Goal: Task Accomplishment & Management: Manage account settings

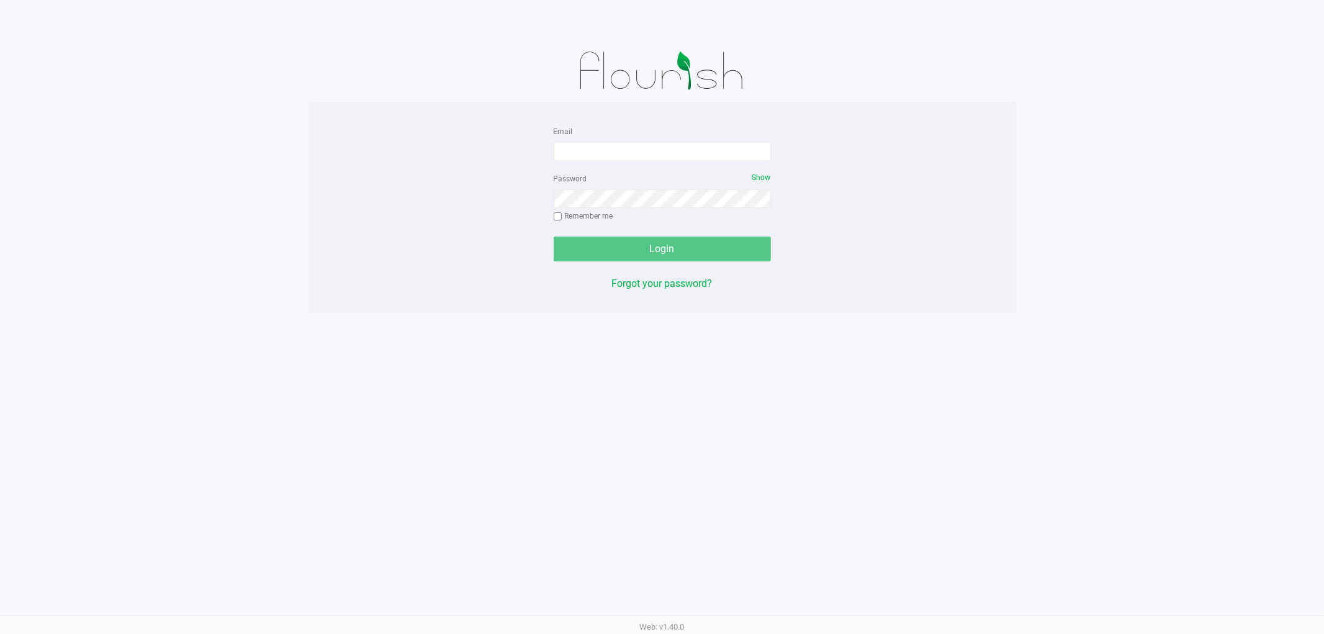
click at [660, 140] on div "Email" at bounding box center [662, 142] width 217 height 37
click at [660, 143] on input "Email" at bounding box center [662, 151] width 217 height 19
type input "[EMAIL_ADDRESS][DOMAIN_NAME]"
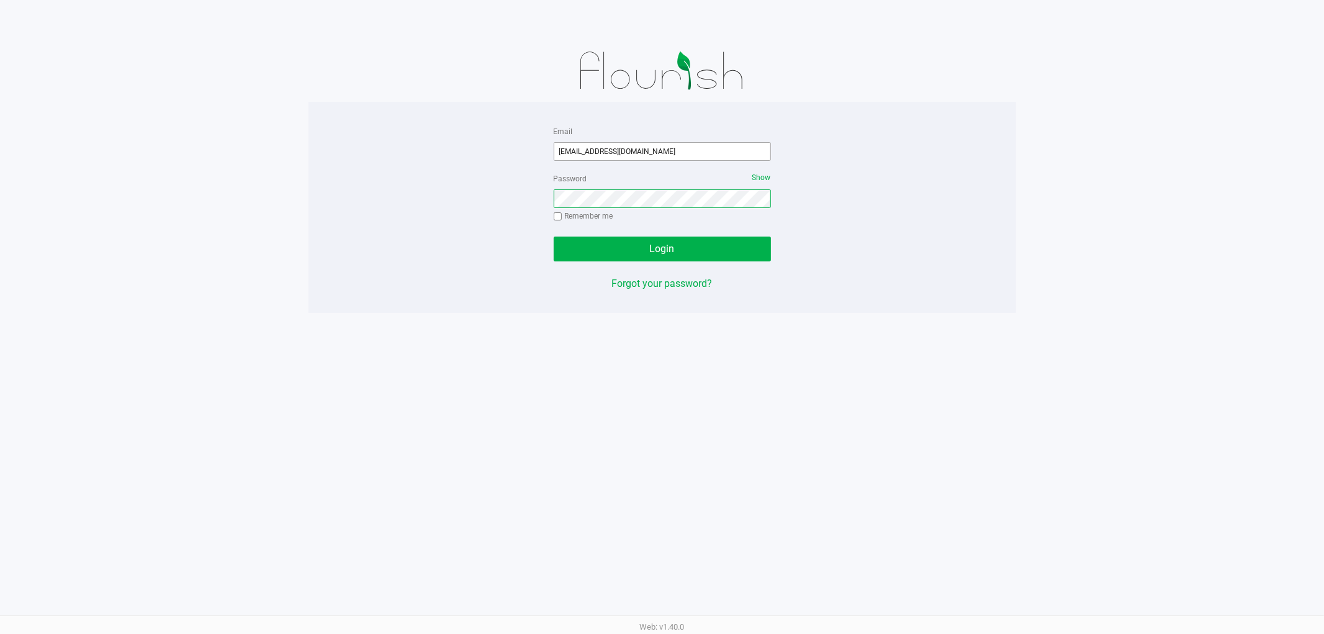
click at [554, 237] on button "Login" at bounding box center [662, 249] width 217 height 25
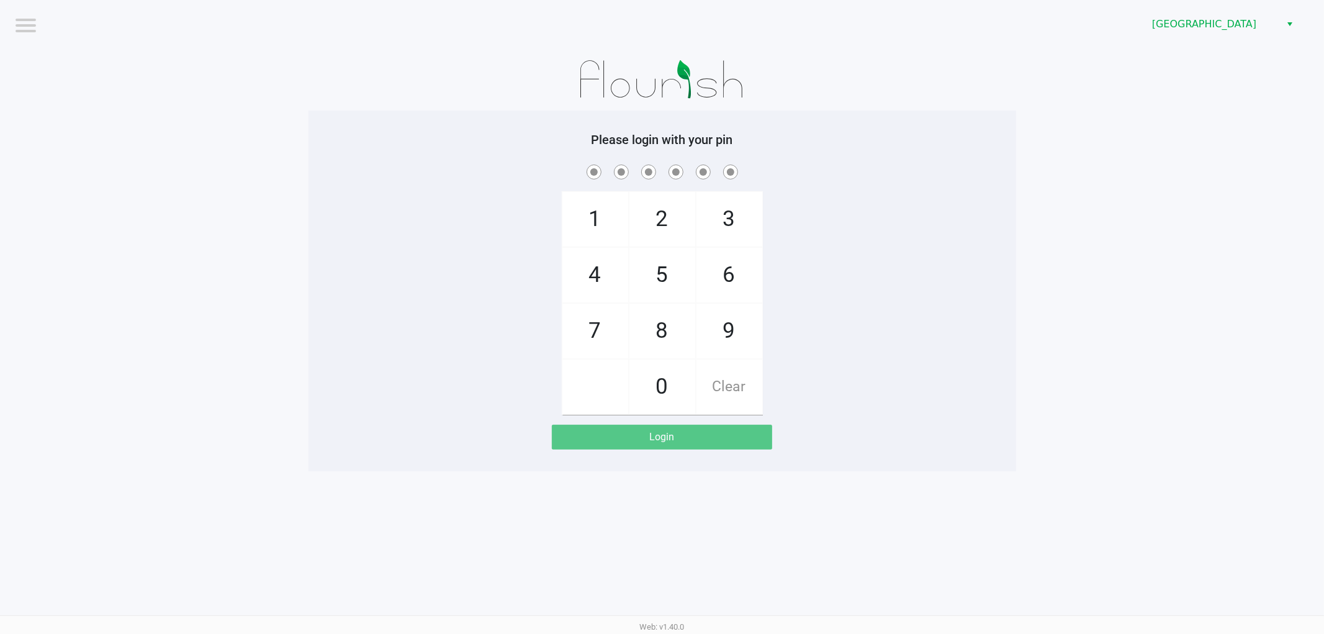
click at [660, 340] on div "1 4 7 2 5 8 0 3 6 9 Clear" at bounding box center [663, 288] width 708 height 253
checkbox input "true"
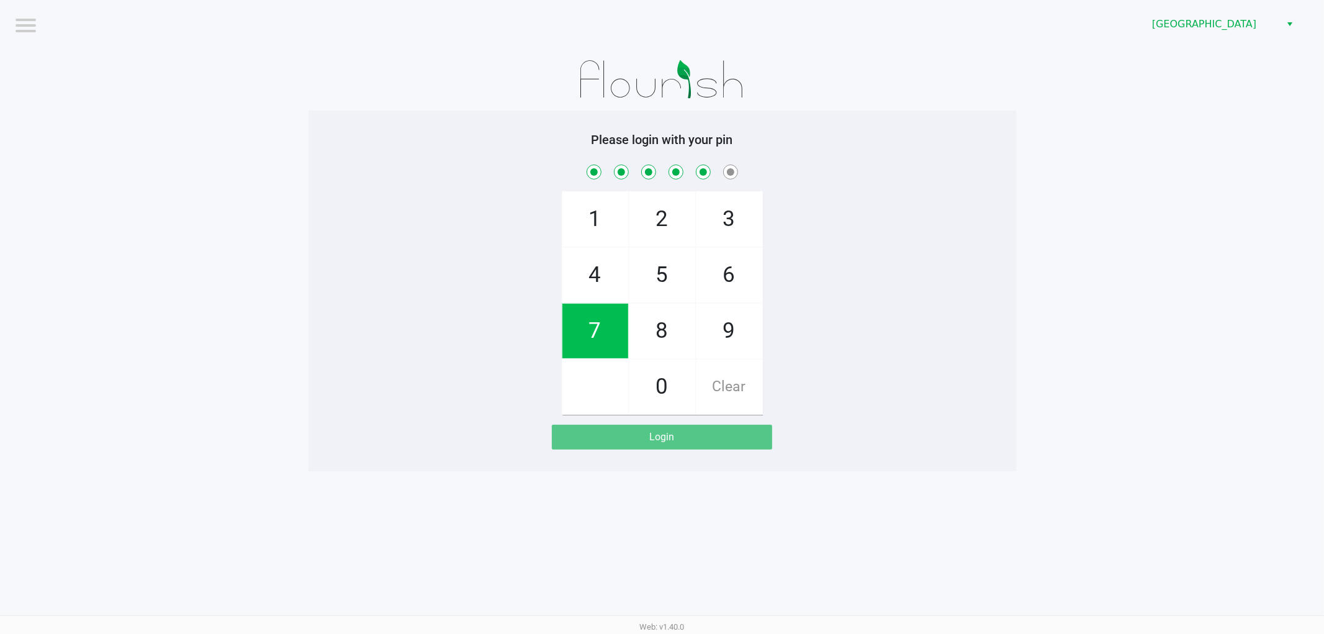
checkbox input "true"
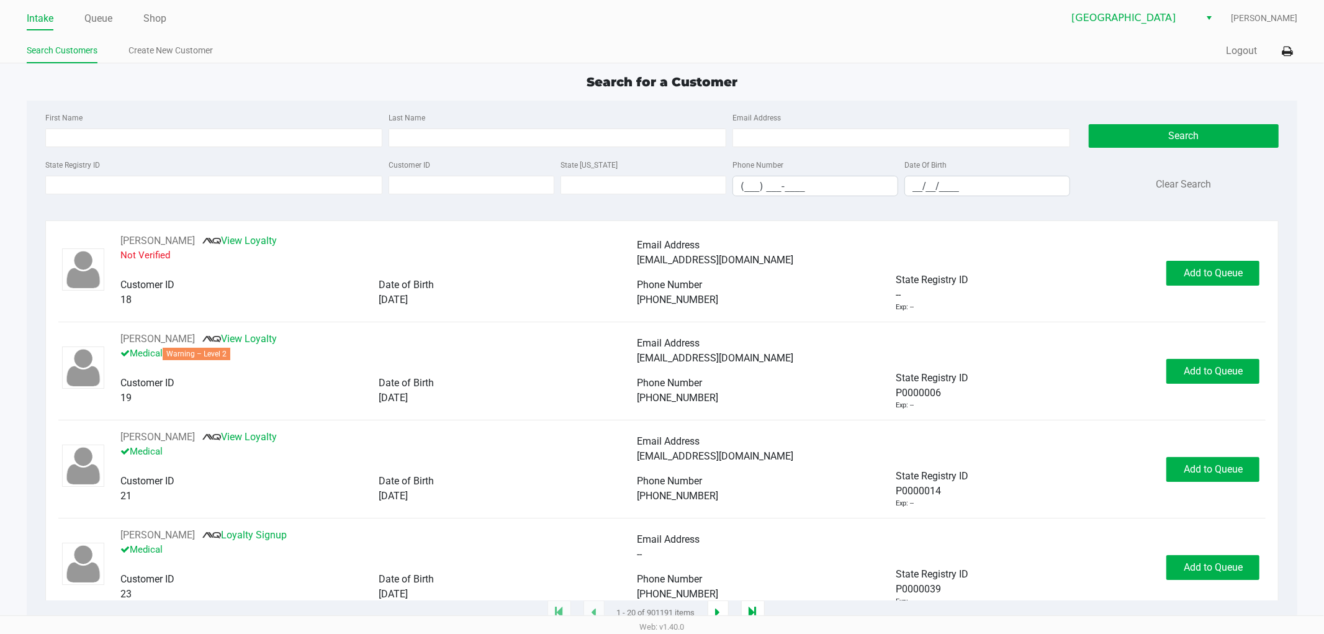
click at [156, 199] on div "State Registry ID Customer ID State [US_STATE] Phone Number (___) ___-____ Date…" at bounding box center [557, 181] width 1031 height 49
click at [156, 193] on input "State Registry ID" at bounding box center [214, 185] width 338 height 19
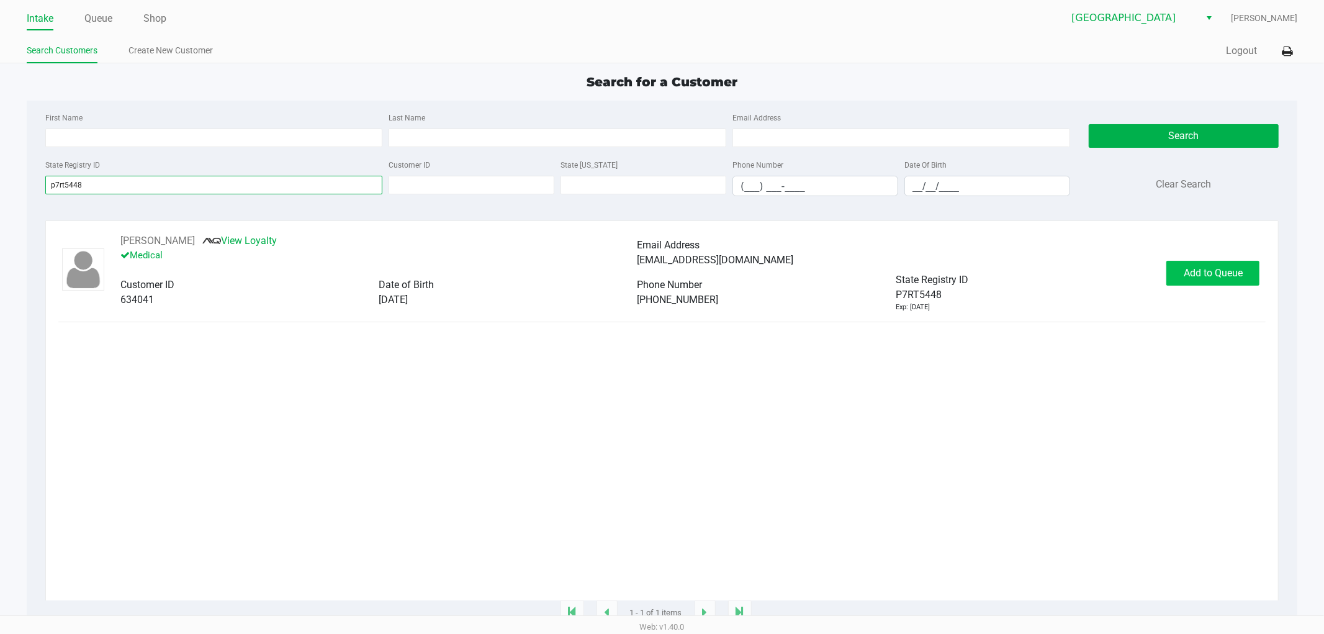
type input "p7rt5448"
click at [660, 273] on span "Add to Queue" at bounding box center [1213, 273] width 59 height 12
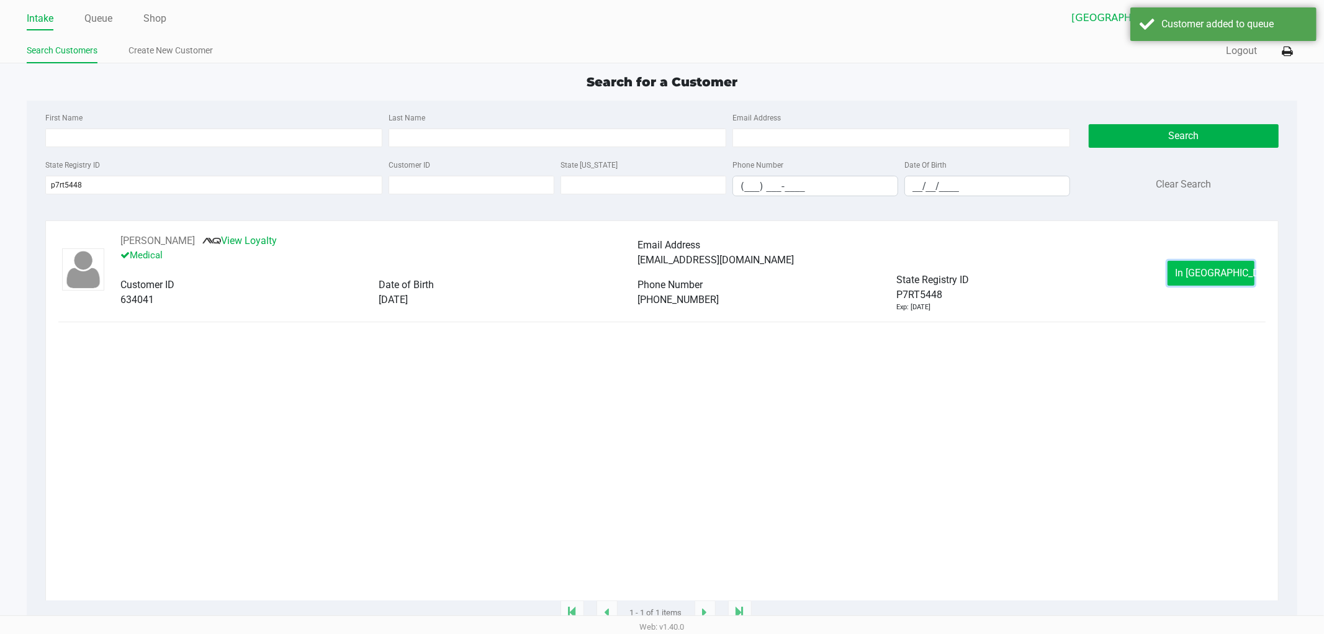
click at [660, 284] on button "In [GEOGRAPHIC_DATA]" at bounding box center [1211, 273] width 87 height 25
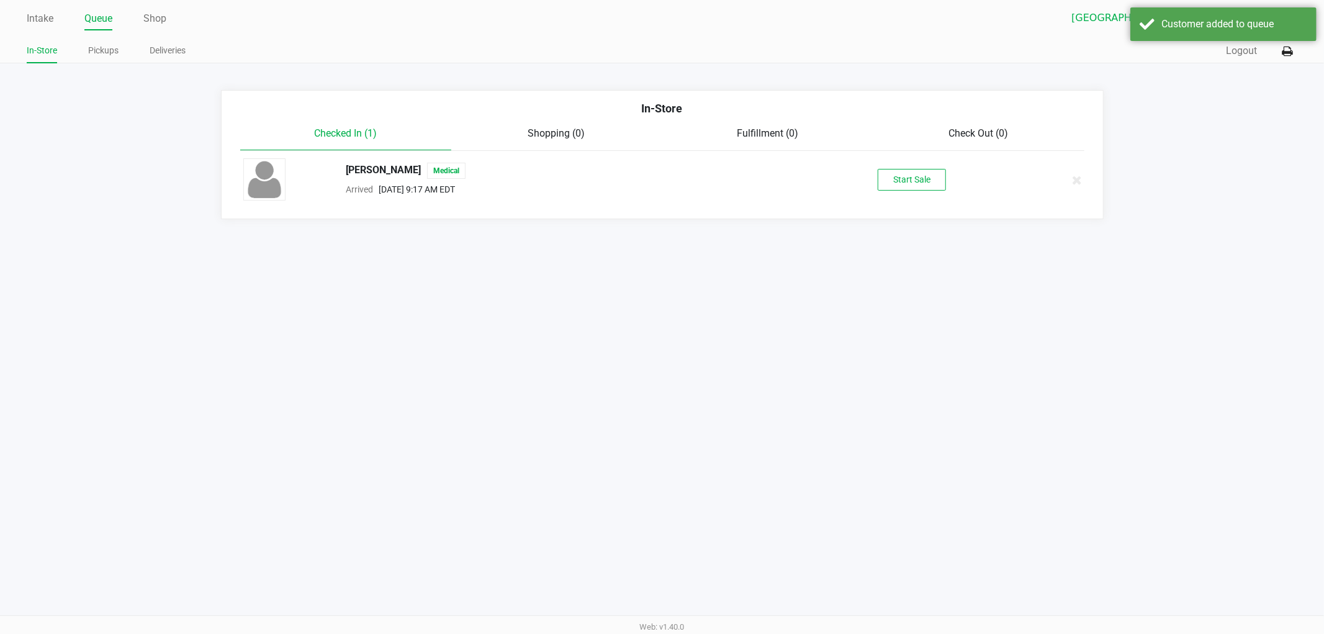
click at [660, 165] on div "[PERSON_NAME] Medical Arrived [DATE] 9:17 AM EDT Start Sale" at bounding box center [662, 179] width 857 height 43
click at [660, 174] on button "Start Sale" at bounding box center [912, 180] width 68 height 22
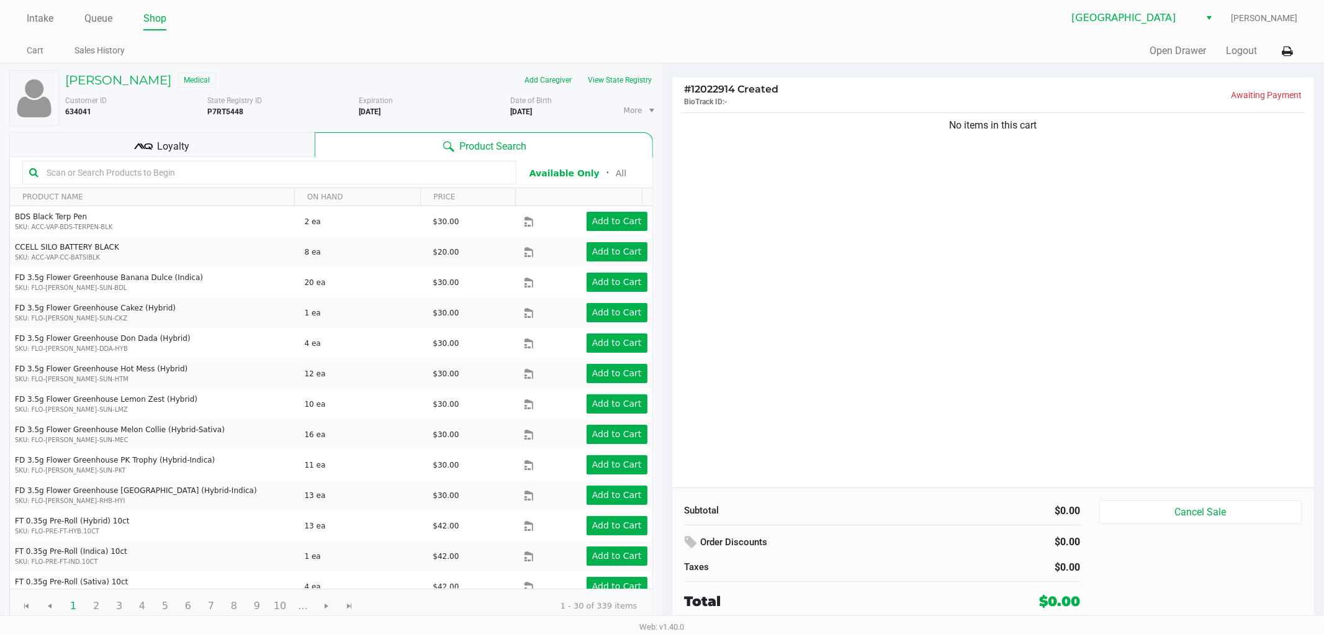
click at [660, 384] on div "No items in this cart" at bounding box center [993, 298] width 643 height 377
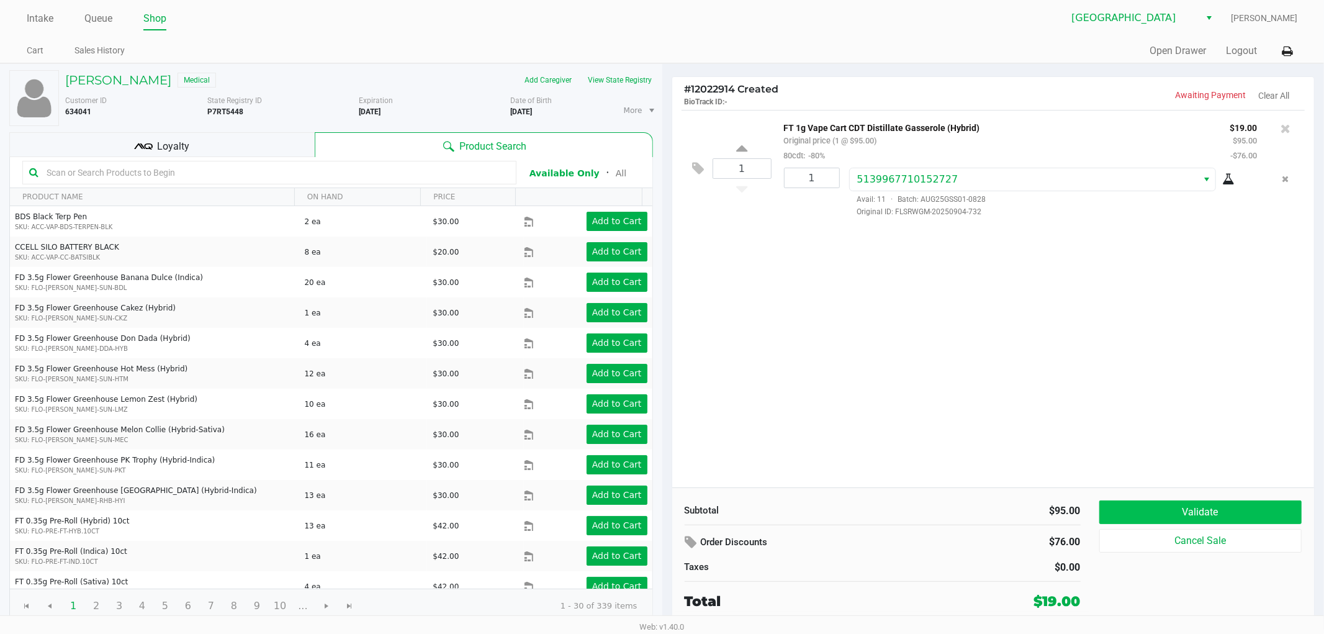
drag, startPoint x: 1143, startPoint y: 498, endPoint x: 1163, endPoint y: 522, distance: 31.7
click at [660, 512] on div "Subtotal $95.00 Order Discounts $76.00 Taxes $0.00 Total $19.00 Validate Cancel…" at bounding box center [993, 555] width 643 height 137
click at [660, 522] on button "Validate" at bounding box center [1200, 512] width 203 height 24
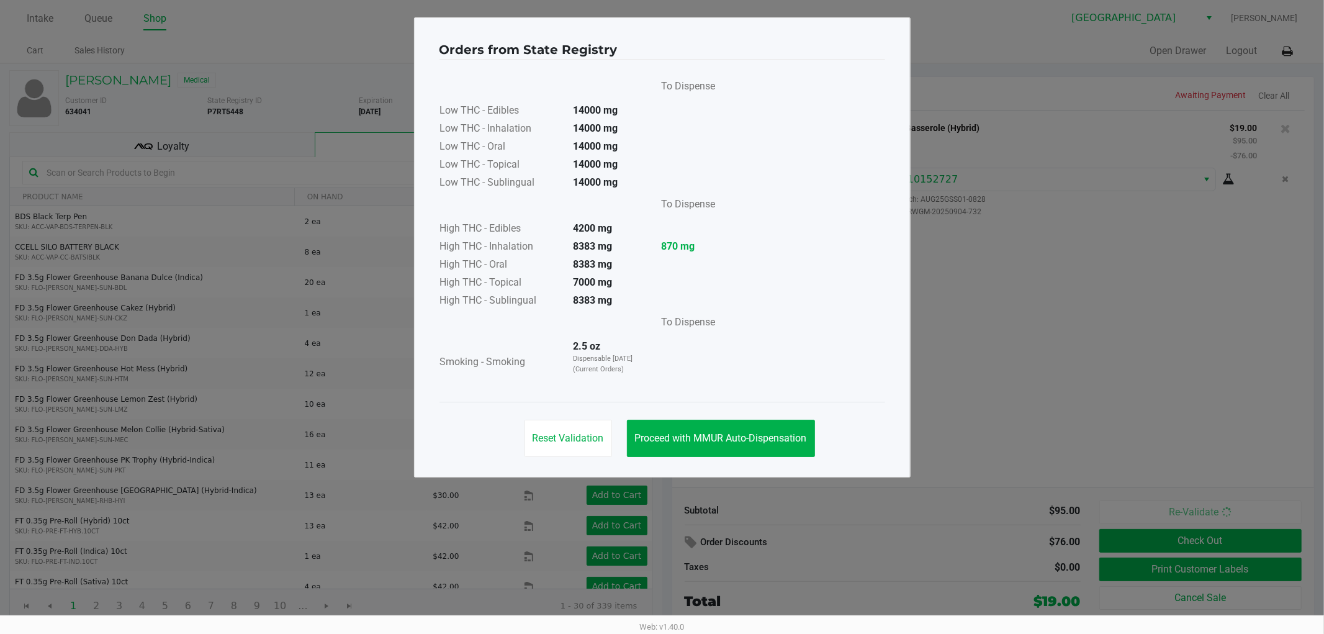
click at [660, 410] on div "Reset Validation Proceed with MMUR Auto-Dispensation" at bounding box center [663, 433] width 446 height 63
drag, startPoint x: 699, startPoint y: 428, endPoint x: 905, endPoint y: 479, distance: 212.2
click at [660, 428] on button "Proceed with MMUR Auto-Dispensation" at bounding box center [721, 438] width 188 height 37
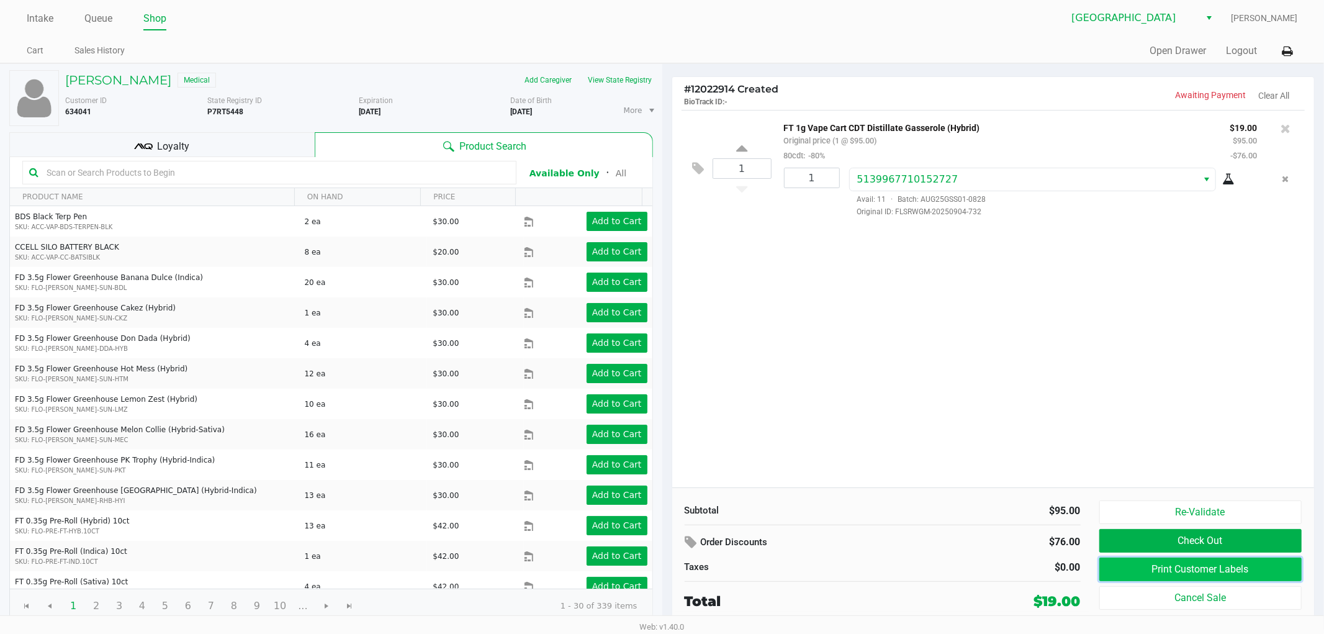
click at [660, 575] on button "Print Customer Labels" at bounding box center [1200, 569] width 203 height 24
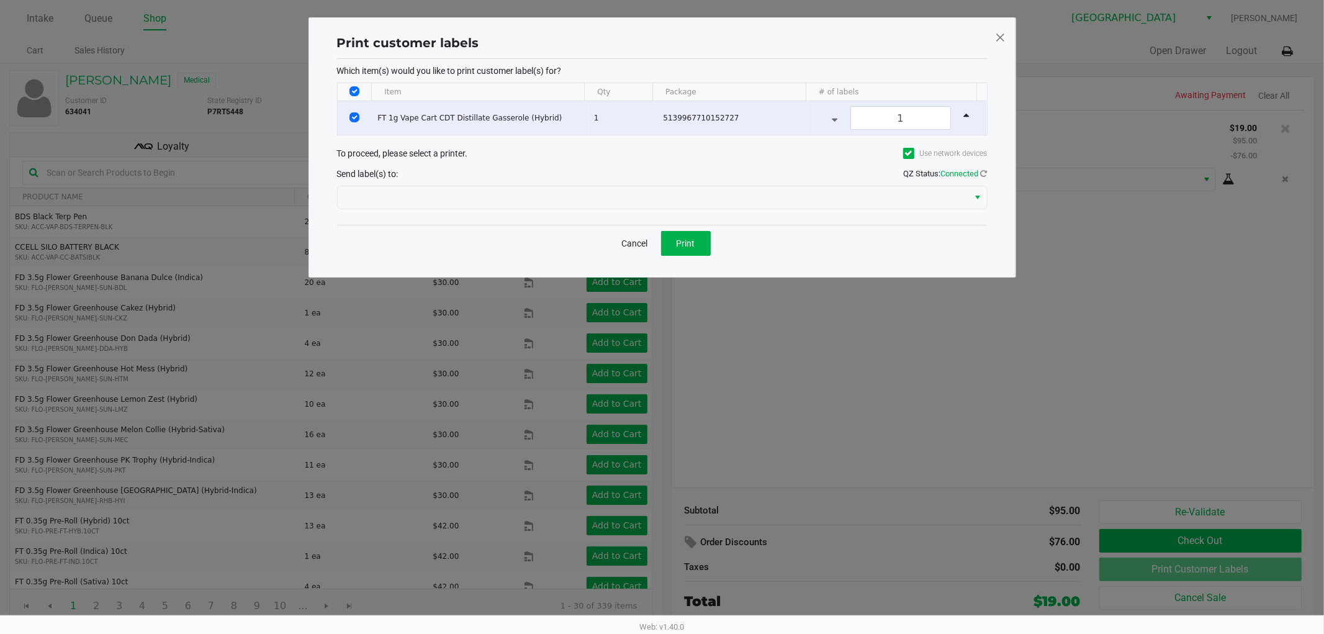
click at [660, 269] on div "Print customer labels Which item(s) would you like to print customer label(s) f…" at bounding box center [663, 147] width 708 height 260
drag, startPoint x: 694, startPoint y: 261, endPoint x: 662, endPoint y: 215, distance: 55.8
click at [660, 215] on div "Print customer labels Which item(s) would you like to print customer label(s) f…" at bounding box center [662, 147] width 657 height 234
click at [647, 209] on div at bounding box center [662, 198] width 651 height 30
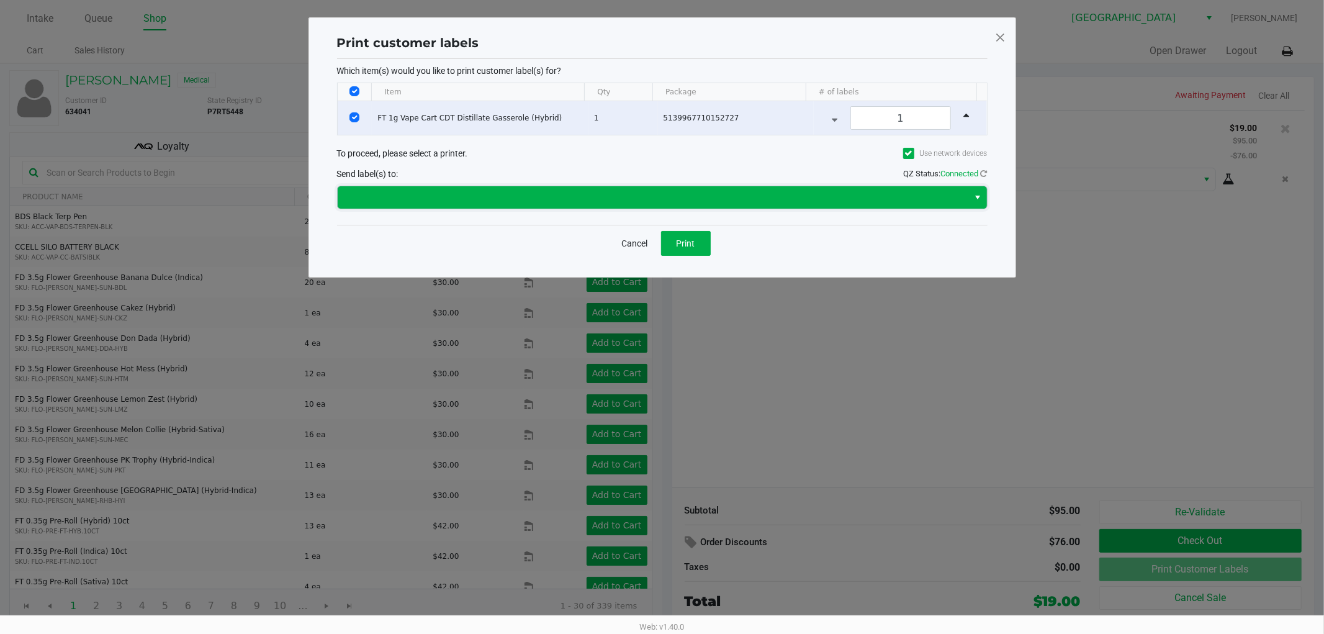
click at [460, 209] on kendo-dropdownlist at bounding box center [662, 198] width 651 height 24
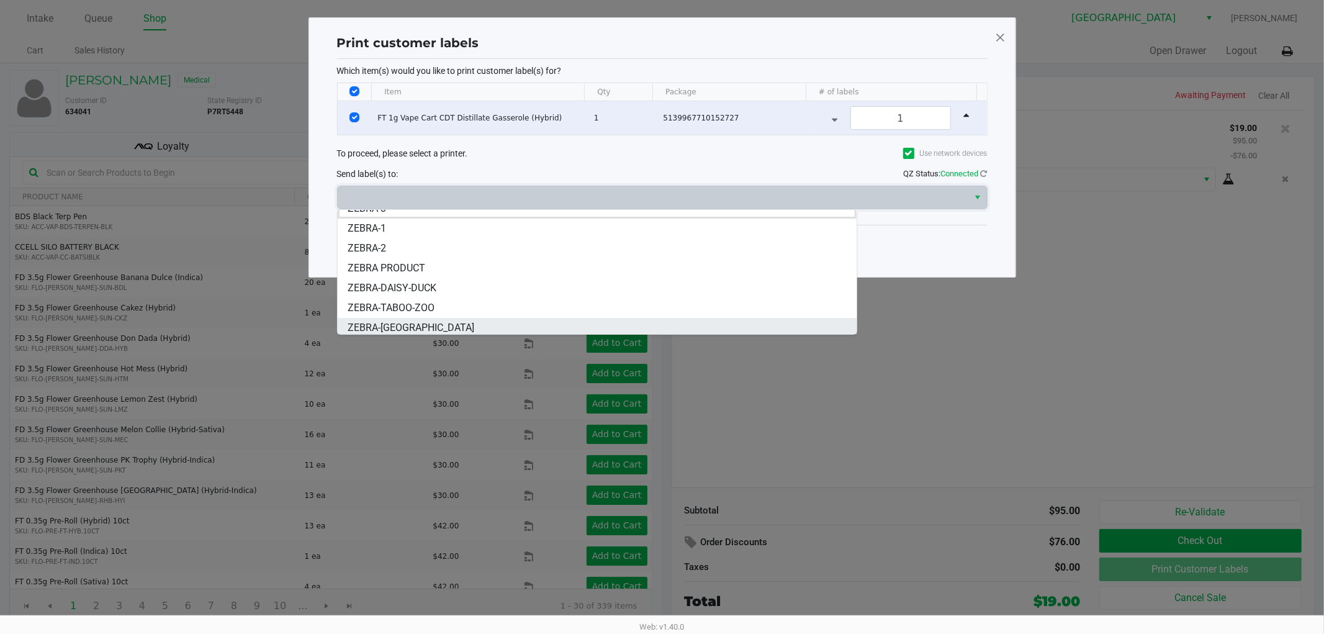
scroll to position [15, 0]
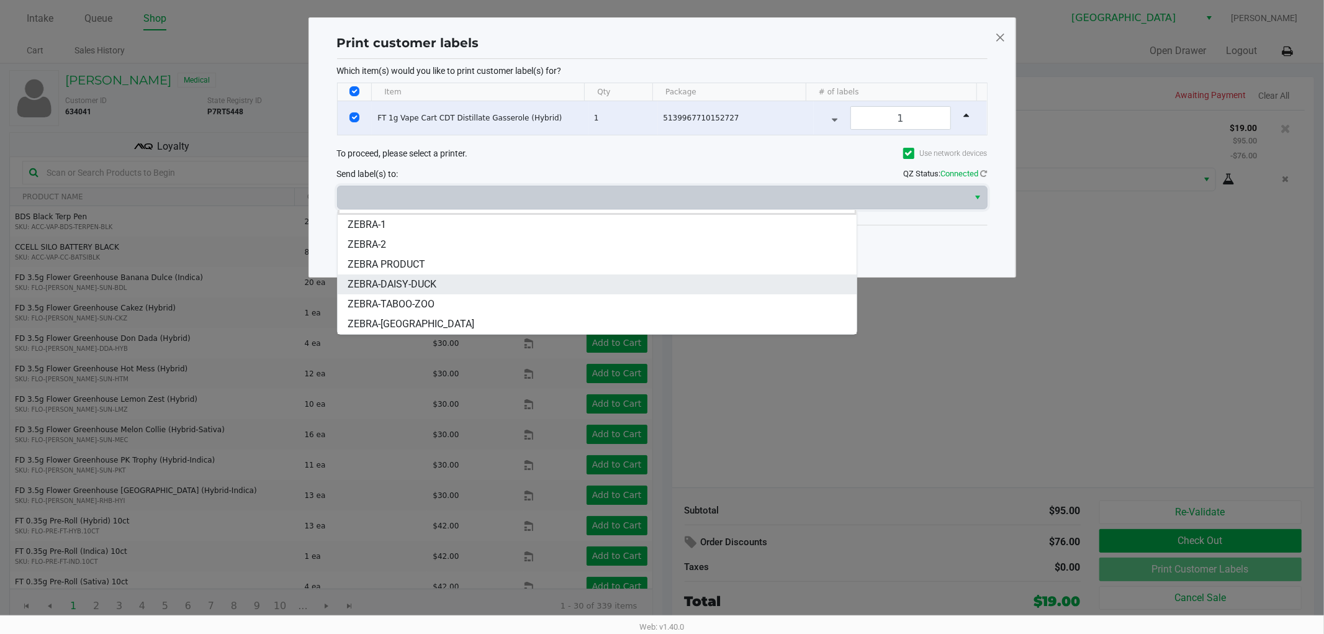
click at [436, 289] on span "ZEBRA-DAISY-DUCK" at bounding box center [392, 284] width 89 height 15
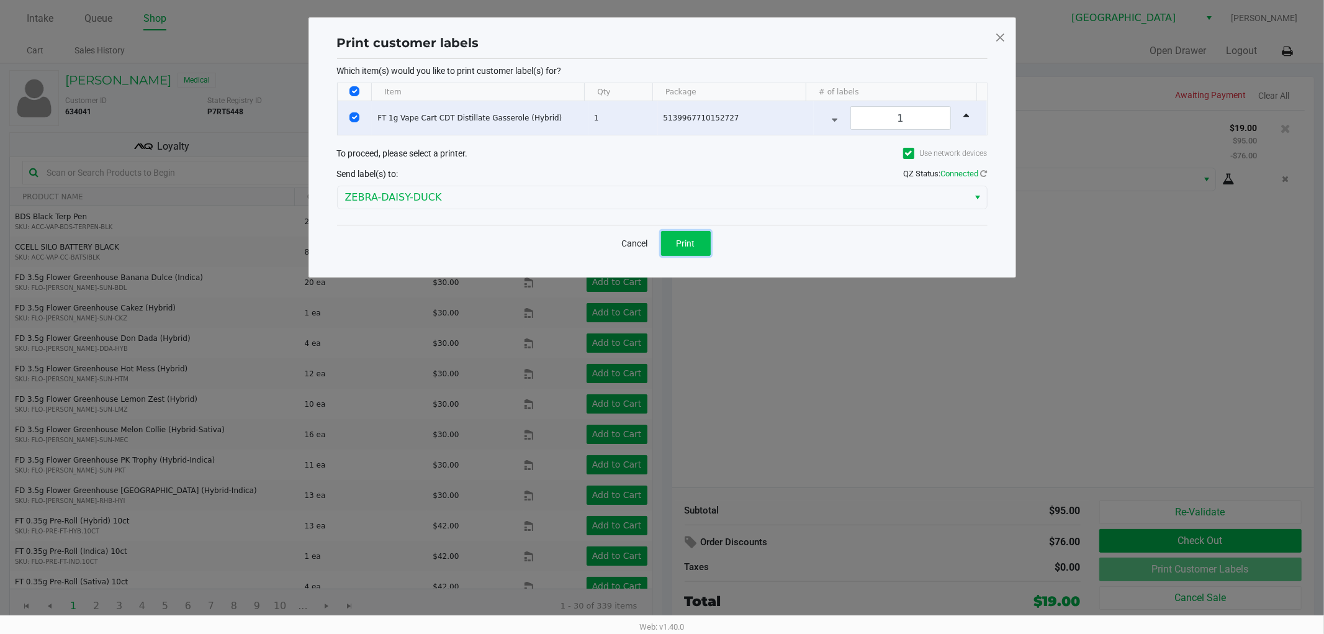
click at [660, 239] on button "Print" at bounding box center [686, 243] width 50 height 25
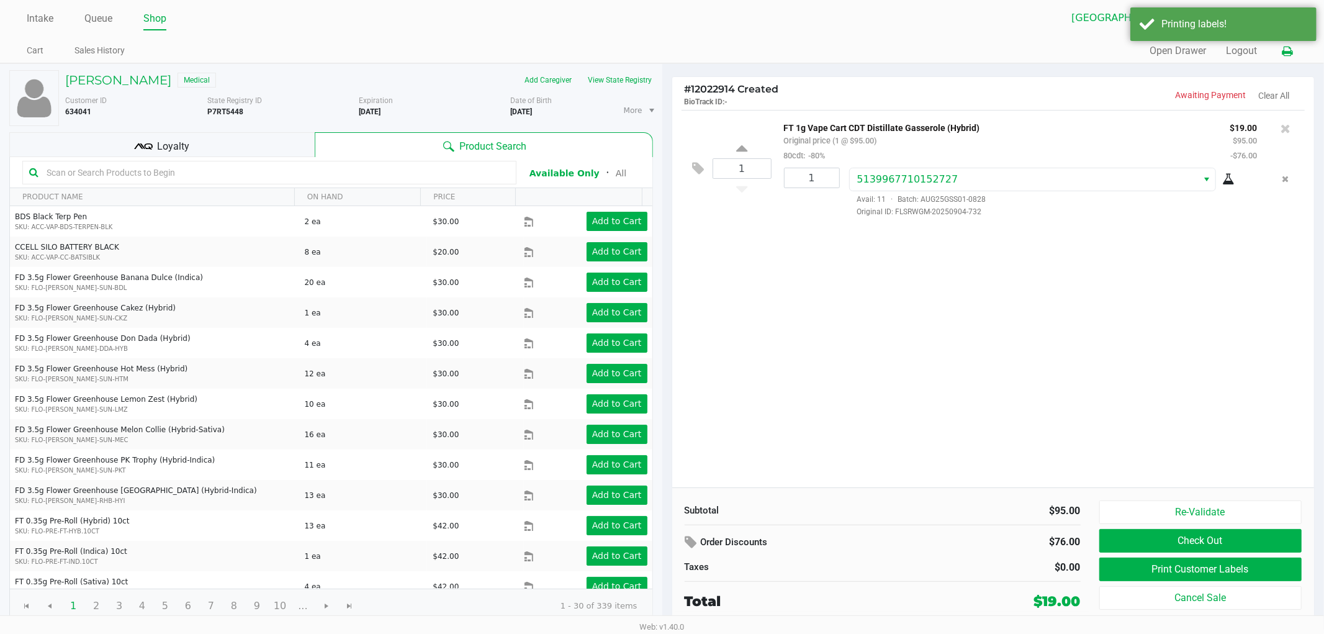
click at [660, 48] on icon at bounding box center [1287, 51] width 11 height 9
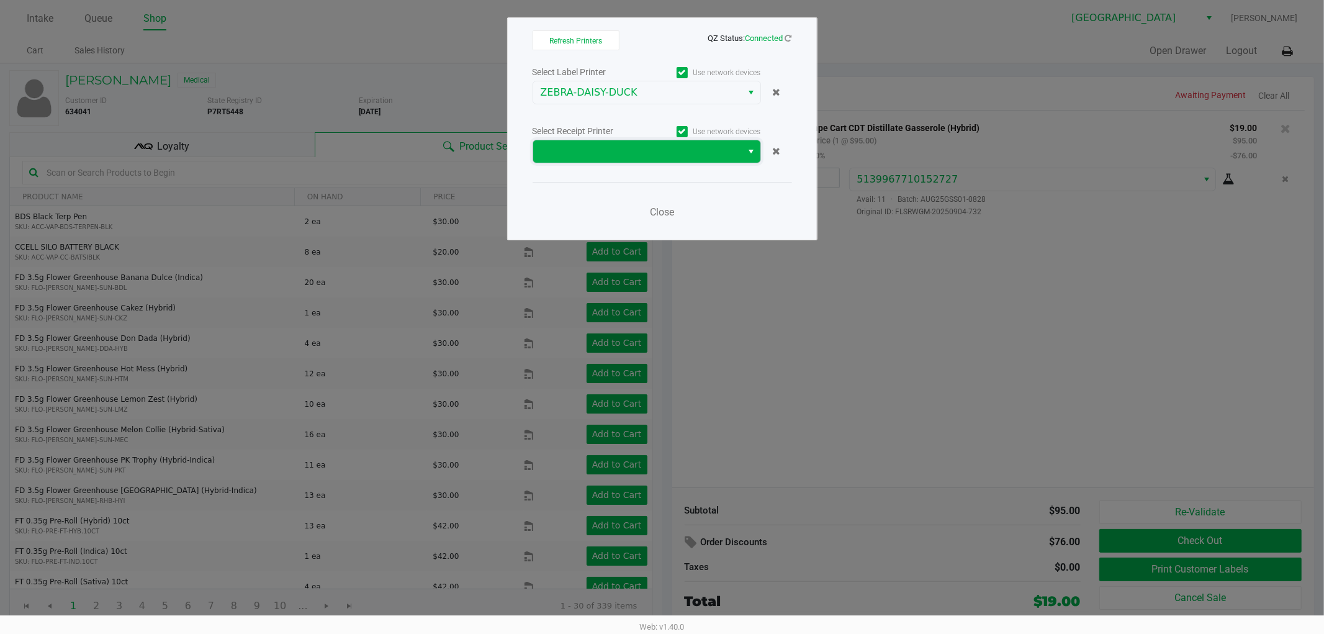
click at [615, 145] on span at bounding box center [638, 151] width 194 height 15
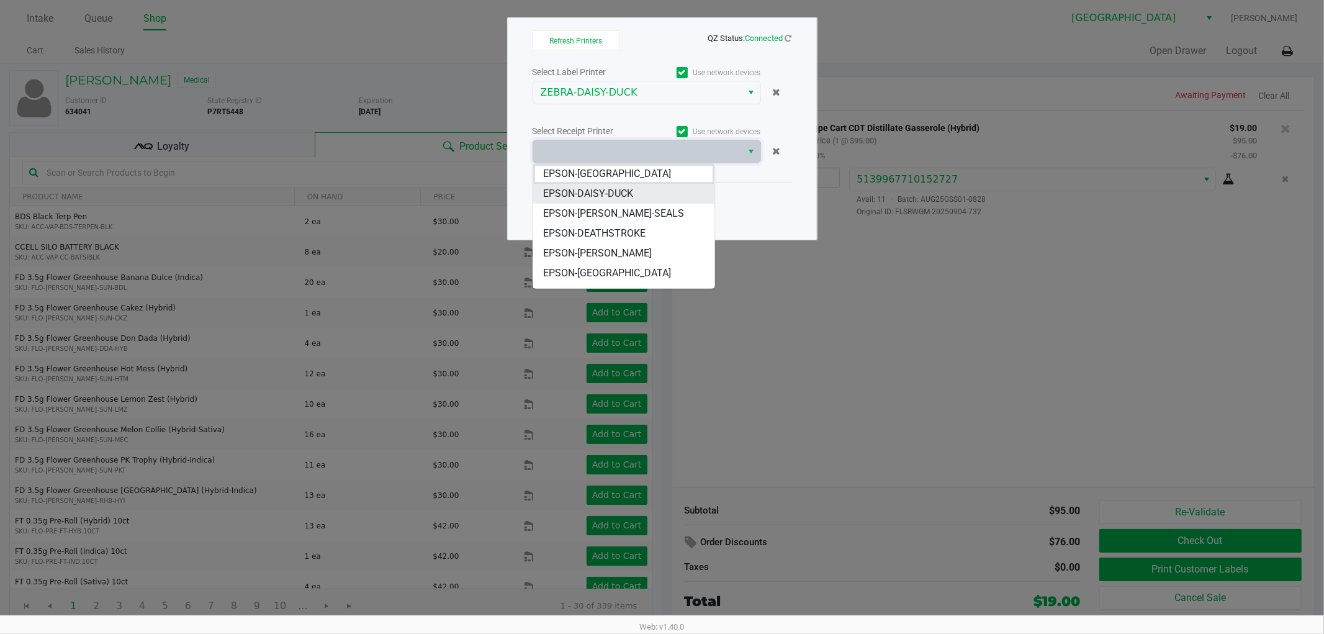
click at [578, 191] on span "EPSON-DAISY-DUCK" at bounding box center [588, 193] width 90 height 15
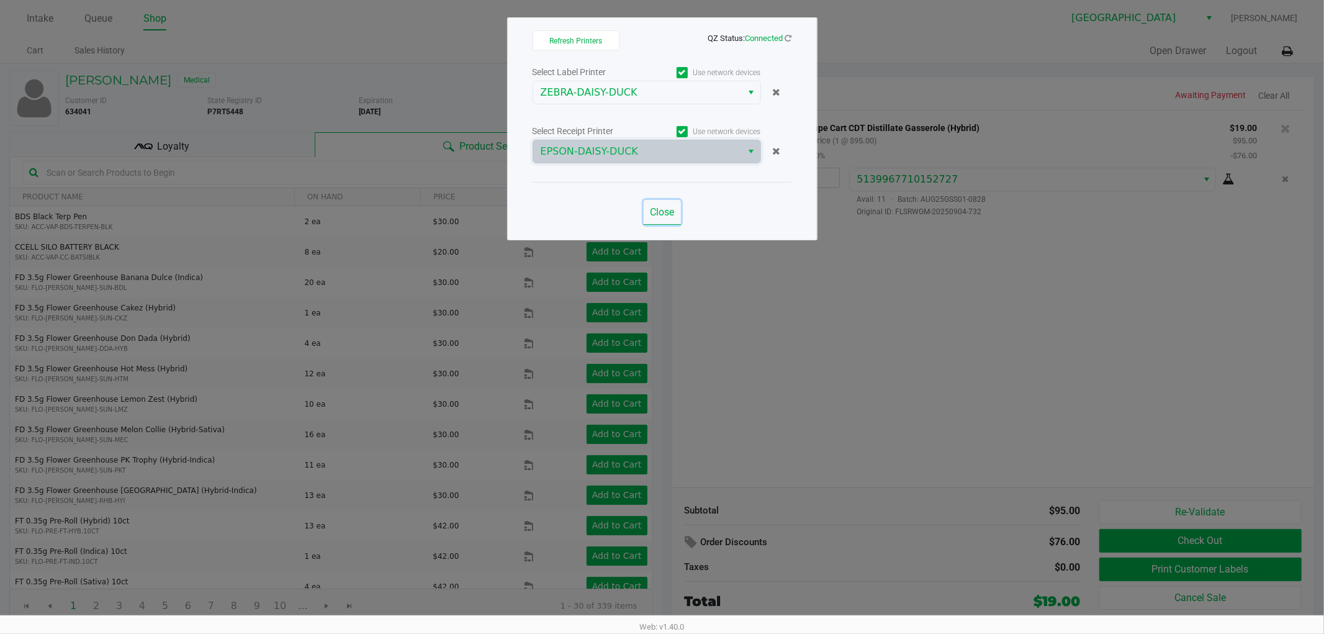
click at [654, 206] on span "Close" at bounding box center [662, 212] width 24 height 12
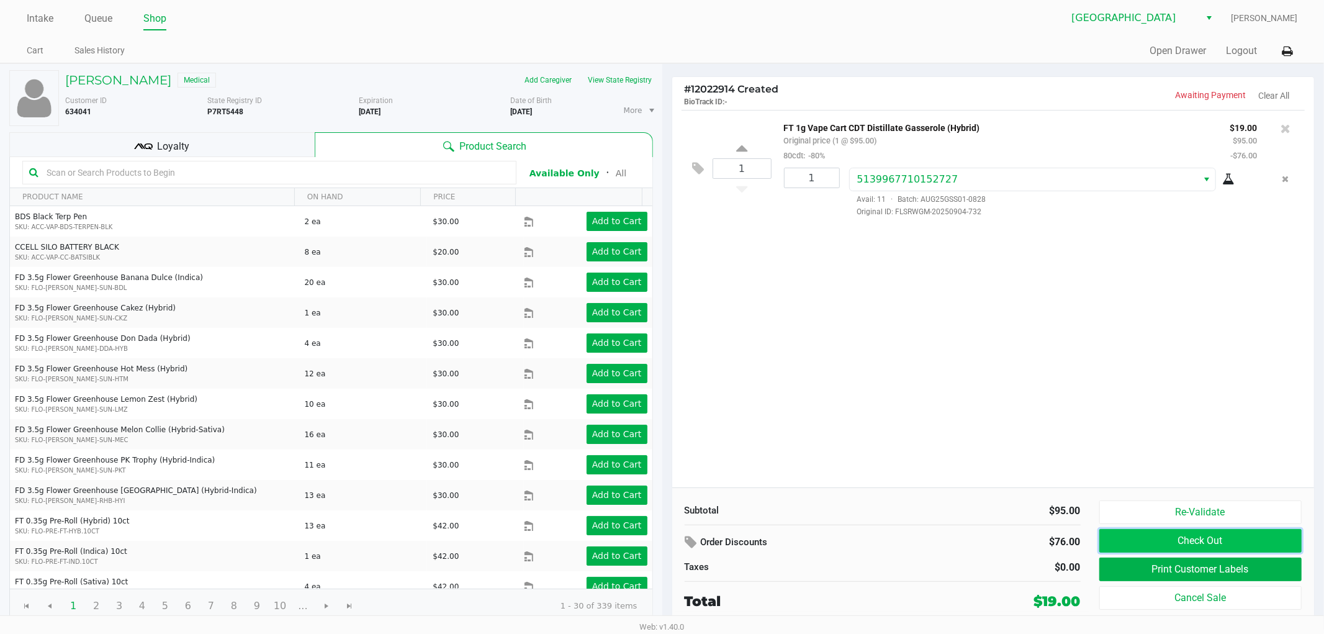
click at [660, 535] on button "Check Out" at bounding box center [1200, 541] width 203 height 24
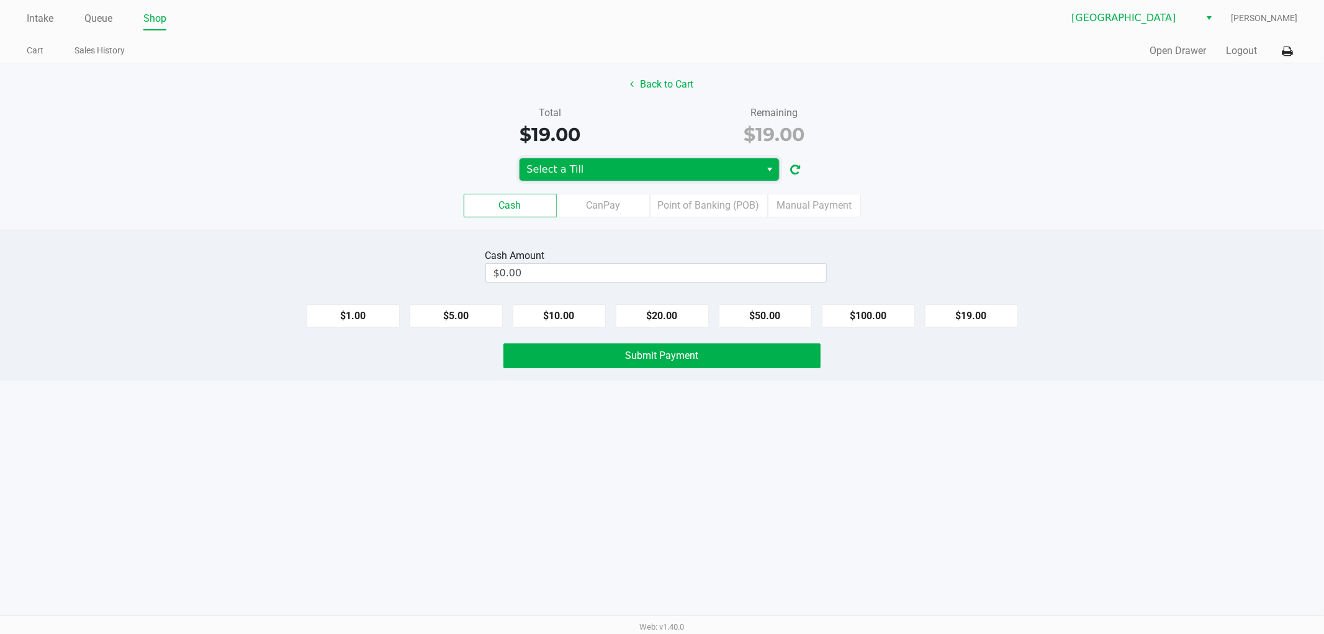
click at [561, 160] on span "Select a Till" at bounding box center [640, 169] width 241 height 22
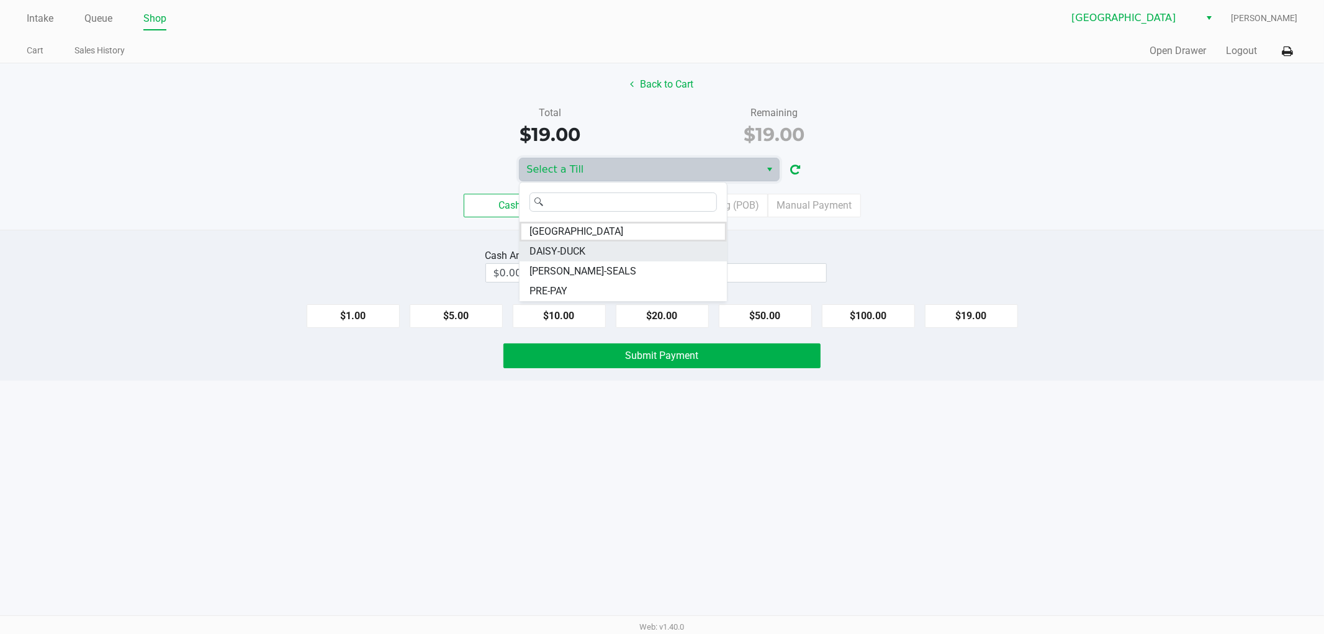
click at [582, 257] on span "DAISY-DUCK" at bounding box center [558, 251] width 56 height 15
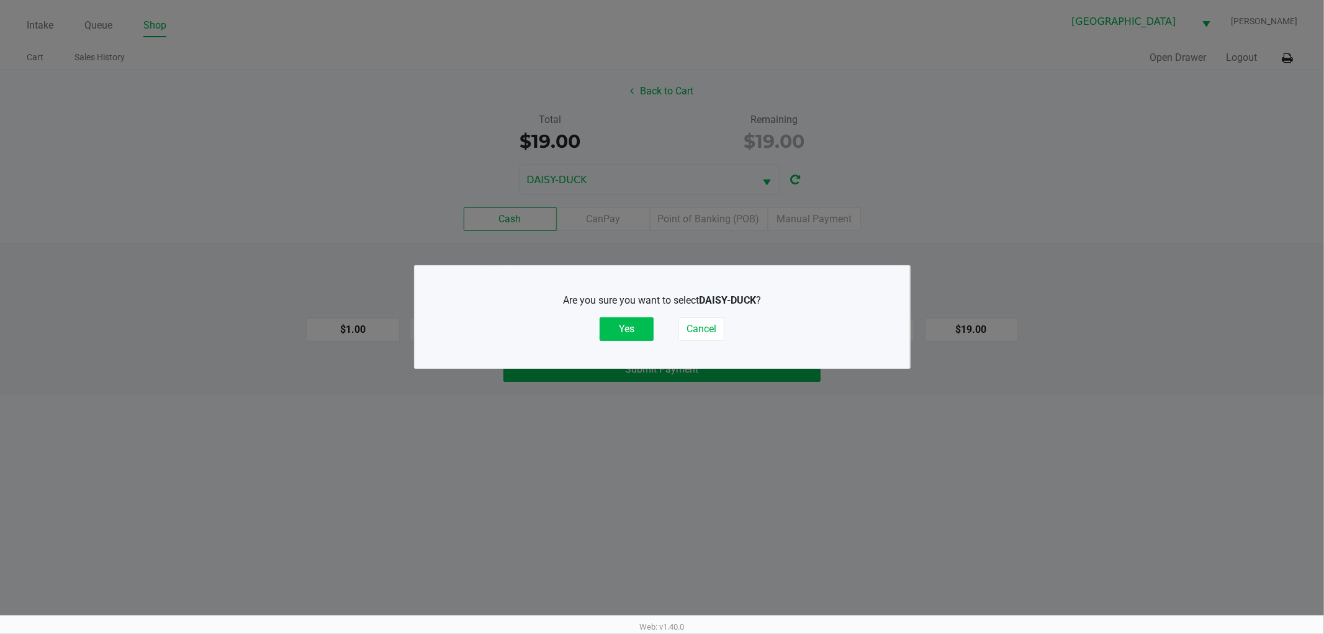
click at [630, 320] on button "Yes" at bounding box center [627, 329] width 54 height 24
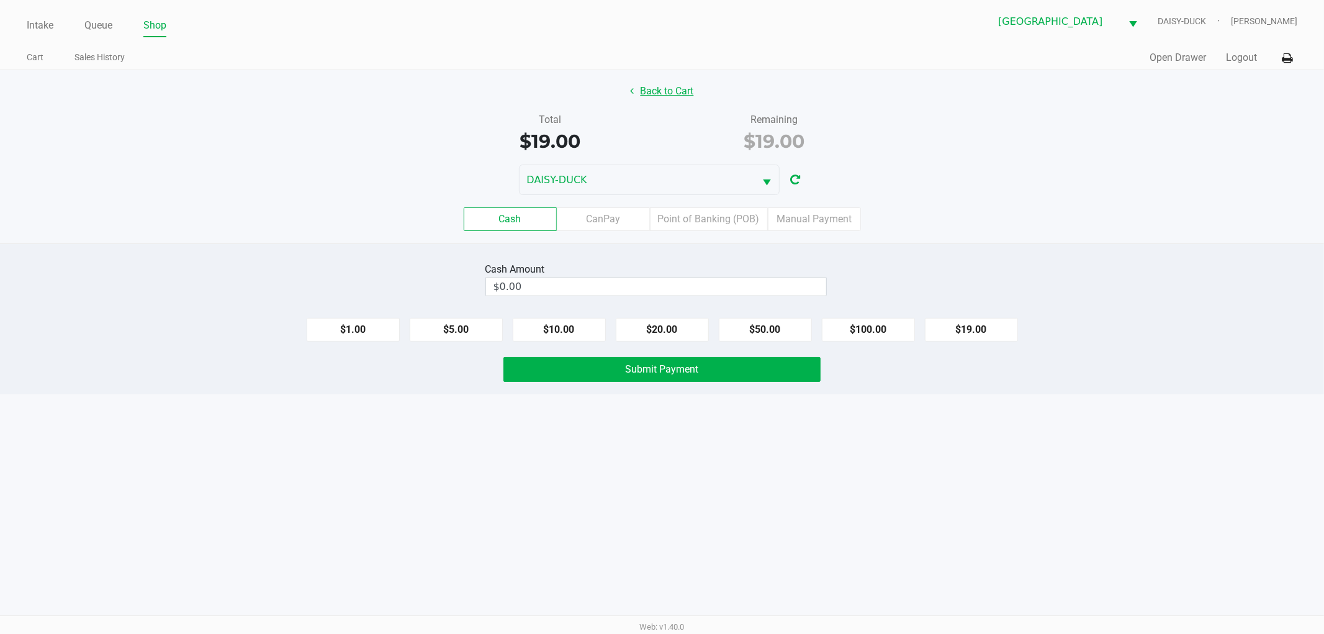
click at [659, 97] on button "Back to Cart" at bounding box center [662, 91] width 79 height 24
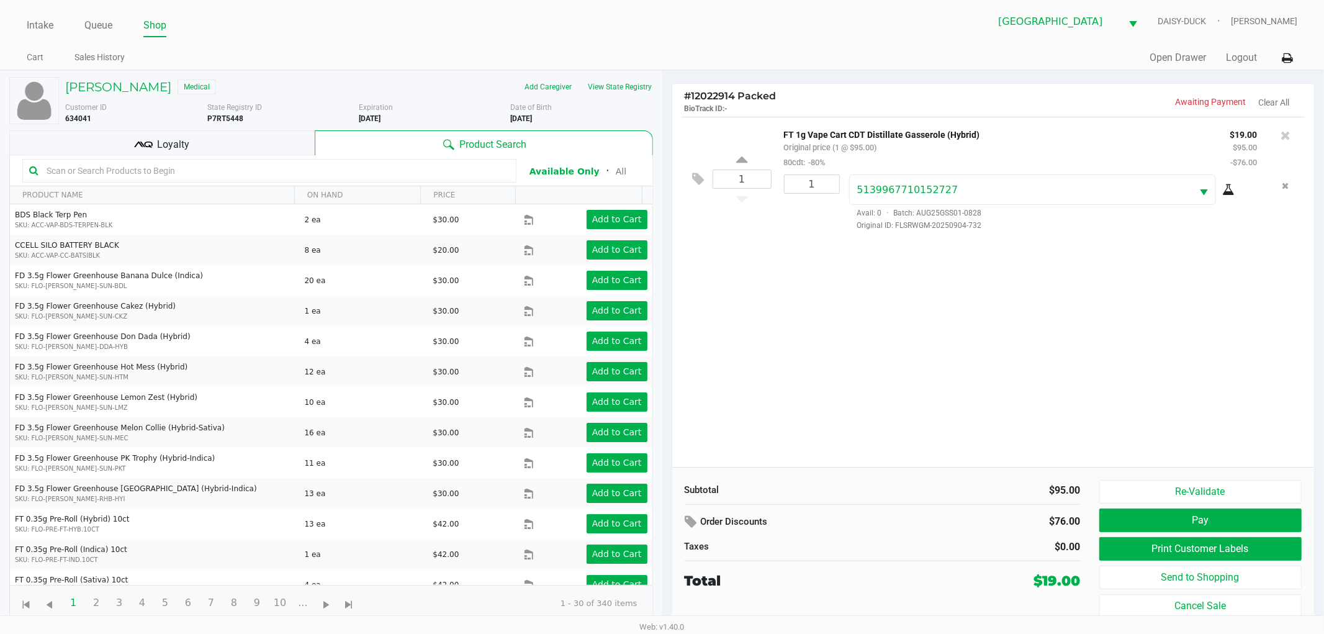
click at [201, 156] on kendo-grid-toolbar "Available Only ᛫ All" at bounding box center [331, 170] width 643 height 31
click at [202, 153] on div "Loyalty" at bounding box center [161, 142] width 305 height 25
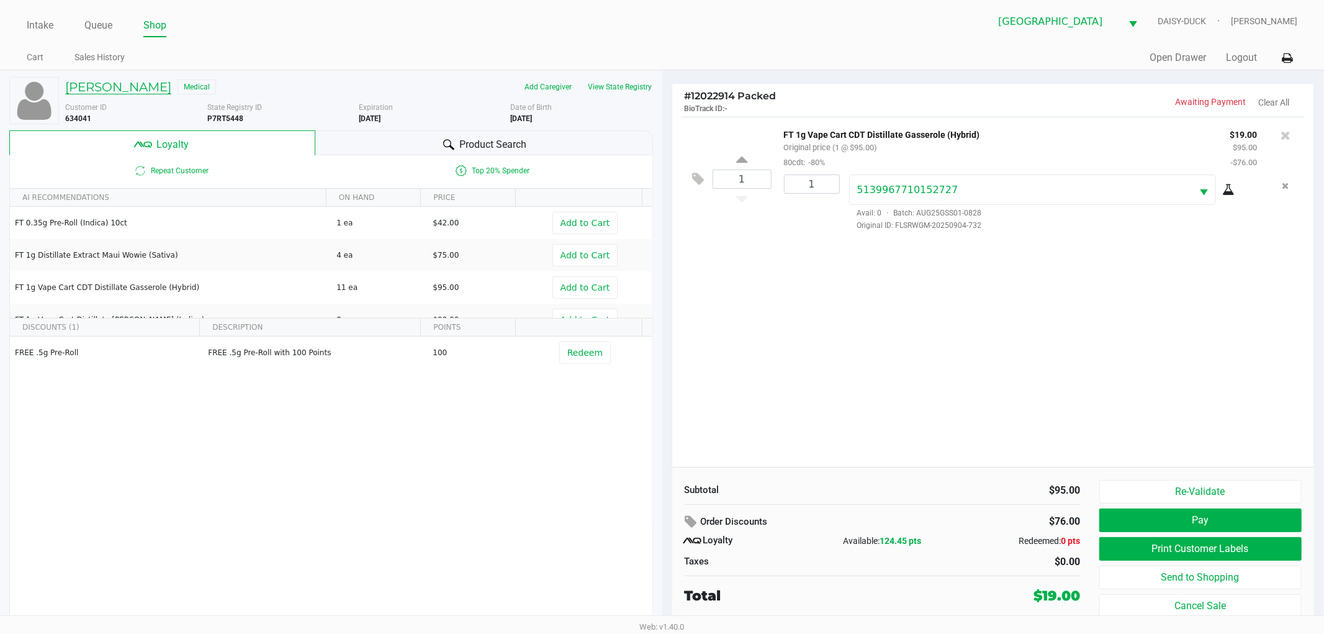
click at [122, 81] on h5 "BRIAN TEMKIN" at bounding box center [118, 86] width 106 height 15
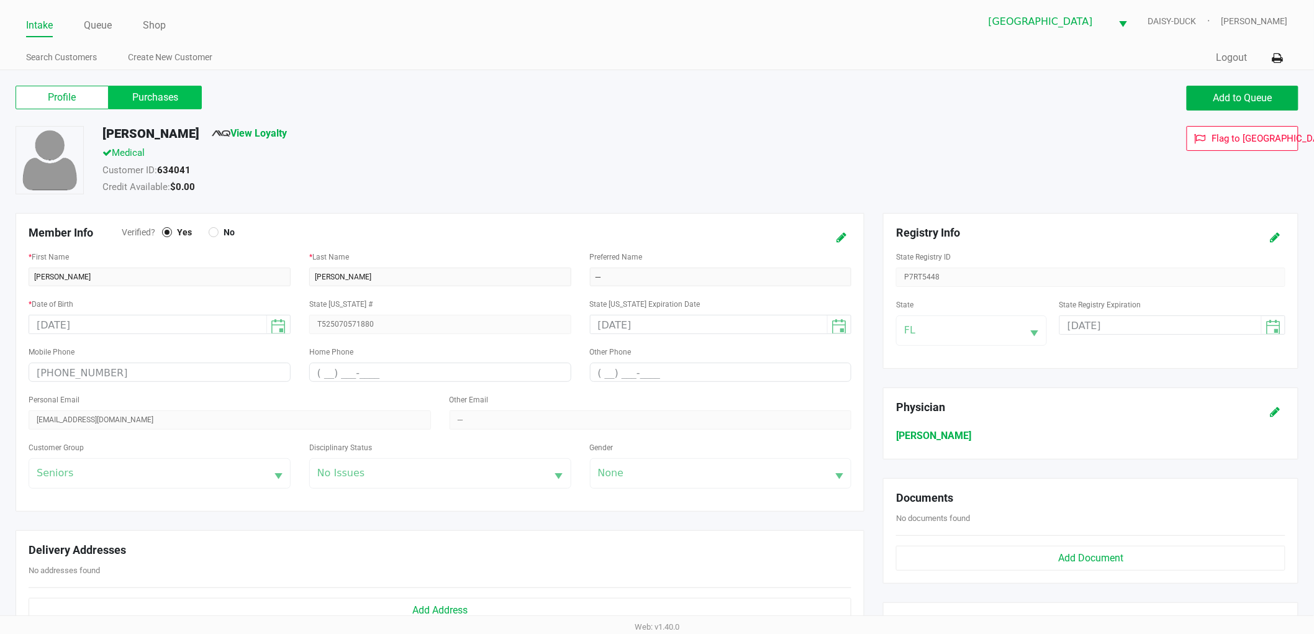
click at [156, 96] on label "Purchases" at bounding box center [155, 98] width 93 height 24
click at [0, 0] on 1 "Purchases" at bounding box center [0, 0] width 0 height 0
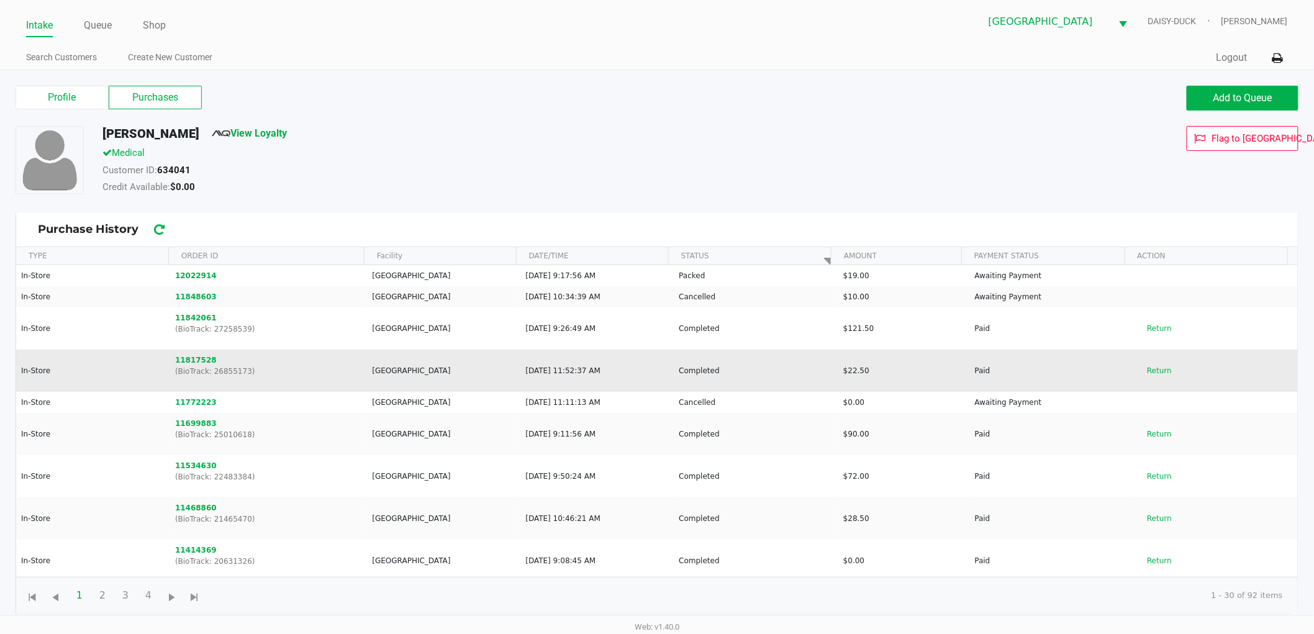
click at [200, 366] on p "(BioTrack: 26855173)" at bounding box center [268, 371] width 187 height 11
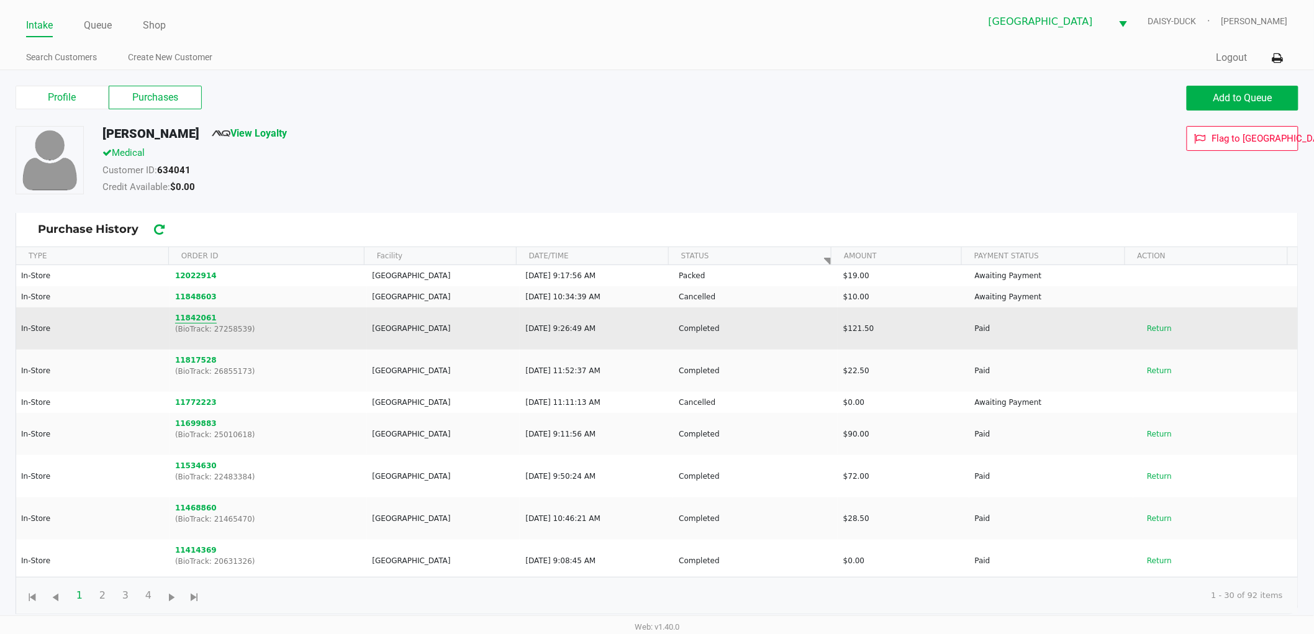
click at [203, 320] on button "11842061" at bounding box center [196, 317] width 42 height 11
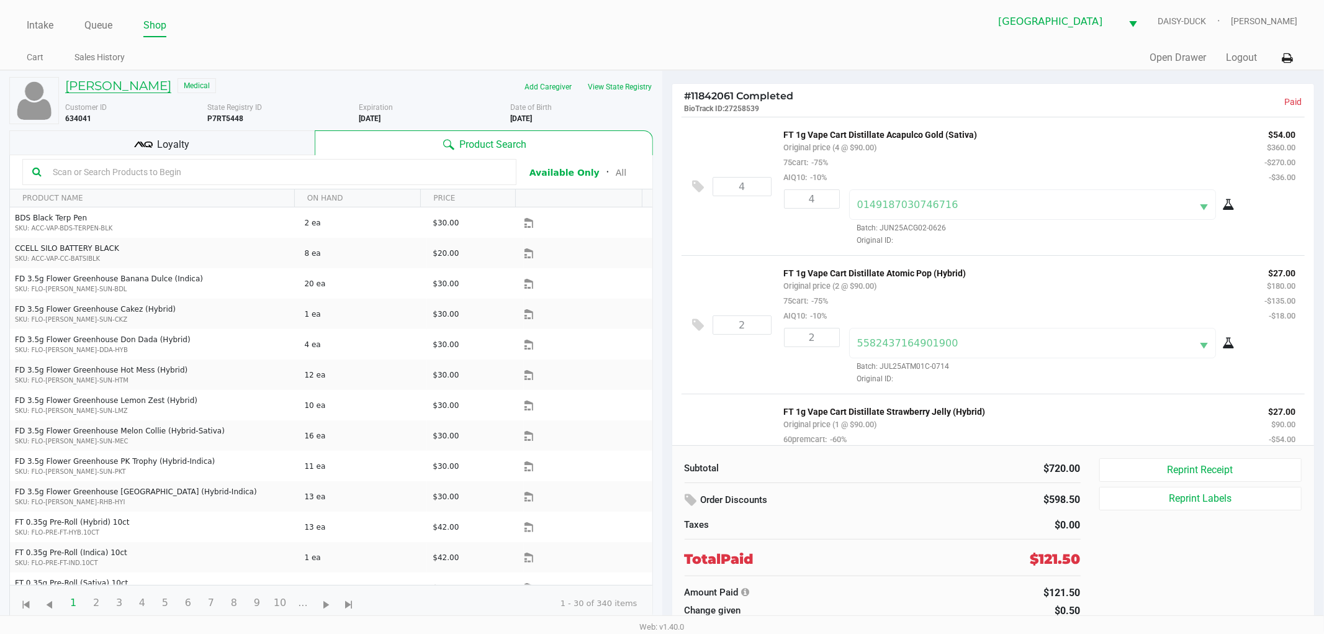
click at [99, 81] on h5 "BRIAN TEMKIN" at bounding box center [118, 85] width 106 height 15
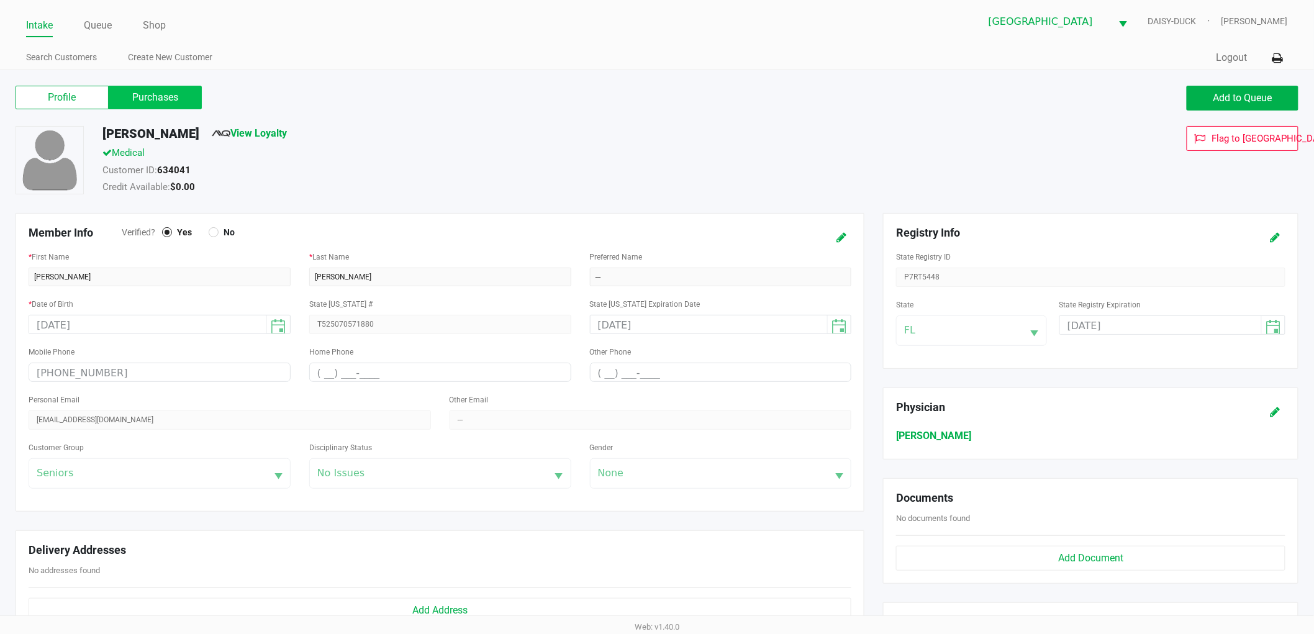
click at [186, 93] on label "Purchases" at bounding box center [155, 98] width 93 height 24
click at [0, 0] on 1 "Purchases" at bounding box center [0, 0] width 0 height 0
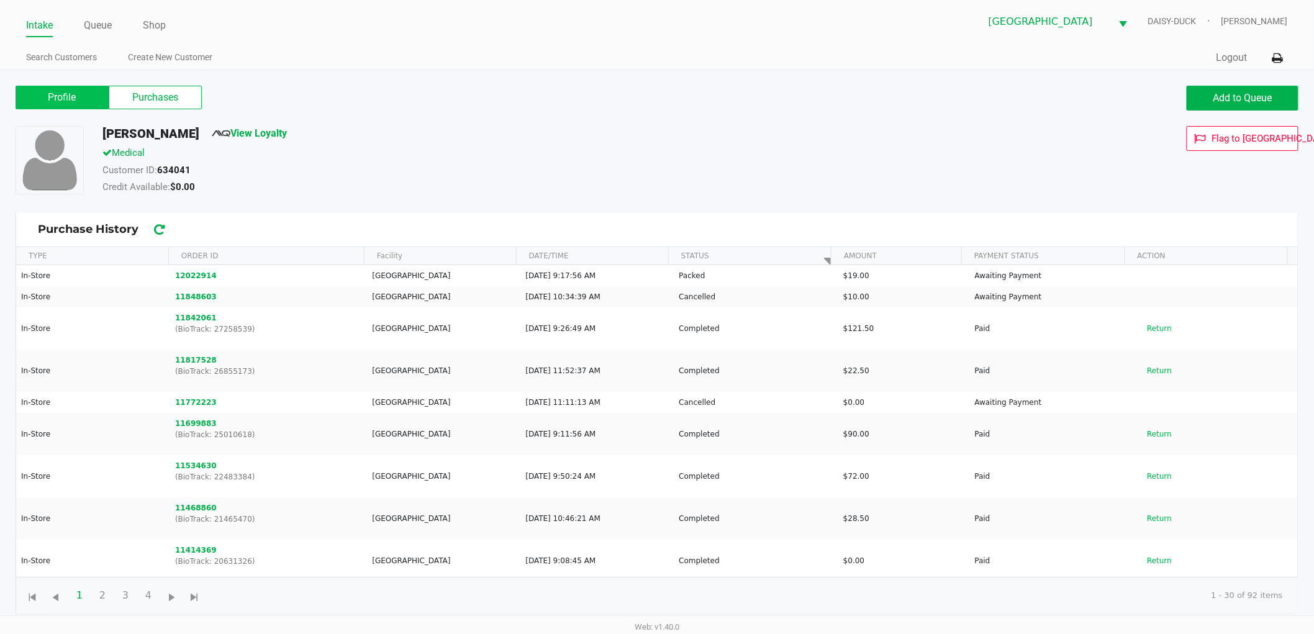
click at [32, 92] on label "Profile" at bounding box center [62, 98] width 93 height 24
click at [0, 0] on 0 "Profile" at bounding box center [0, 0] width 0 height 0
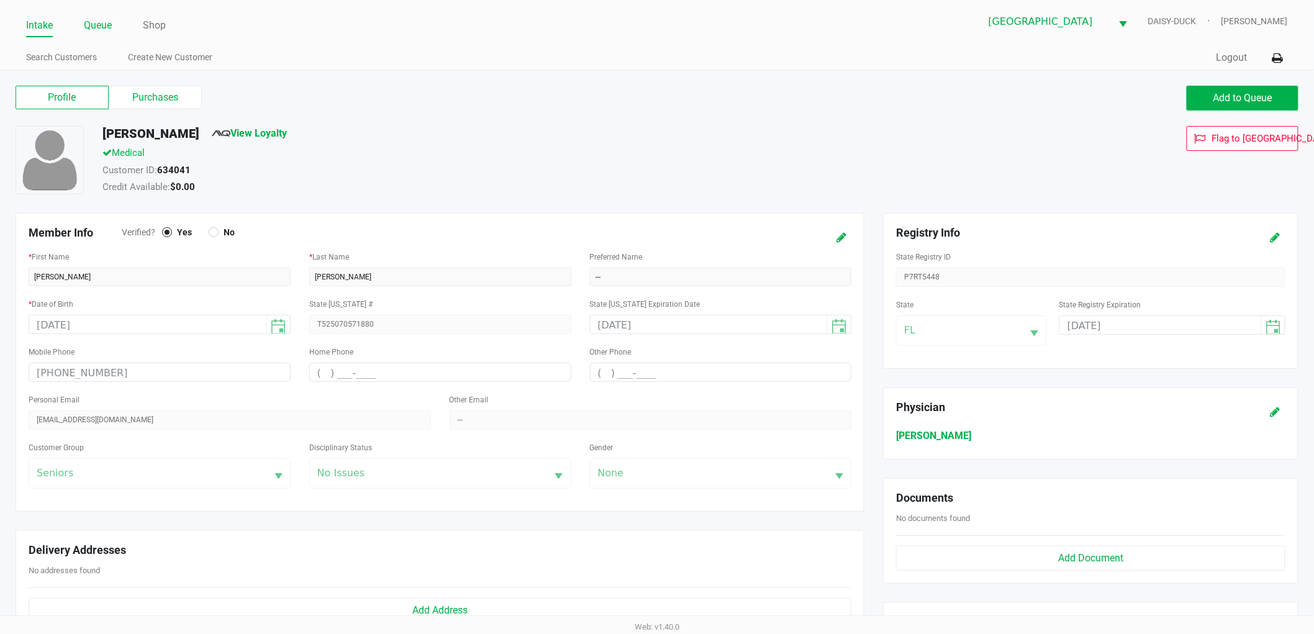
click at [89, 28] on link "Queue" at bounding box center [98, 25] width 28 height 17
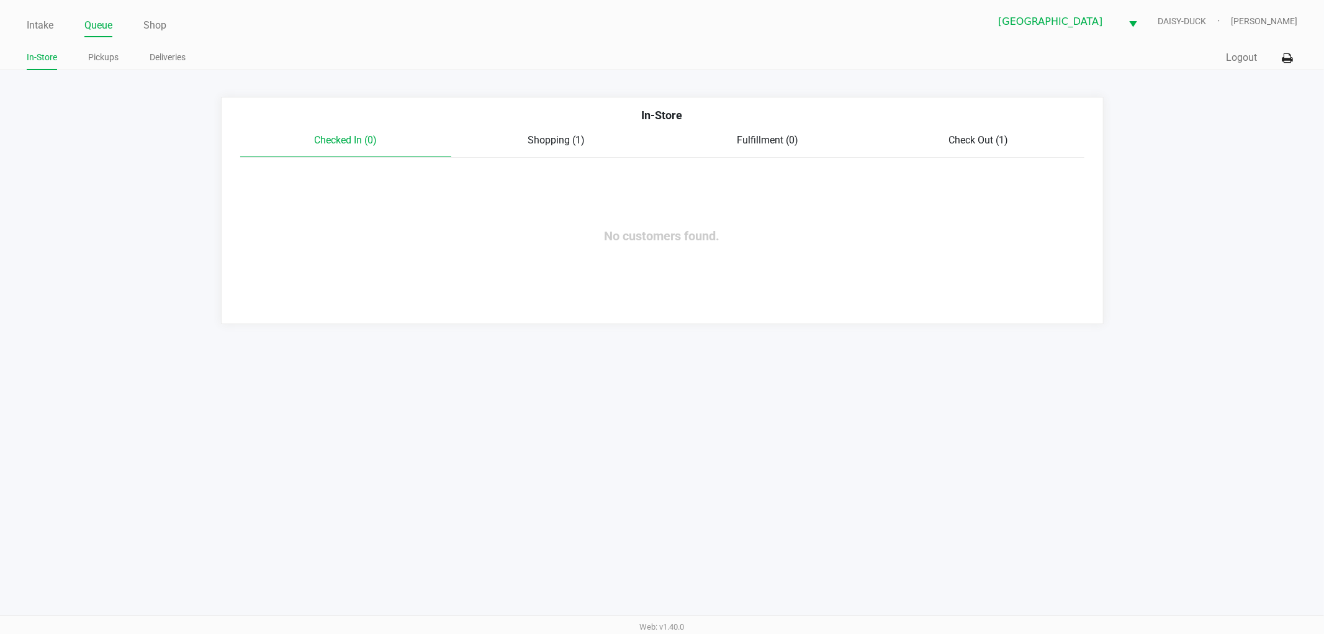
drag, startPoint x: 560, startPoint y: 138, endPoint x: 543, endPoint y: 145, distance: 18.3
click at [559, 138] on span "Shopping (1)" at bounding box center [556, 140] width 57 height 12
click at [355, 176] on span "ALEXANDER KARAS" at bounding box center [383, 173] width 75 height 16
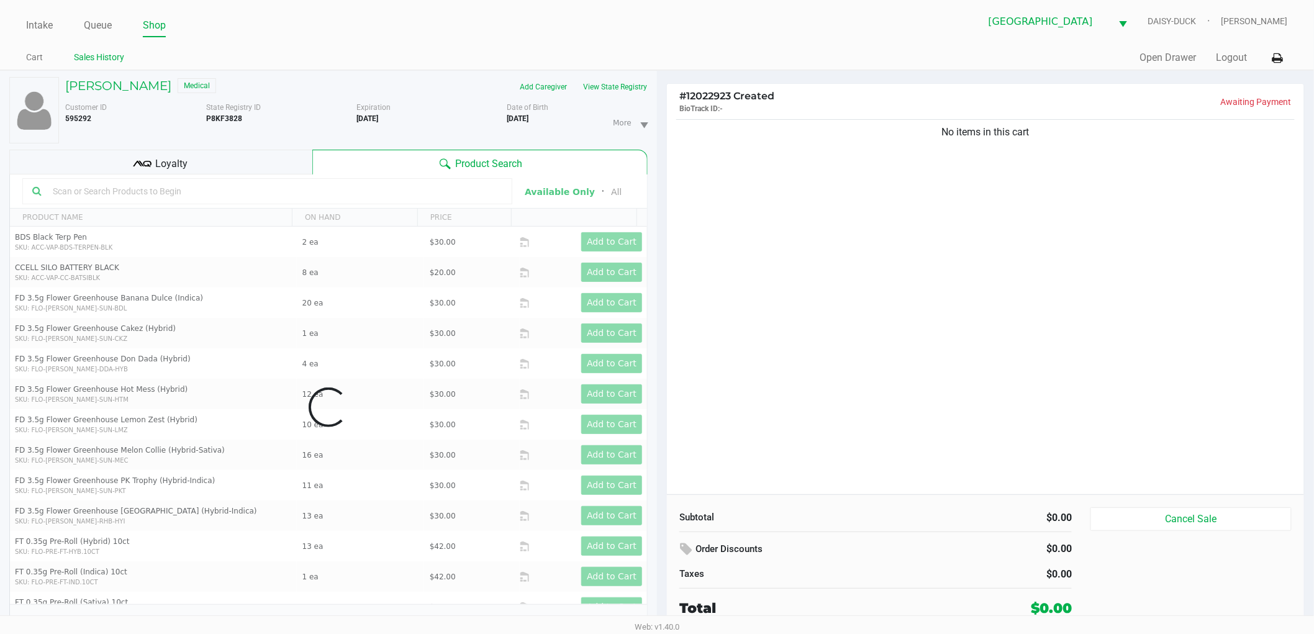
click at [98, 53] on link "Sales History" at bounding box center [99, 58] width 50 height 16
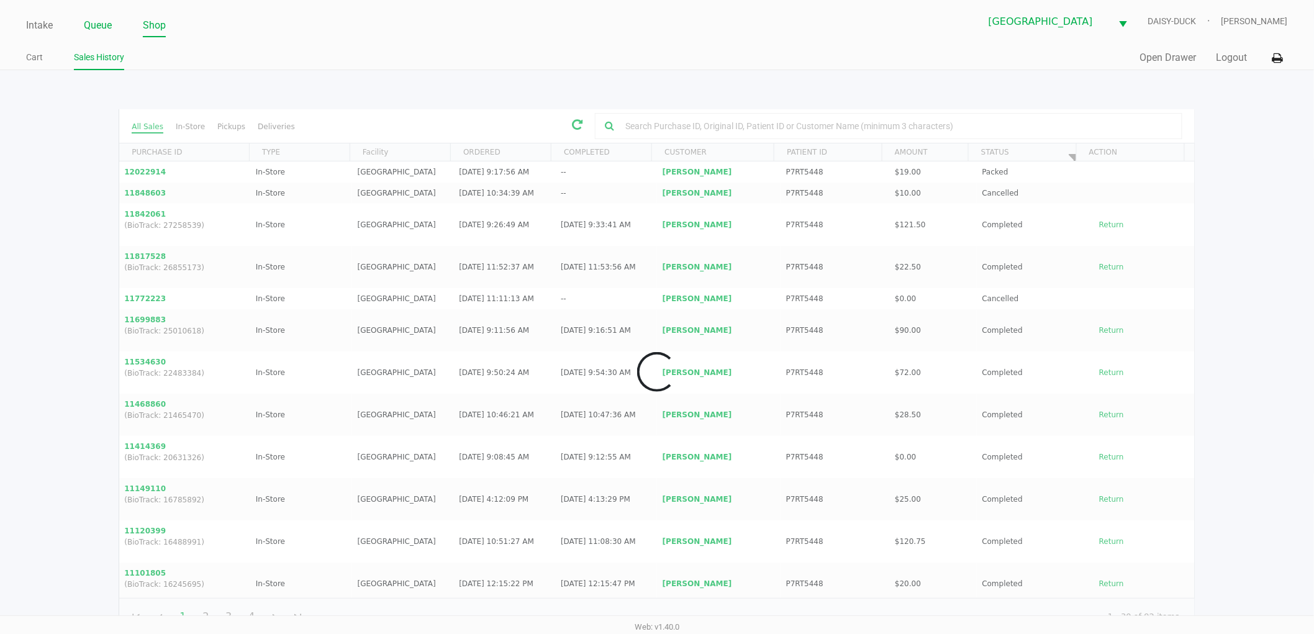
click at [97, 23] on link "Queue" at bounding box center [98, 25] width 28 height 17
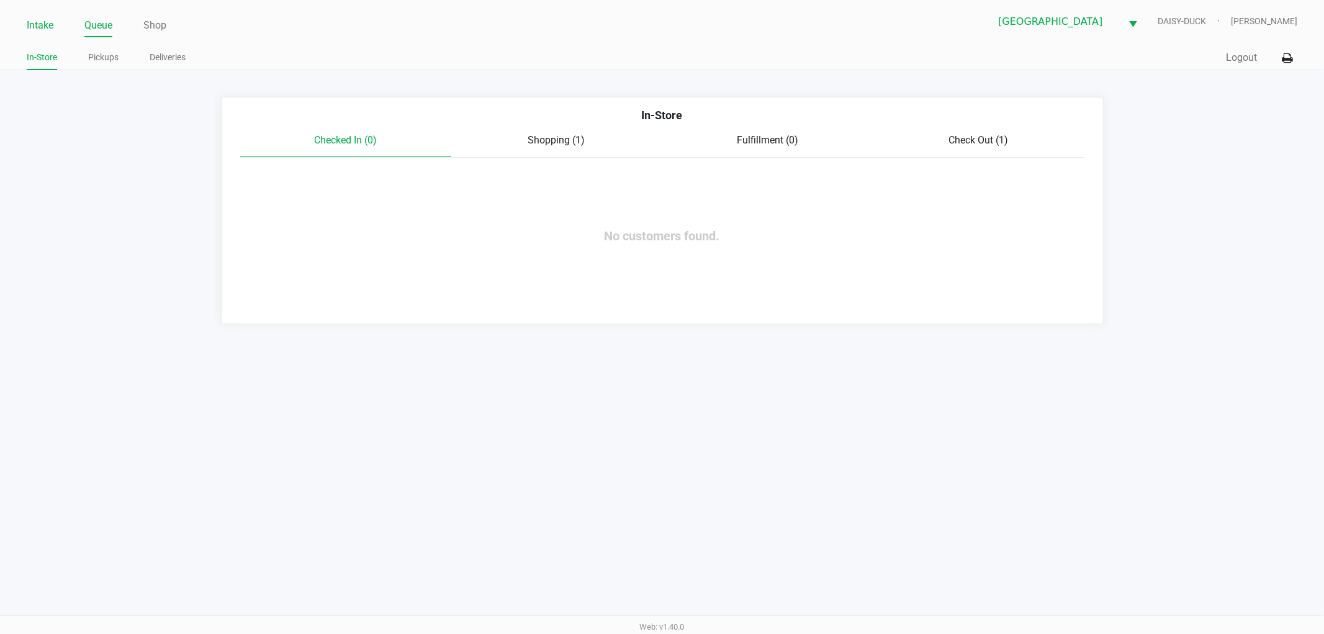
click at [45, 20] on link "Intake" at bounding box center [40, 25] width 27 height 17
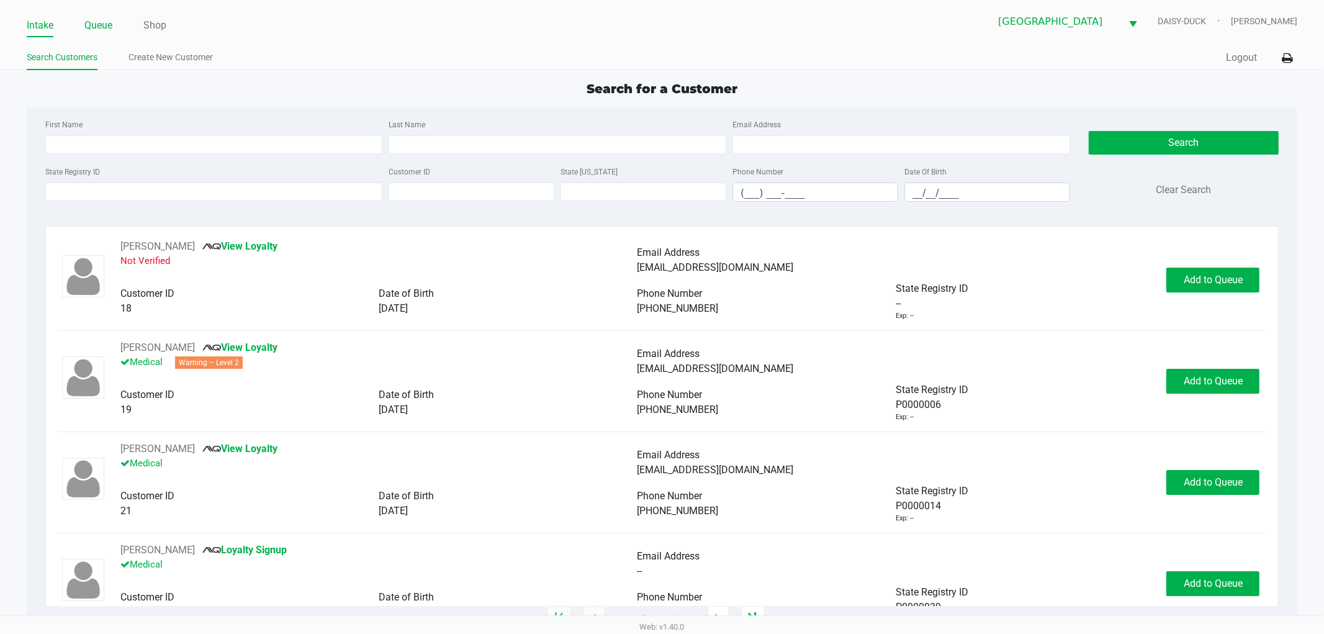
click at [100, 28] on link "Queue" at bounding box center [98, 25] width 28 height 17
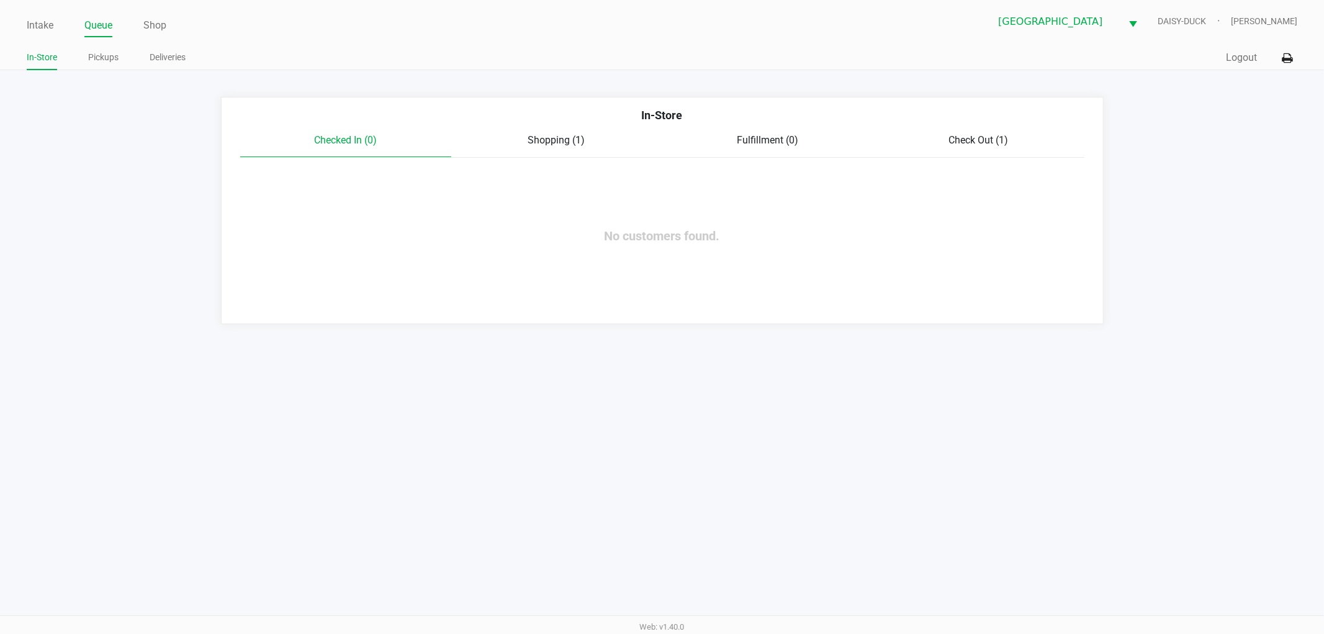
click at [660, 150] on div "Checked In (0) Shopping (1) Fulfillment (0) Check Out (1)" at bounding box center [662, 145] width 844 height 25
click at [660, 140] on span "Check Out (1)" at bounding box center [979, 140] width 60 height 12
click at [660, 211] on div "BRIAN TEMKIN Medical Packing Completed Sep 29, 2025 9:17 AM EDT Flourish Order …" at bounding box center [662, 191] width 857 height 52
click at [660, 191] on div "Checkout" at bounding box center [912, 191] width 214 height 22
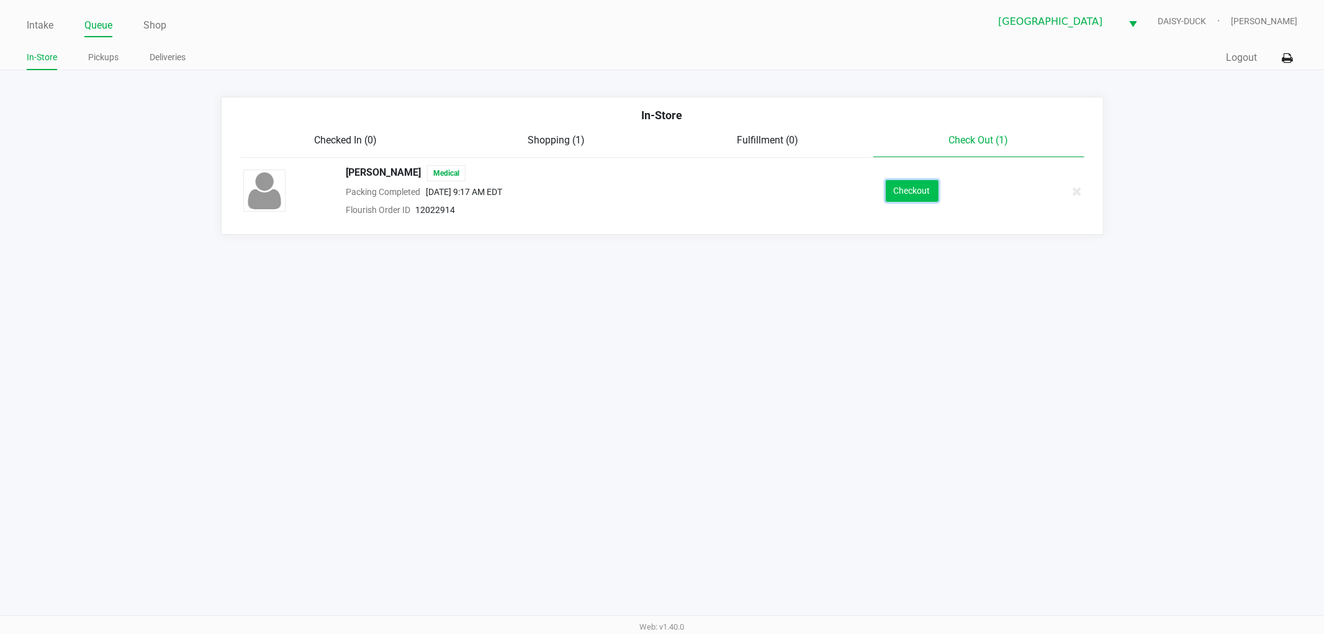
click at [660, 187] on button "Checkout" at bounding box center [912, 191] width 53 height 22
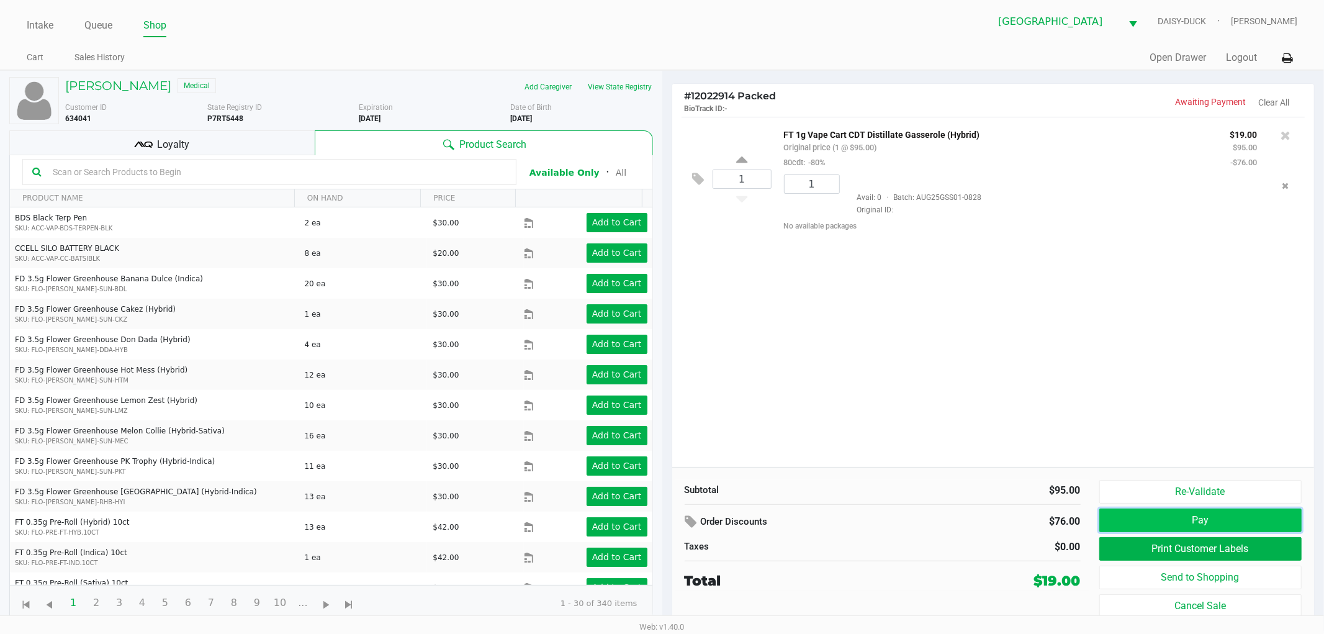
click at [660, 513] on button "Pay" at bounding box center [1200, 520] width 203 height 24
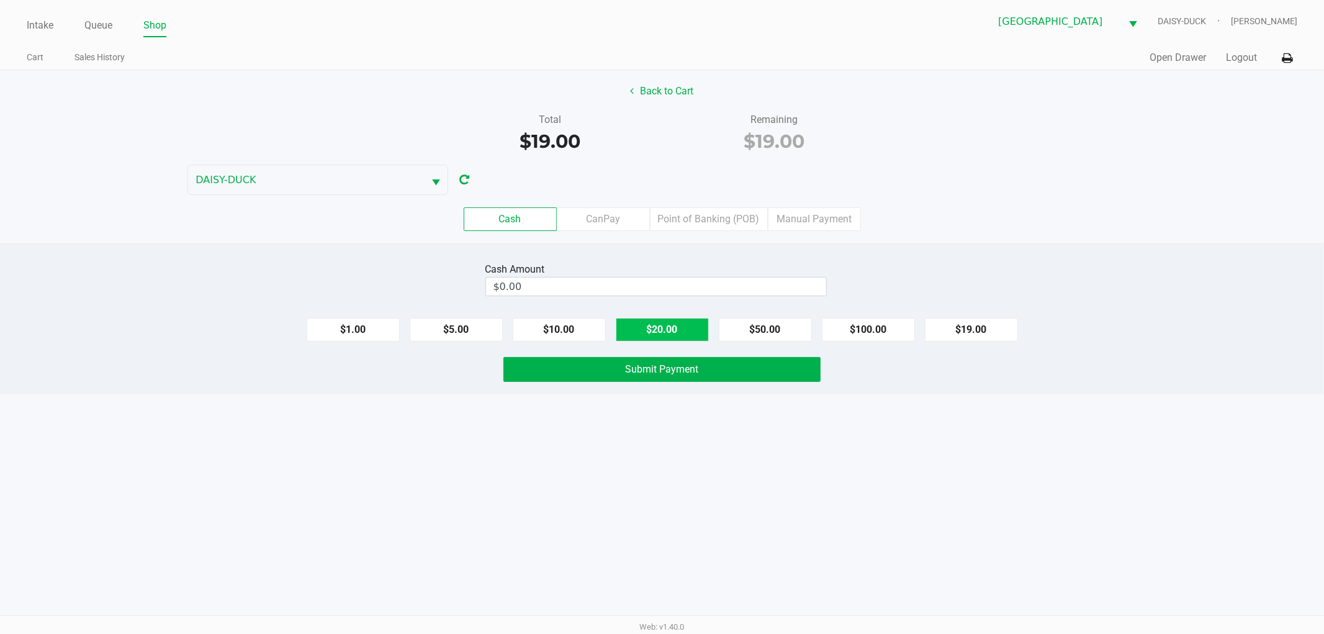
click at [634, 335] on button "$20.00" at bounding box center [662, 330] width 93 height 24
type input "$20.00"
click at [623, 379] on button "Submit Payment" at bounding box center [661, 369] width 317 height 25
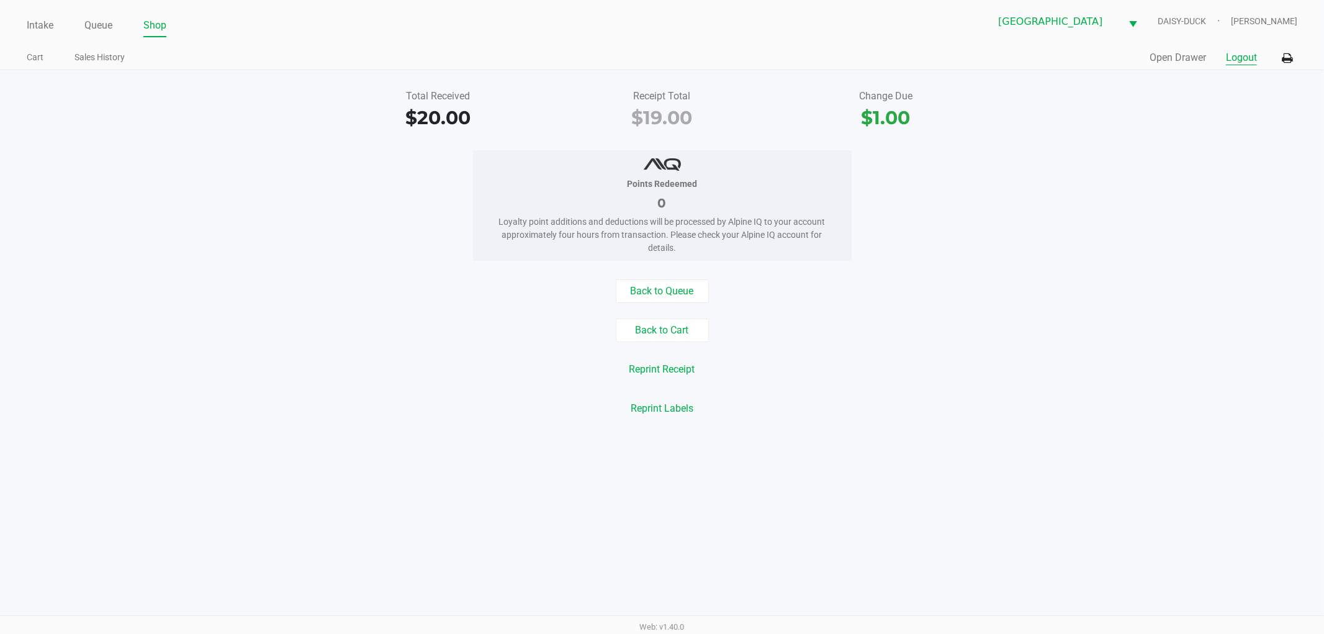
drag, startPoint x: 1234, startPoint y: 60, endPoint x: 573, endPoint y: -84, distance: 675.9
click at [573, 0] on html "Intake Queue Shop Deerfield Beach WC DAISY-DUCK Alec Geraci Cart Sales History …" at bounding box center [662, 317] width 1324 height 634
click at [660, 67] on div "Quick Sale Open Drawer Logout" at bounding box center [980, 58] width 636 height 23
click at [660, 59] on button "Logout" at bounding box center [1241, 57] width 31 height 15
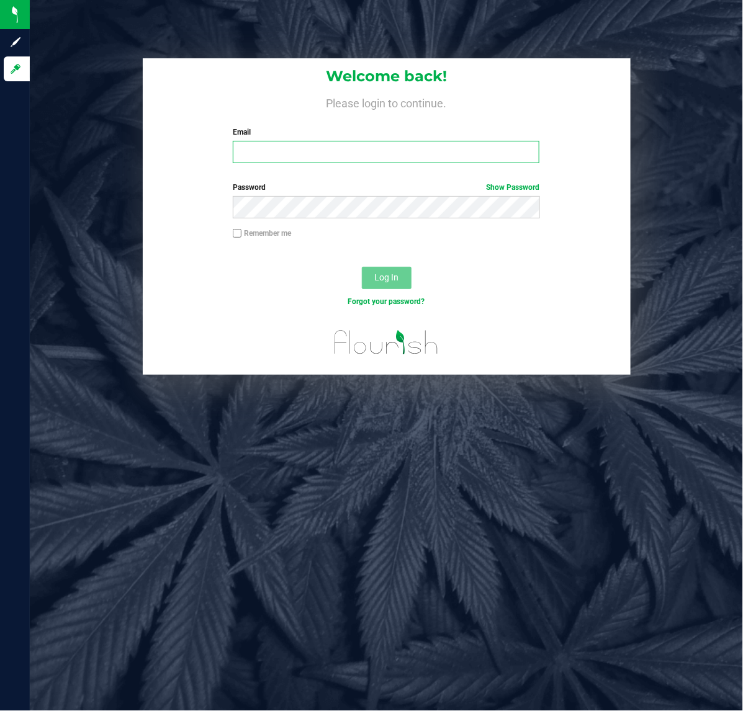
click at [300, 145] on input "Email" at bounding box center [386, 152] width 307 height 22
type input "[EMAIL_ADDRESS][DOMAIN_NAME]"
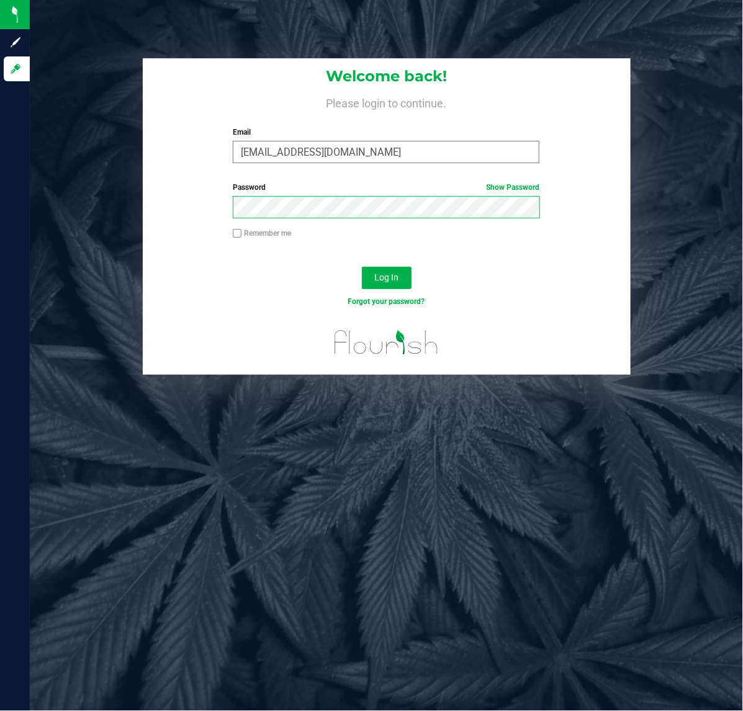
click at [362, 267] on button "Log In" at bounding box center [387, 278] width 50 height 22
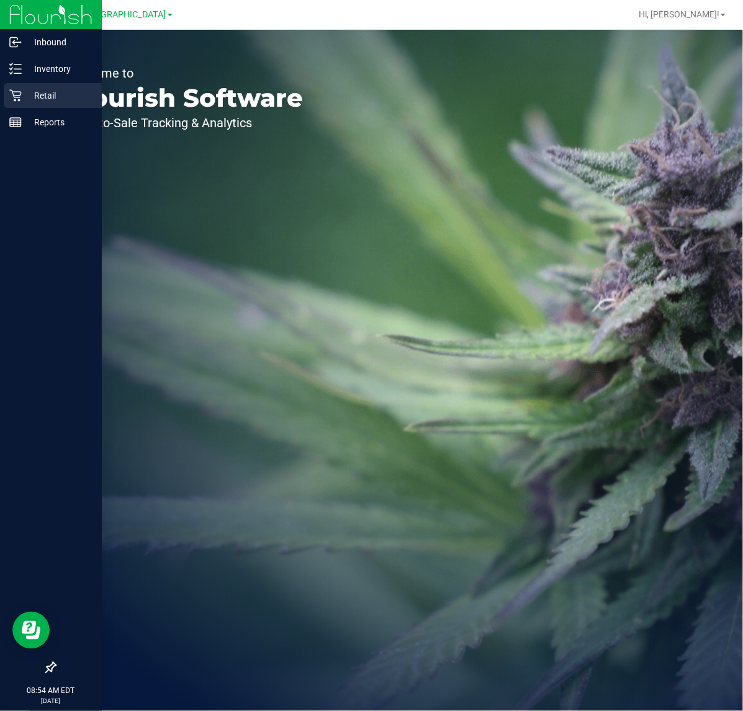
click at [19, 93] on icon at bounding box center [15, 95] width 12 height 12
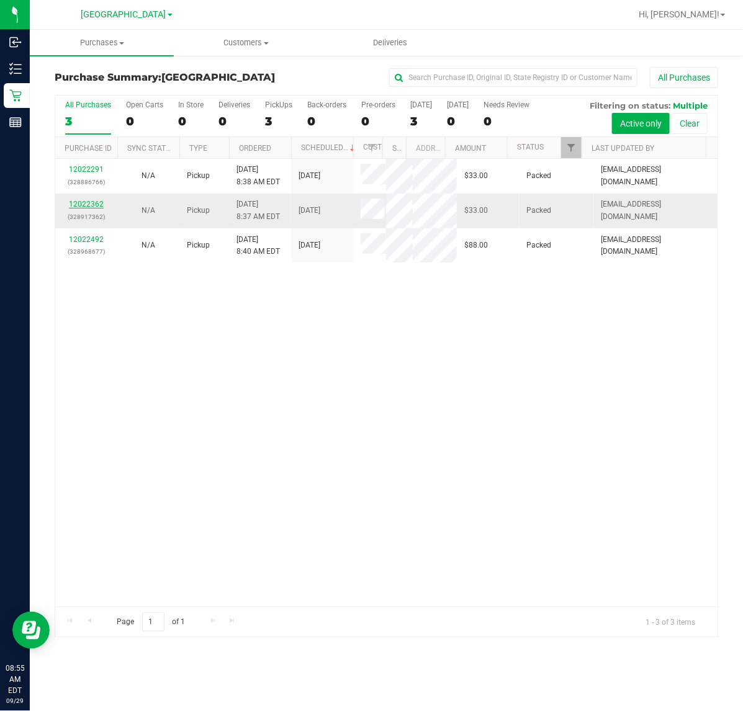
click at [79, 209] on link "12022362" at bounding box center [86, 204] width 35 height 9
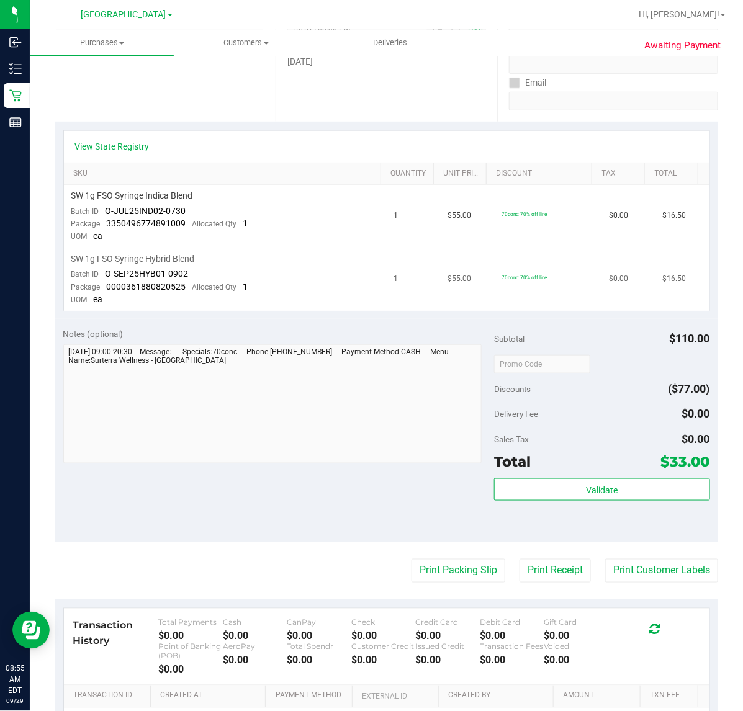
scroll to position [362, 0]
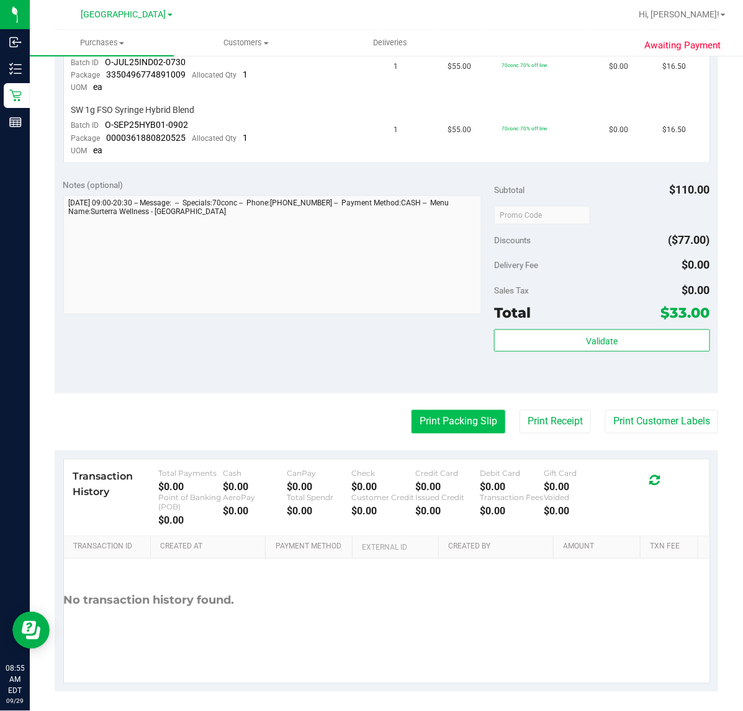
click at [417, 419] on button "Print Packing Slip" at bounding box center [459, 422] width 94 height 24
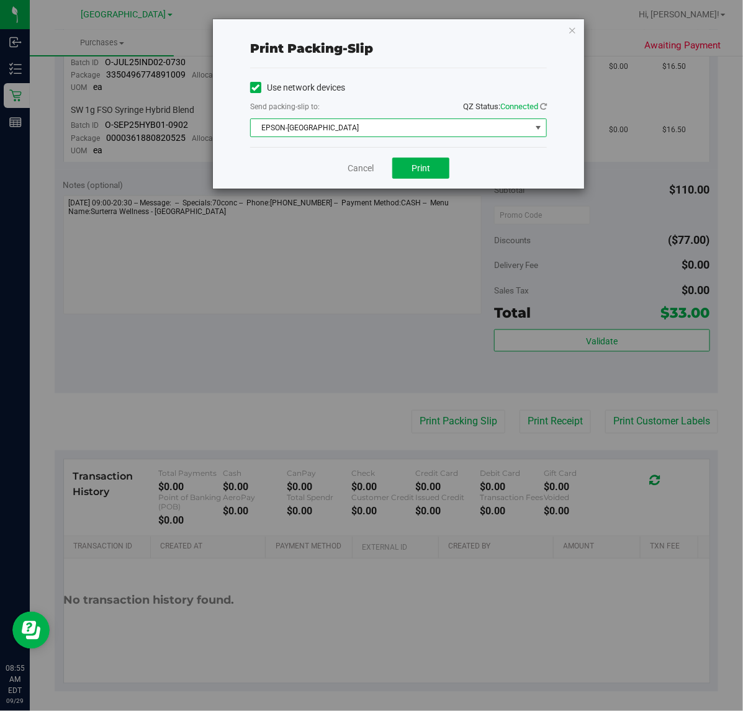
click at [407, 119] on span "EPSON-[GEOGRAPHIC_DATA]" at bounding box center [391, 127] width 280 height 17
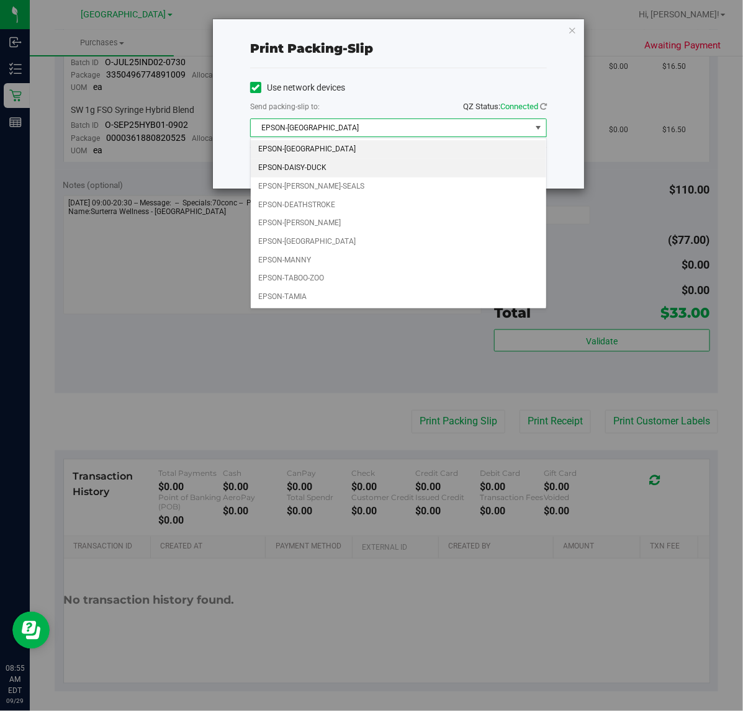
click at [343, 161] on li "EPSON-DAISY-DUCK" at bounding box center [399, 168] width 296 height 19
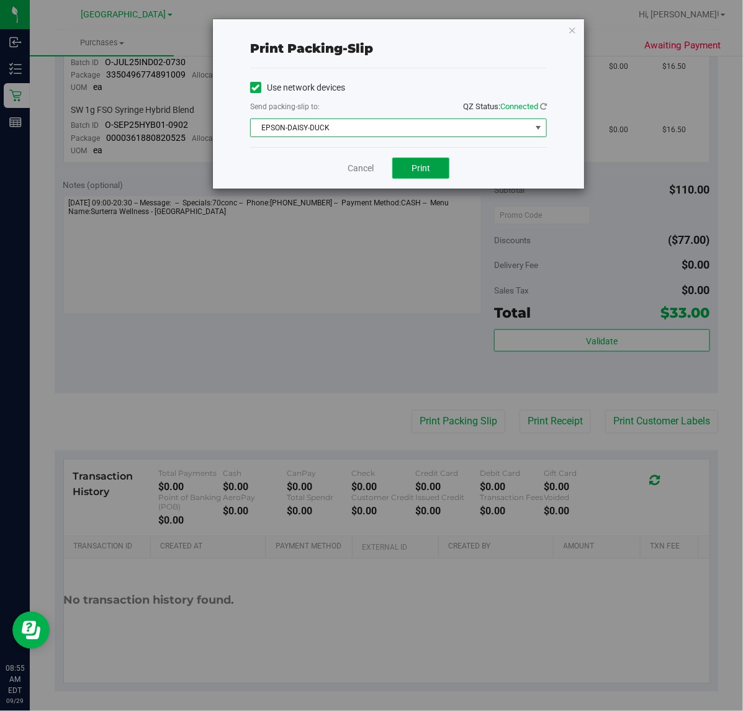
click at [423, 169] on span "Print" at bounding box center [421, 168] width 19 height 10
click at [361, 165] on link "Cancel" at bounding box center [361, 168] width 26 height 13
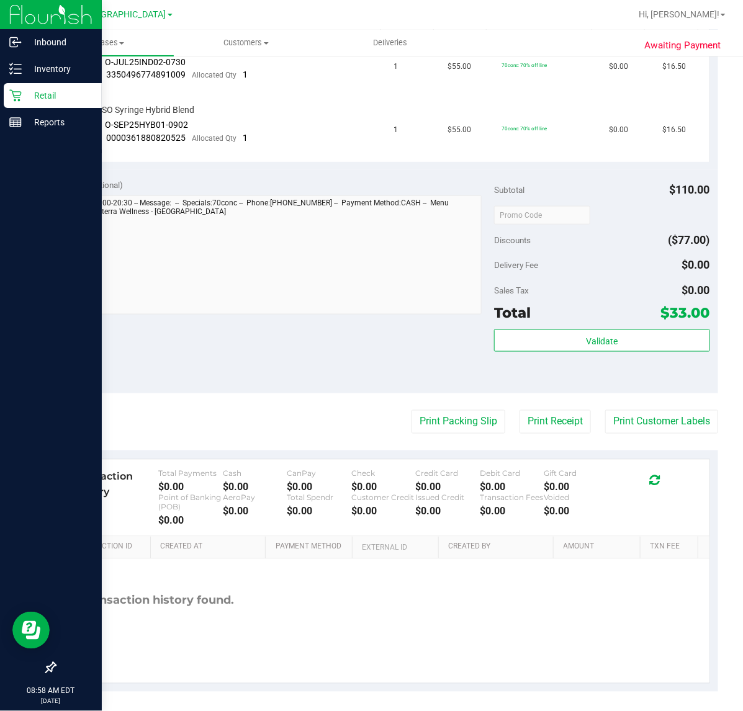
click at [13, 101] on icon at bounding box center [15, 95] width 12 height 12
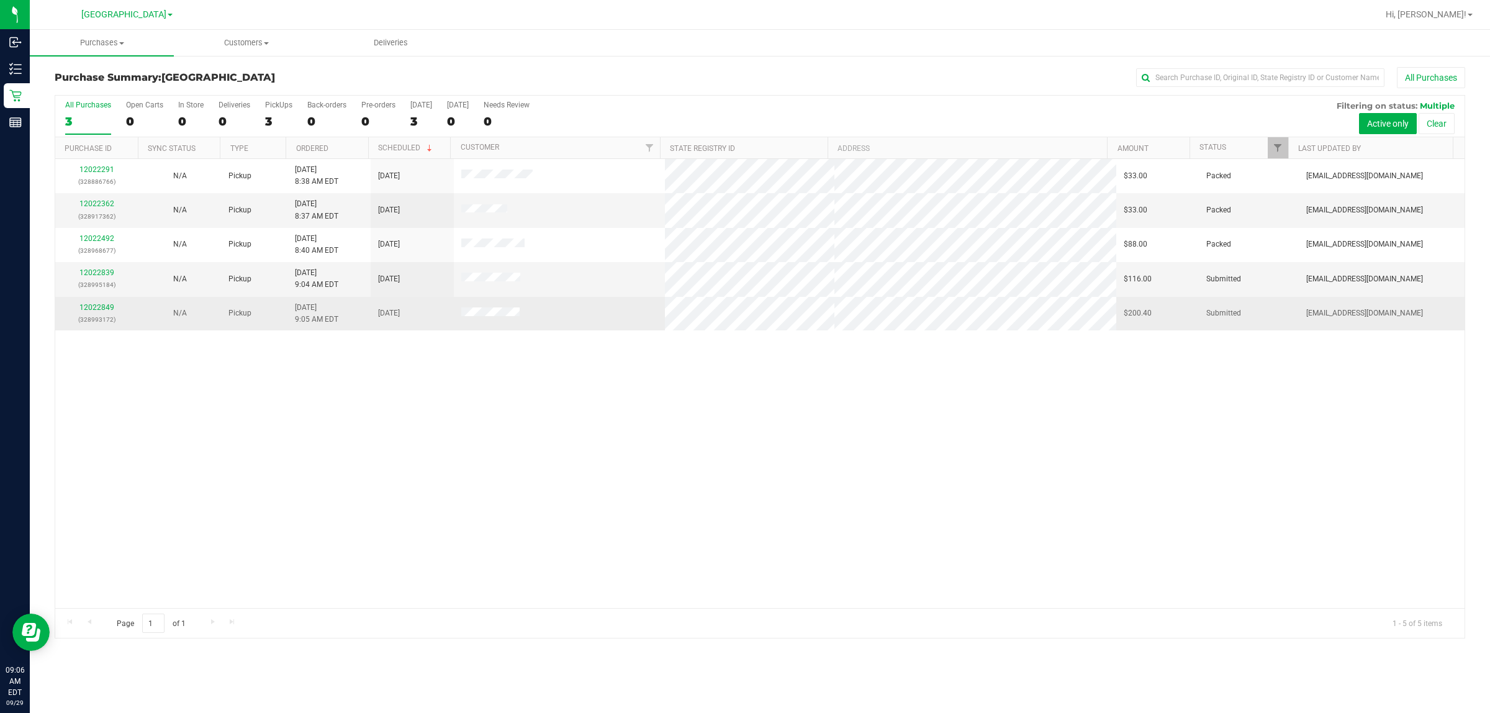
click at [86, 314] on div "12022849 (328993172)" at bounding box center [97, 314] width 68 height 24
click at [91, 312] on link "12022849" at bounding box center [96, 307] width 35 height 9
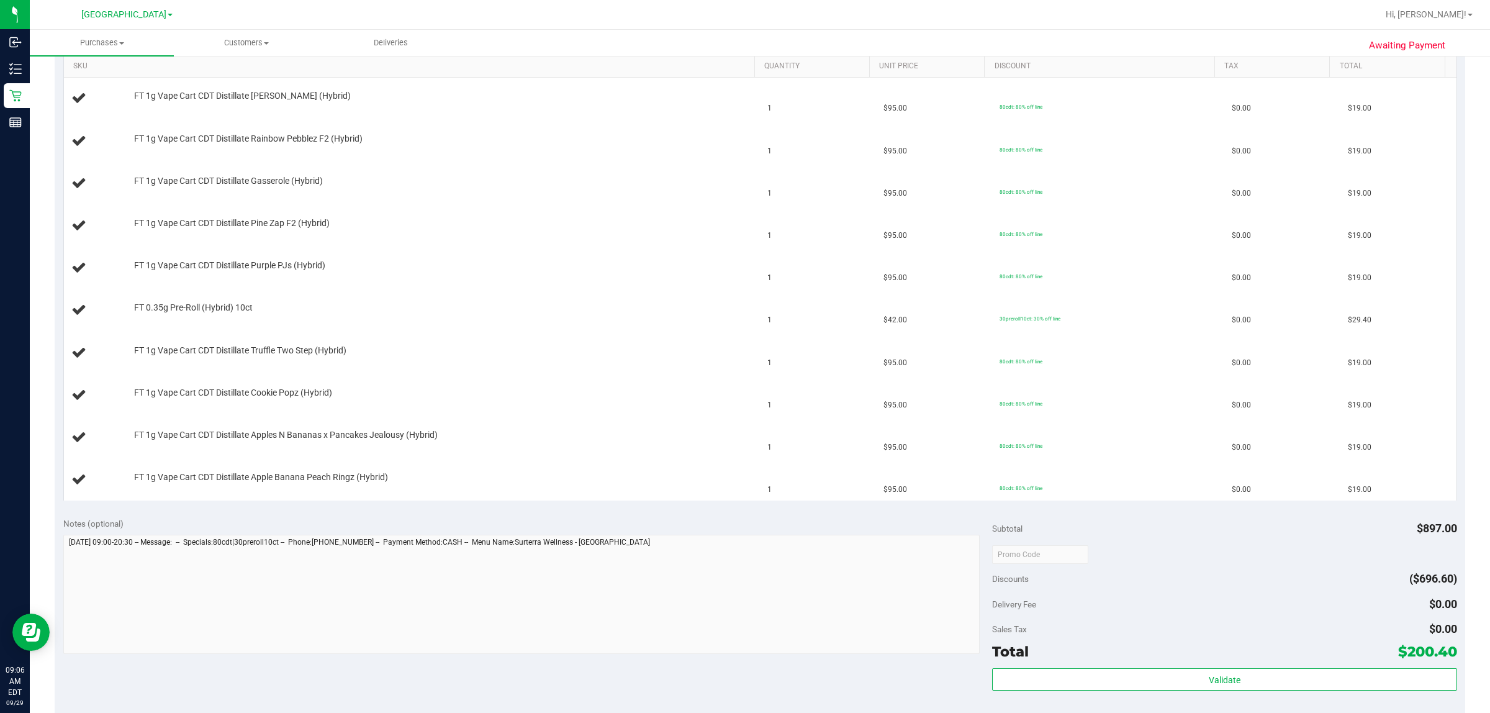
scroll to position [466, 0]
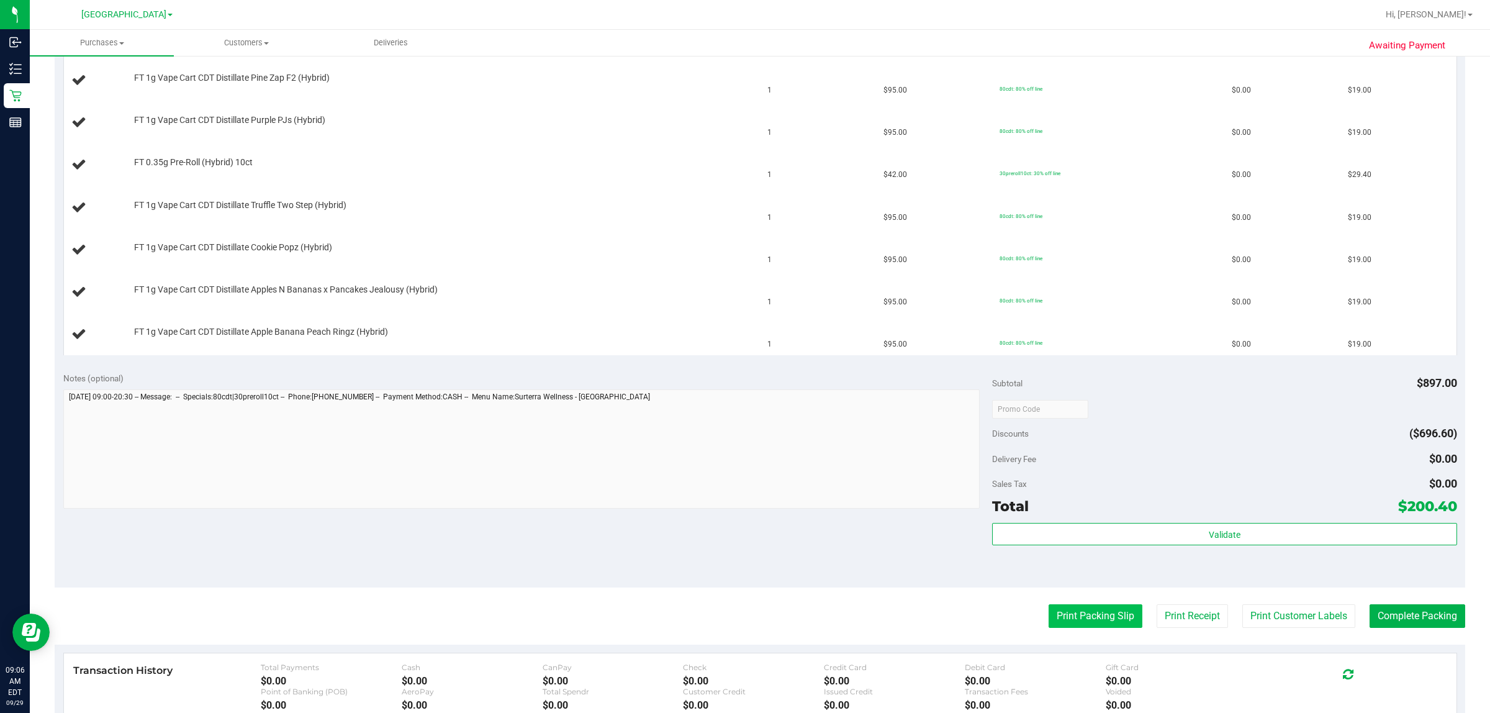
click at [742, 610] on button "Print Packing Slip" at bounding box center [1096, 616] width 94 height 24
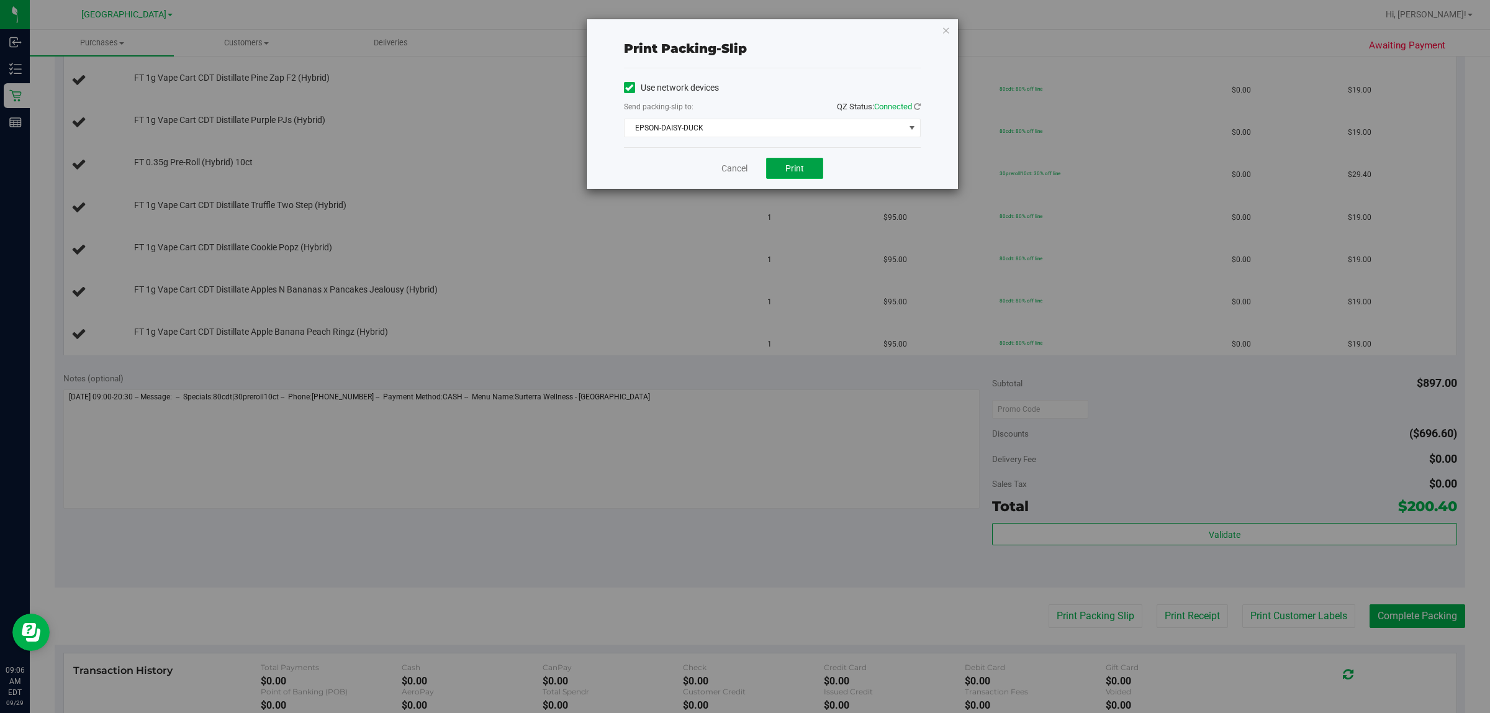
click at [742, 171] on span "Print" at bounding box center [794, 168] width 19 height 10
click at [742, 28] on icon "button" at bounding box center [946, 29] width 9 height 15
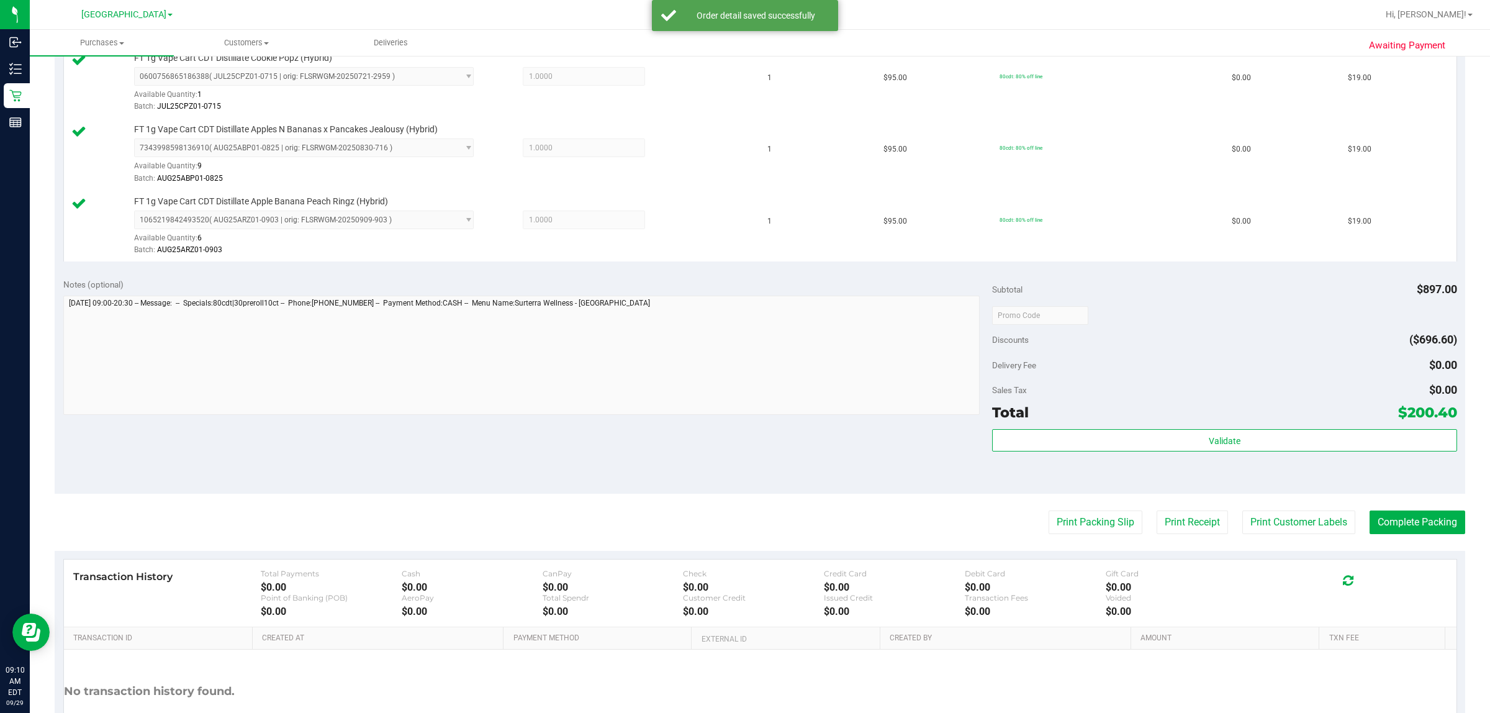
scroll to position [621, 0]
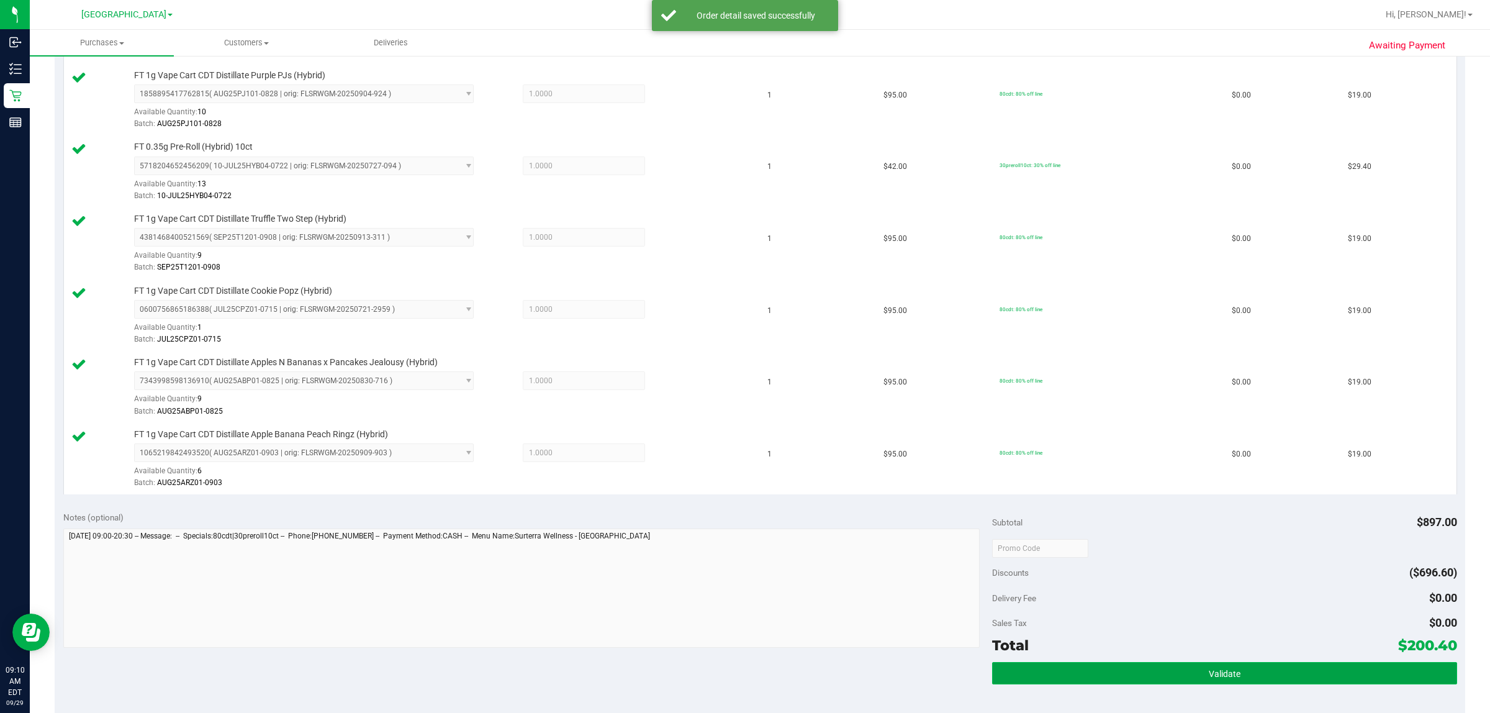
click at [742, 667] on button "Validate" at bounding box center [1224, 673] width 464 height 22
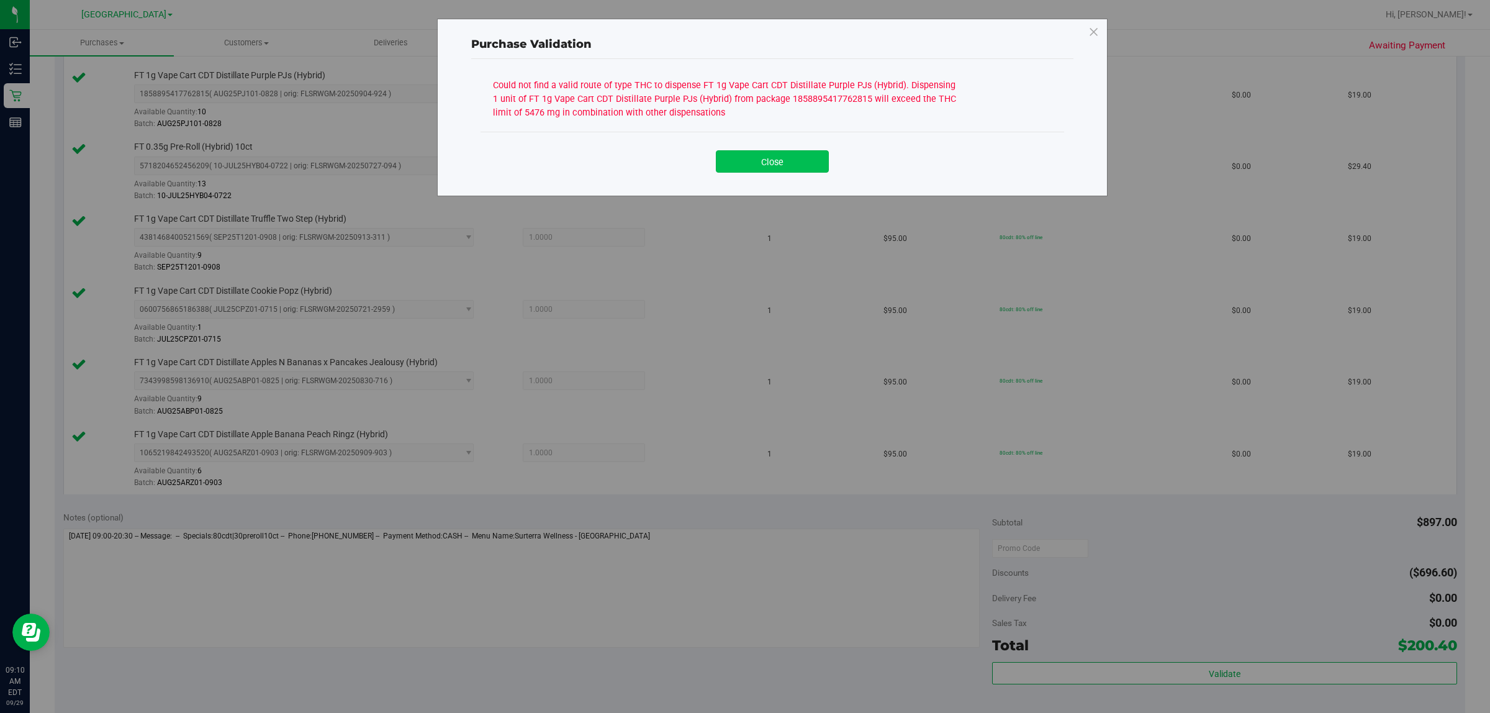
click at [742, 163] on button "Close" at bounding box center [772, 161] width 113 height 22
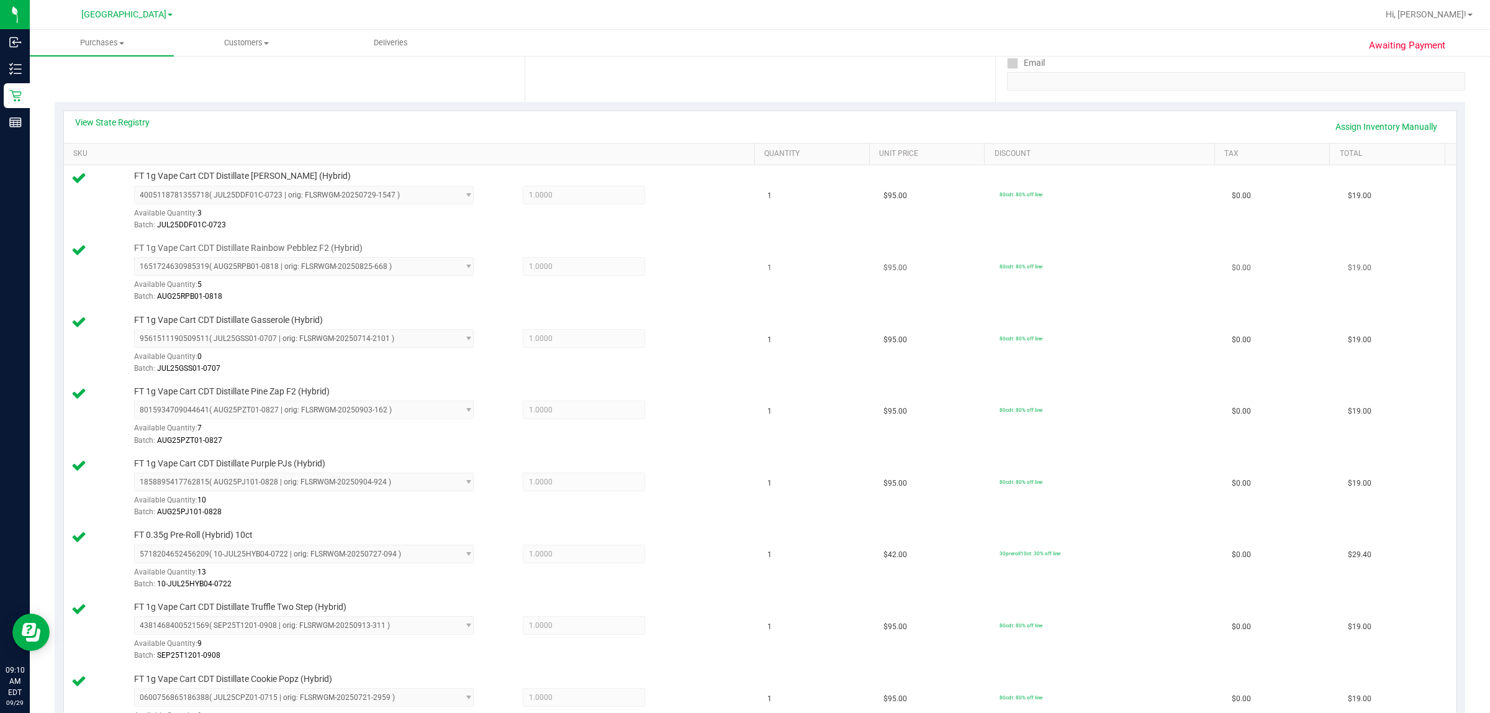
scroll to position [0, 0]
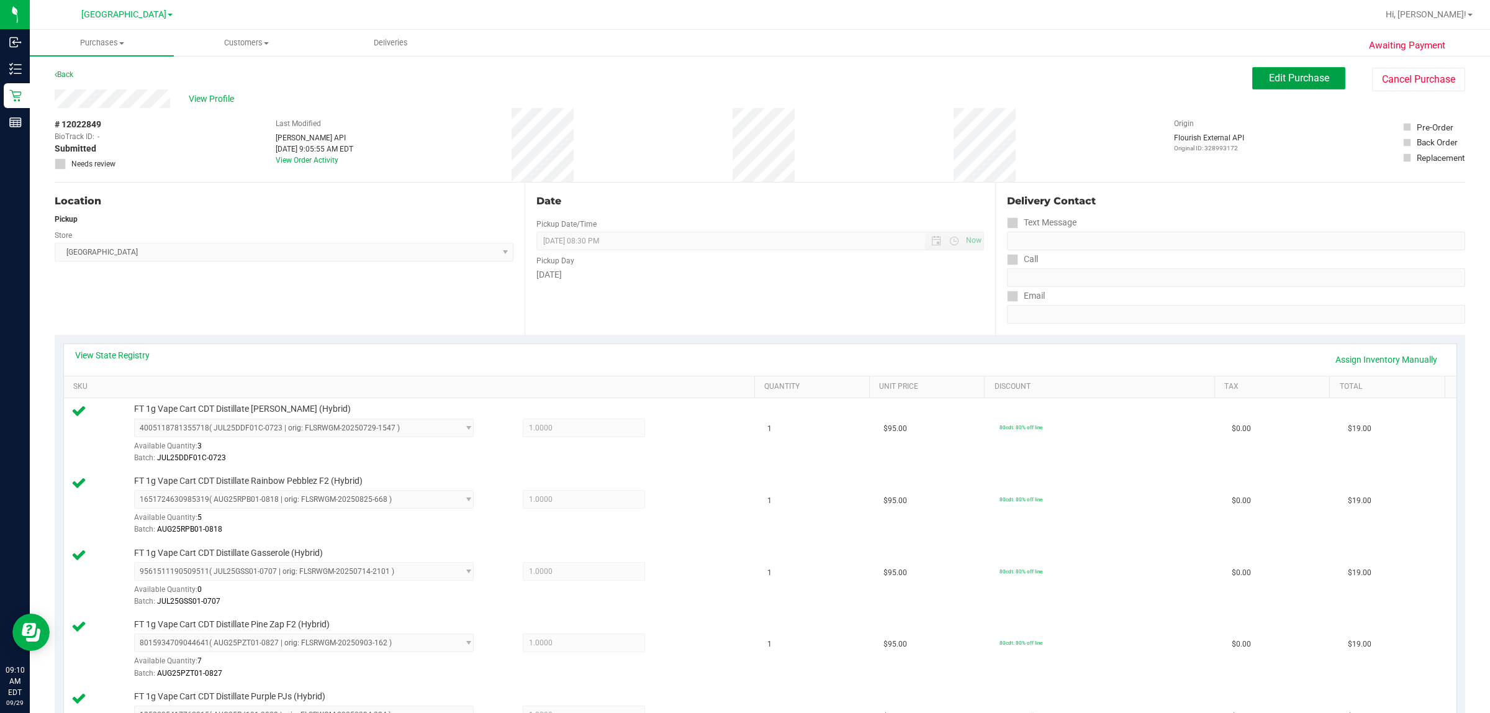
click at [742, 84] on span "Edit Purchase" at bounding box center [1299, 78] width 60 height 12
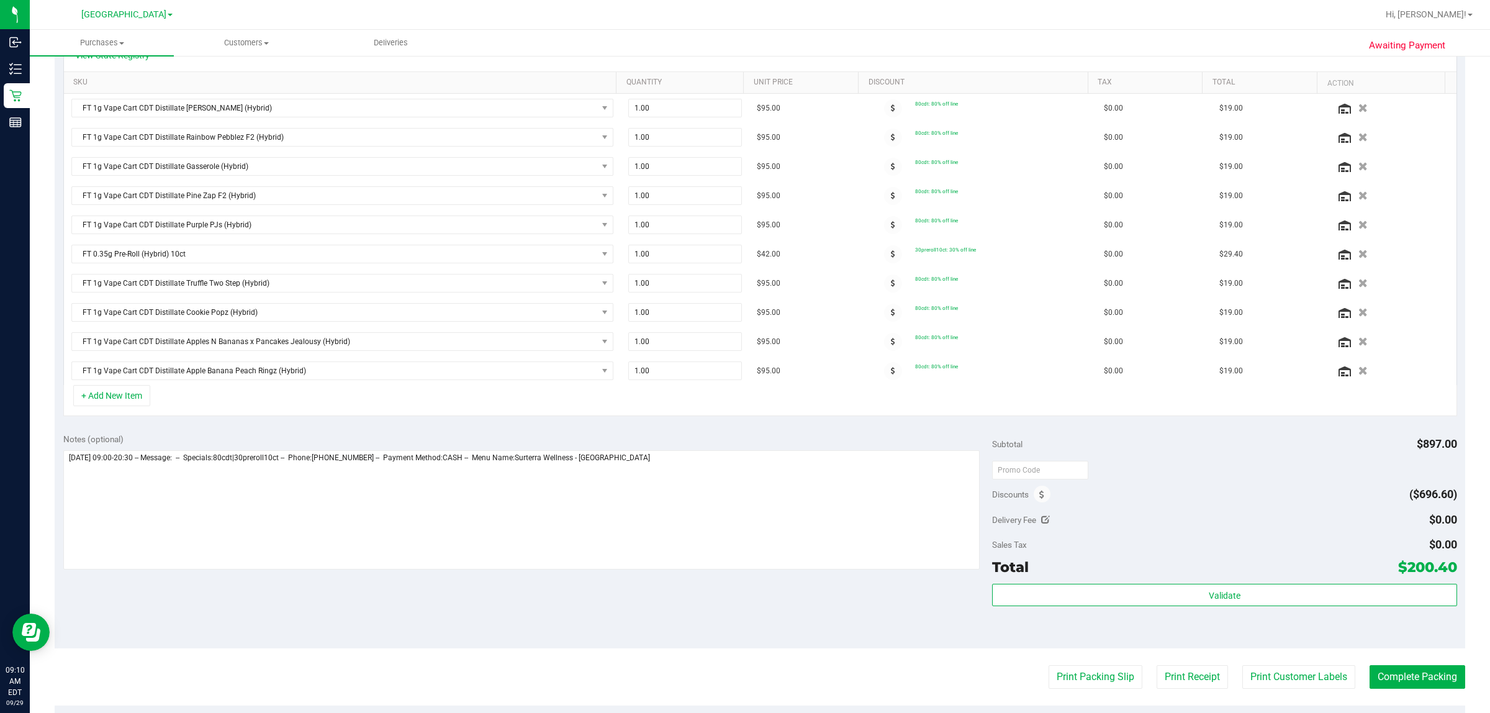
scroll to position [310, 0]
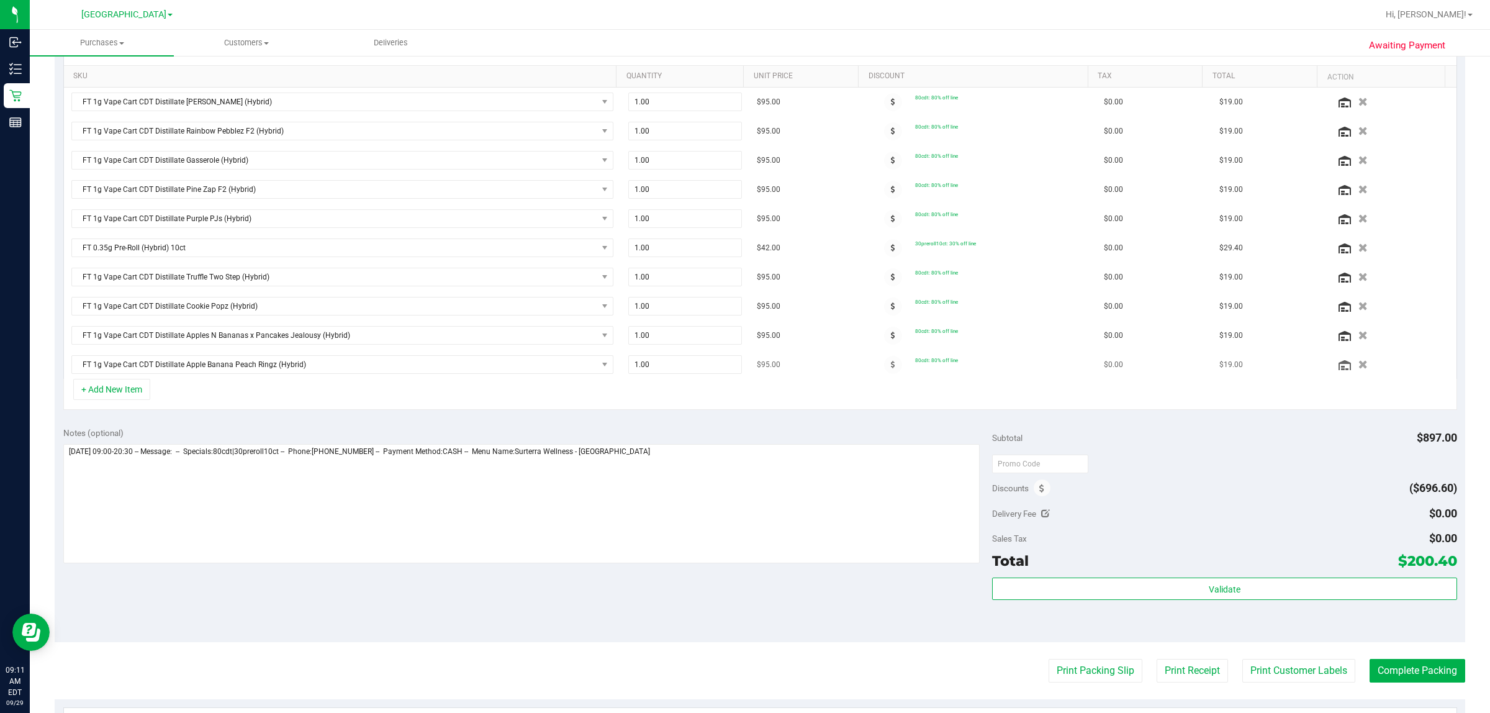
click at [742, 361] on td at bounding box center [1391, 364] width 129 height 29
click at [742, 369] on icon "button" at bounding box center [1363, 364] width 11 height 9
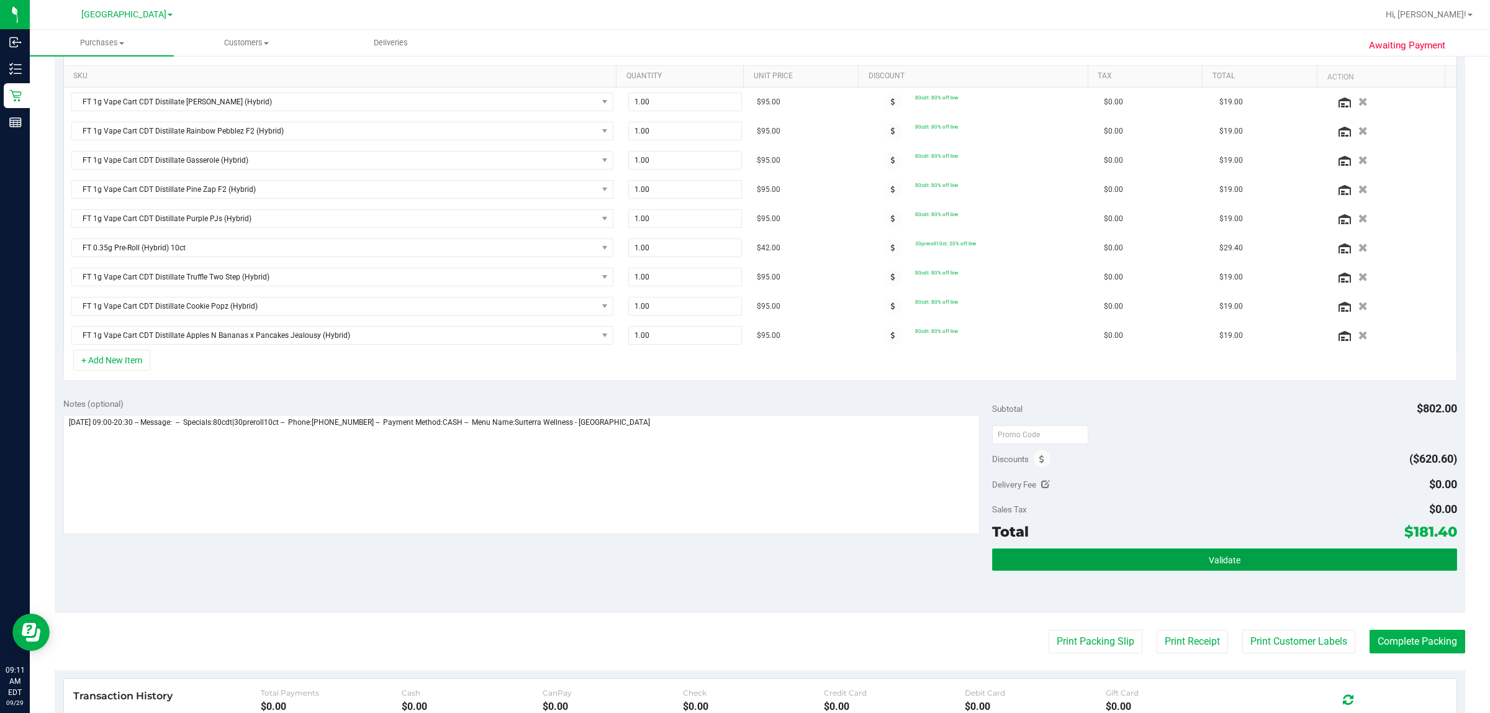
click at [742, 557] on button "Validate" at bounding box center [1224, 559] width 464 height 22
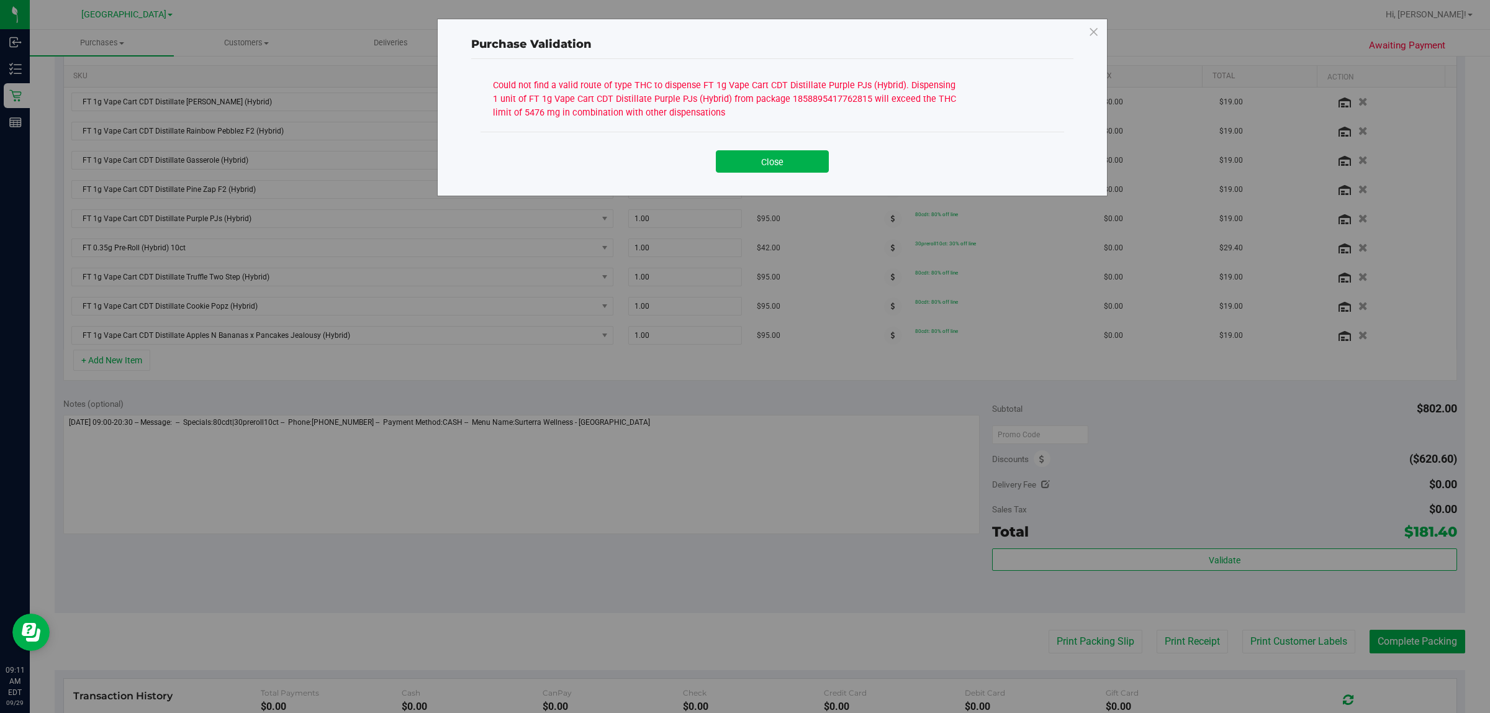
click at [742, 191] on div "Purchase Validation Could not find a valid route of type THC to dispense FT 1g …" at bounding box center [772, 108] width 670 height 178
click at [742, 169] on button "Close" at bounding box center [772, 161] width 113 height 22
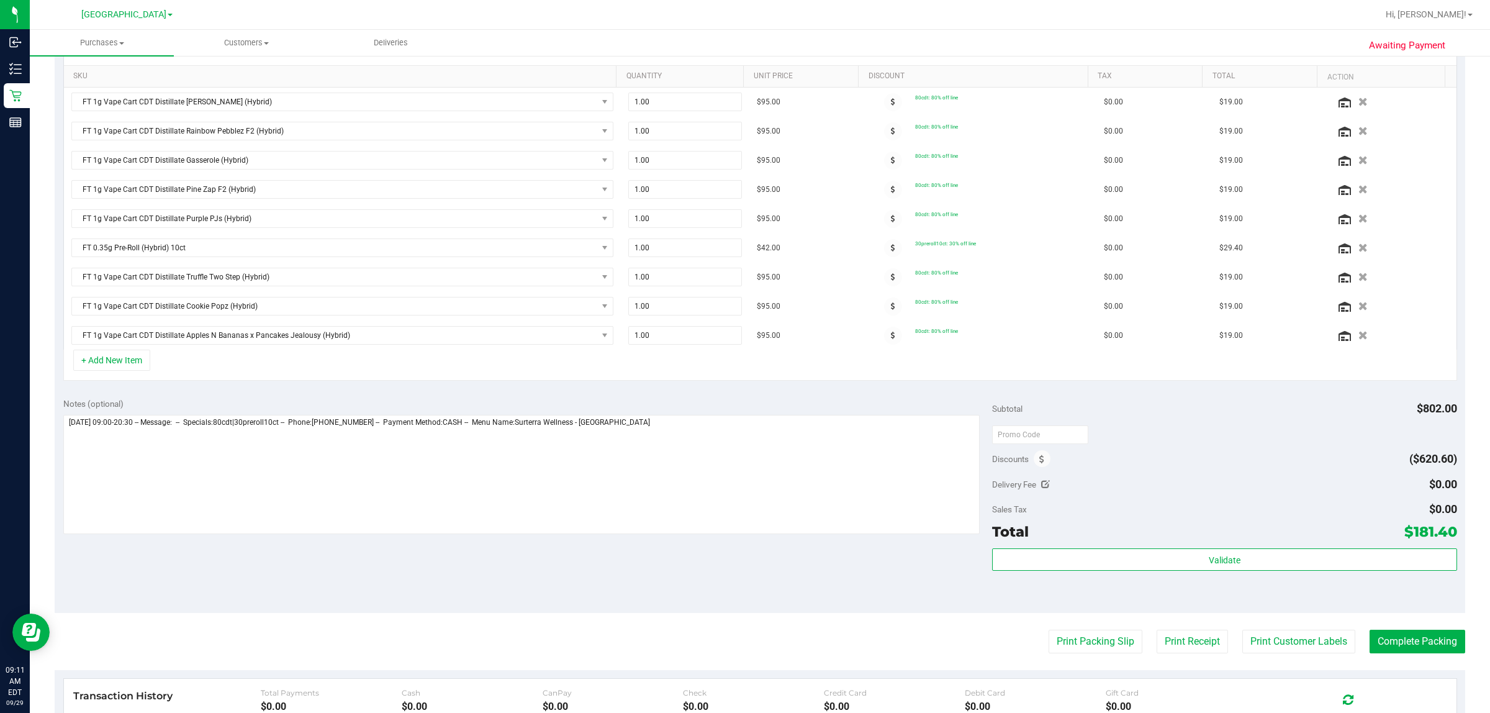
scroll to position [233, 0]
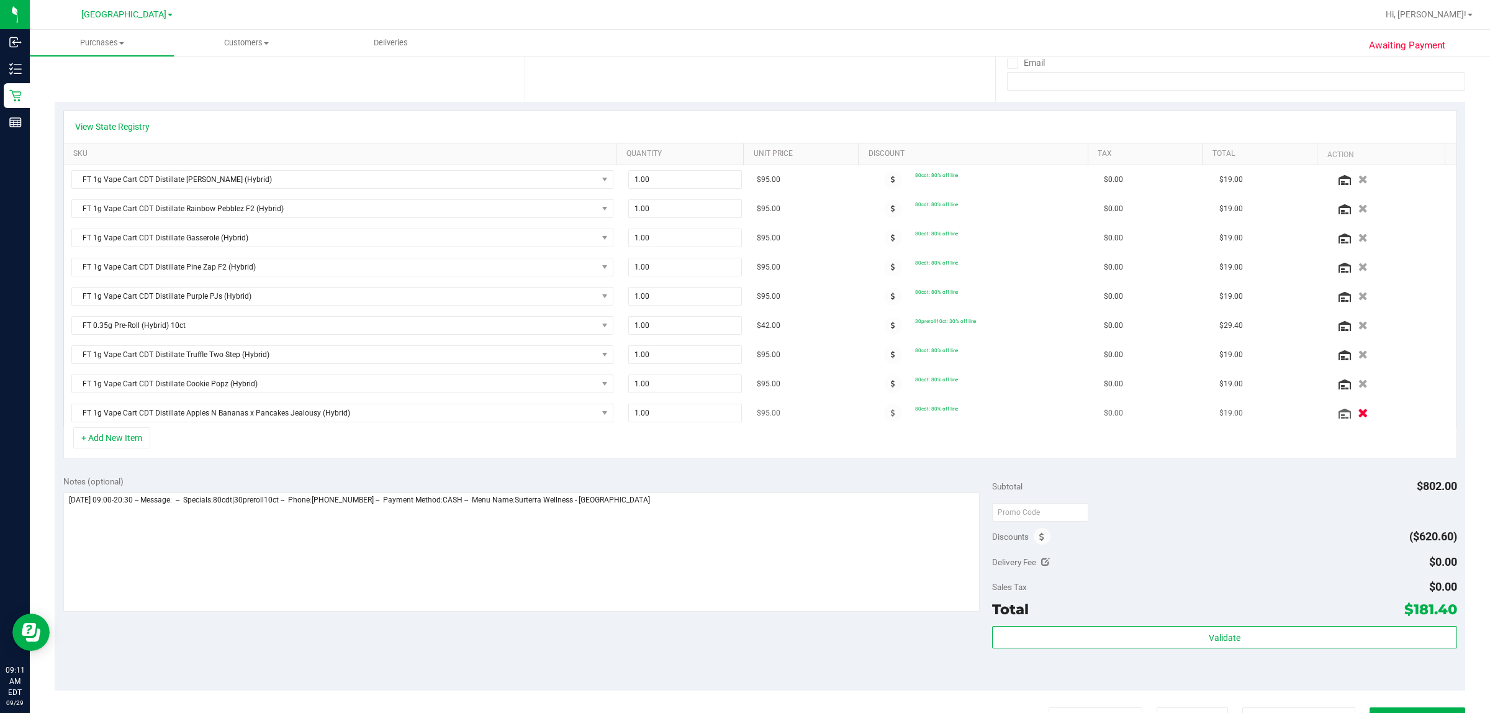
click at [742, 417] on icon "button" at bounding box center [1363, 412] width 11 height 9
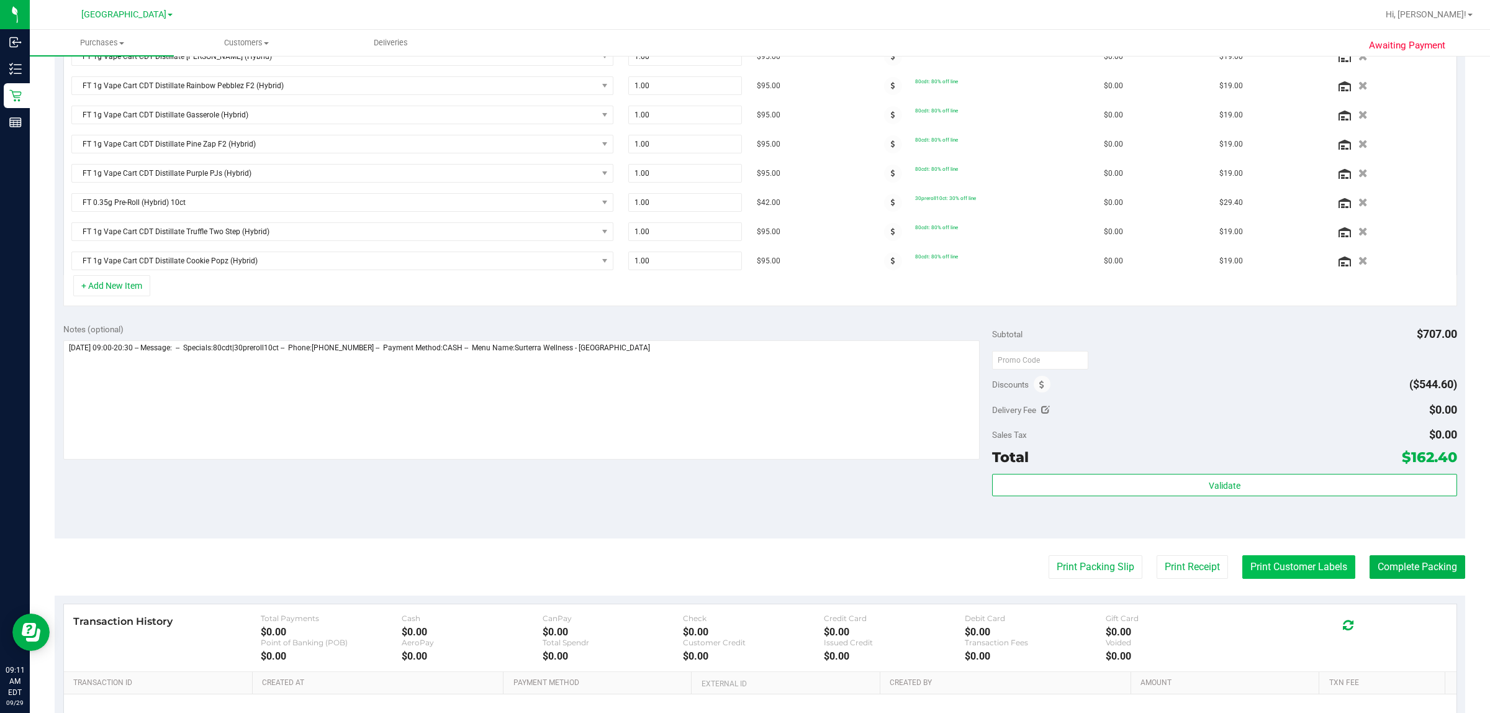
scroll to position [498, 0]
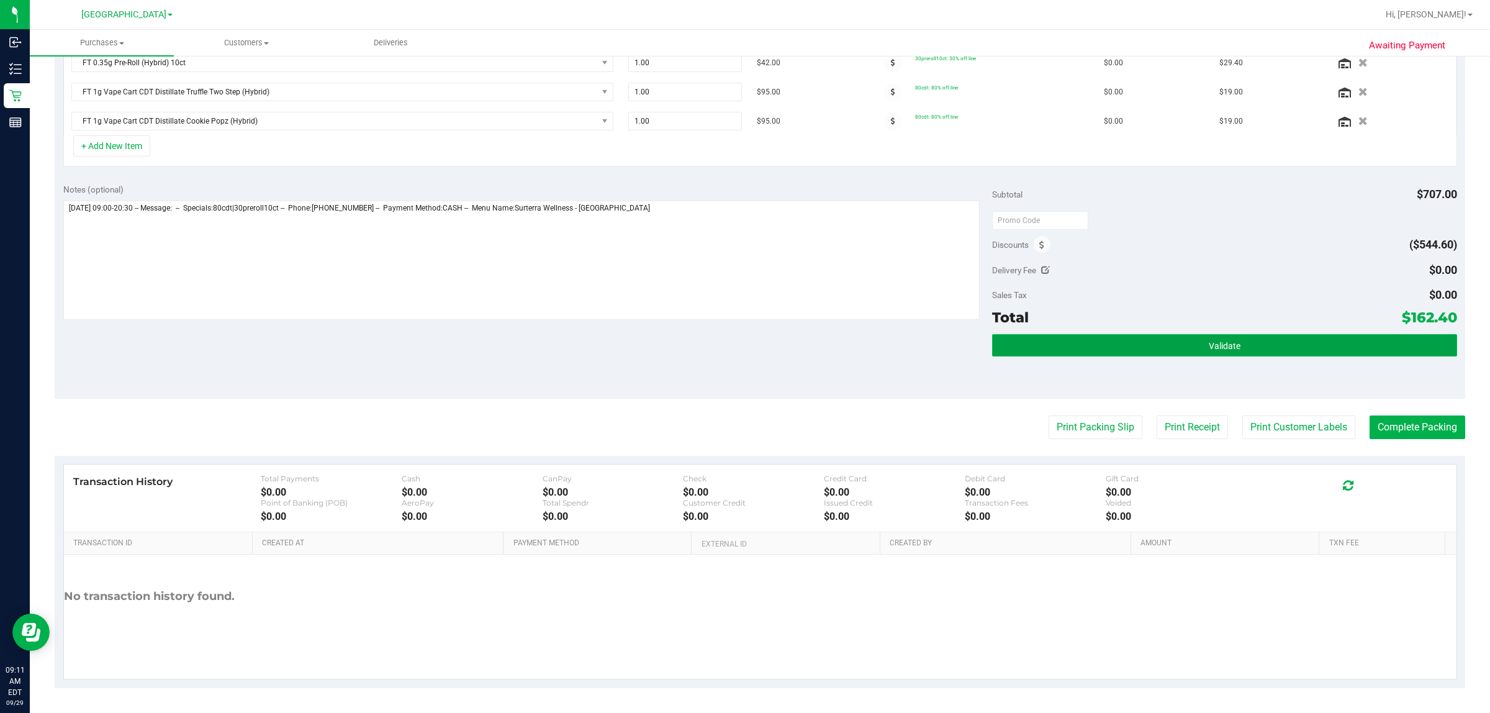
click at [742, 349] on span "Validate" at bounding box center [1225, 346] width 32 height 10
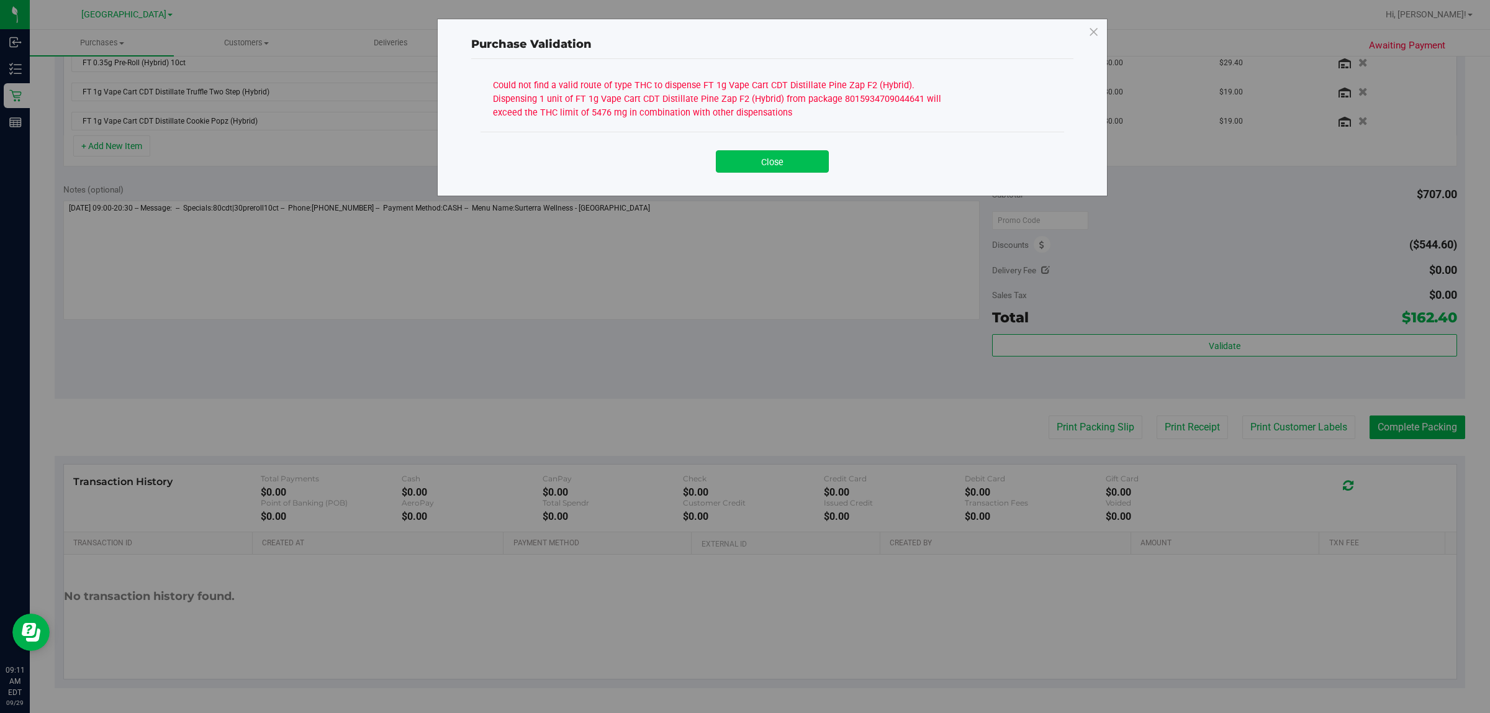
click at [742, 168] on button "Close" at bounding box center [772, 161] width 113 height 22
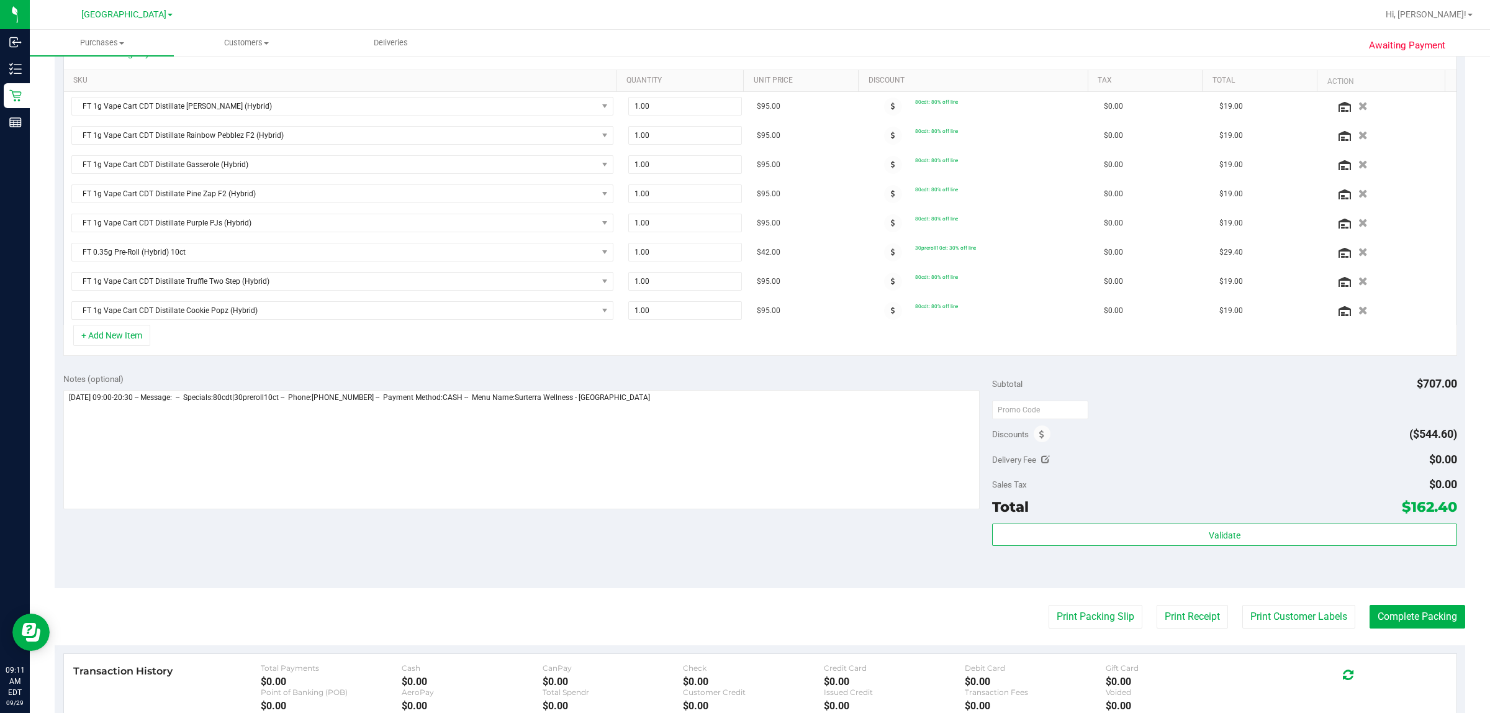
scroll to position [265, 0]
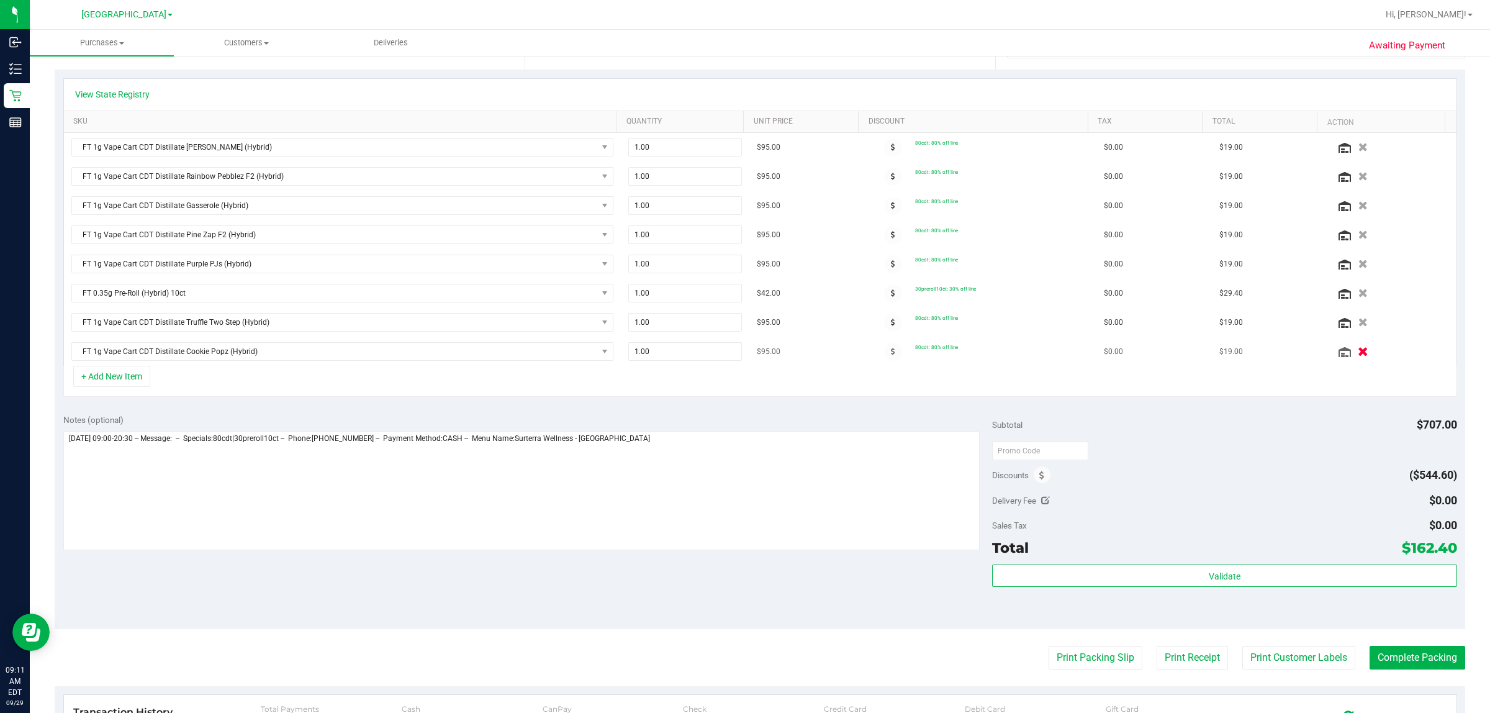
click at [742, 356] on icon "button" at bounding box center [1363, 351] width 11 height 9
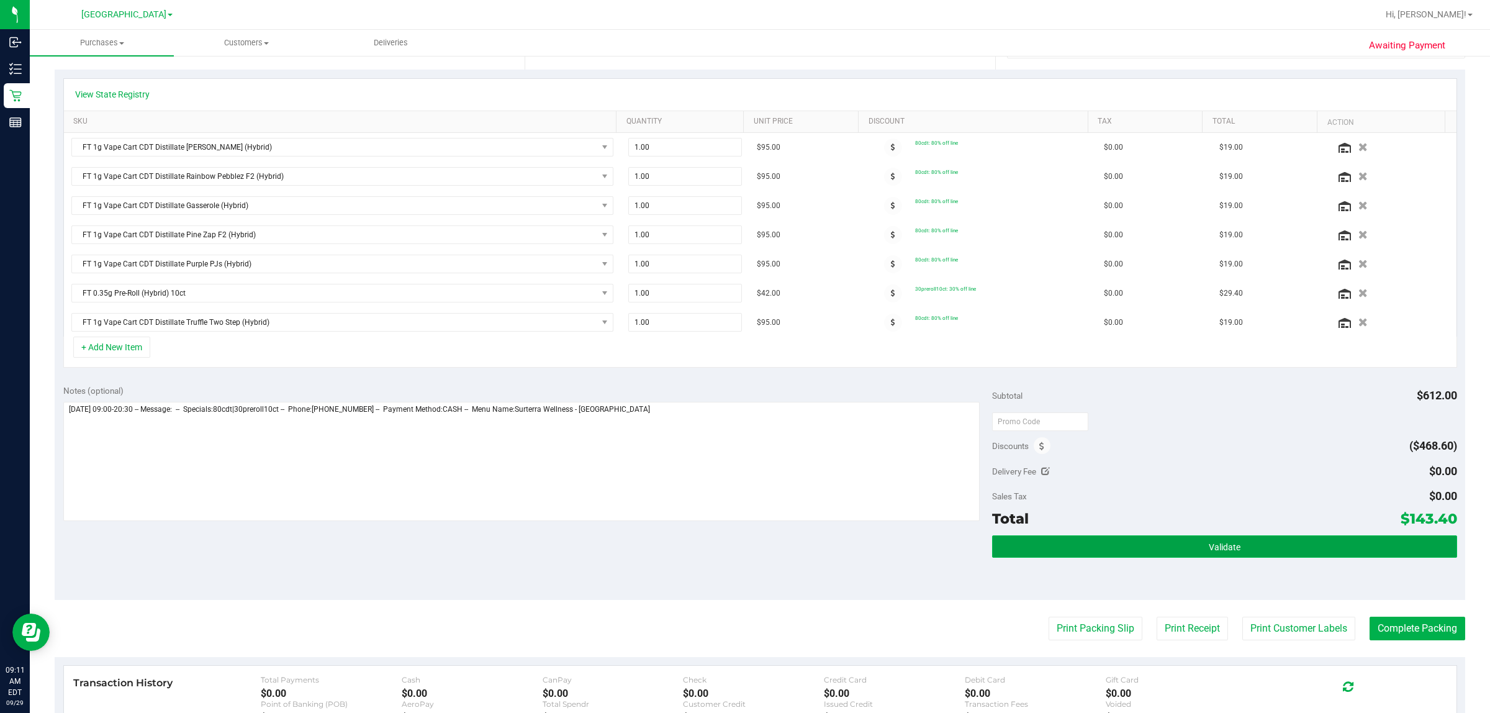
click at [742, 557] on button "Validate" at bounding box center [1224, 546] width 464 height 22
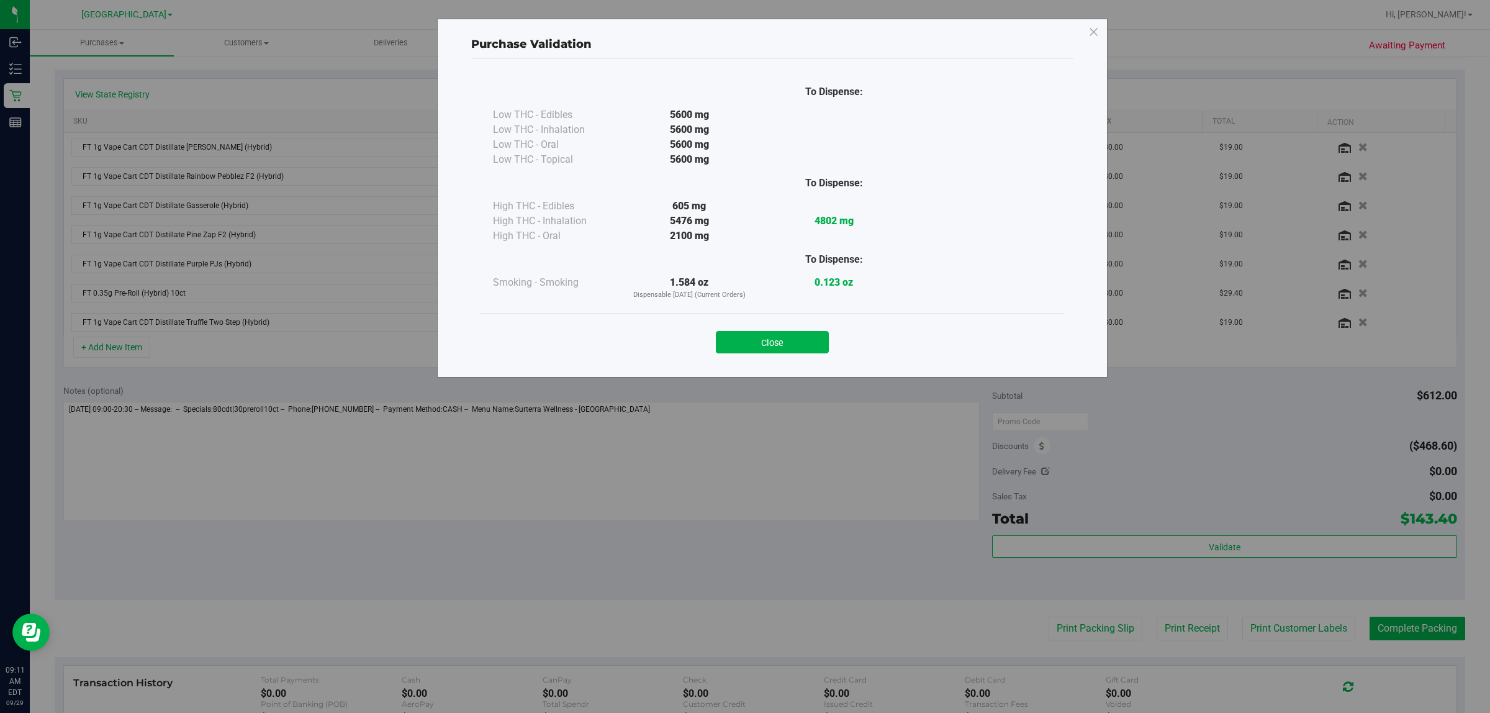
click at [742, 359] on div "Close" at bounding box center [773, 338] width 584 height 50
click at [742, 340] on button "Close" at bounding box center [772, 342] width 113 height 22
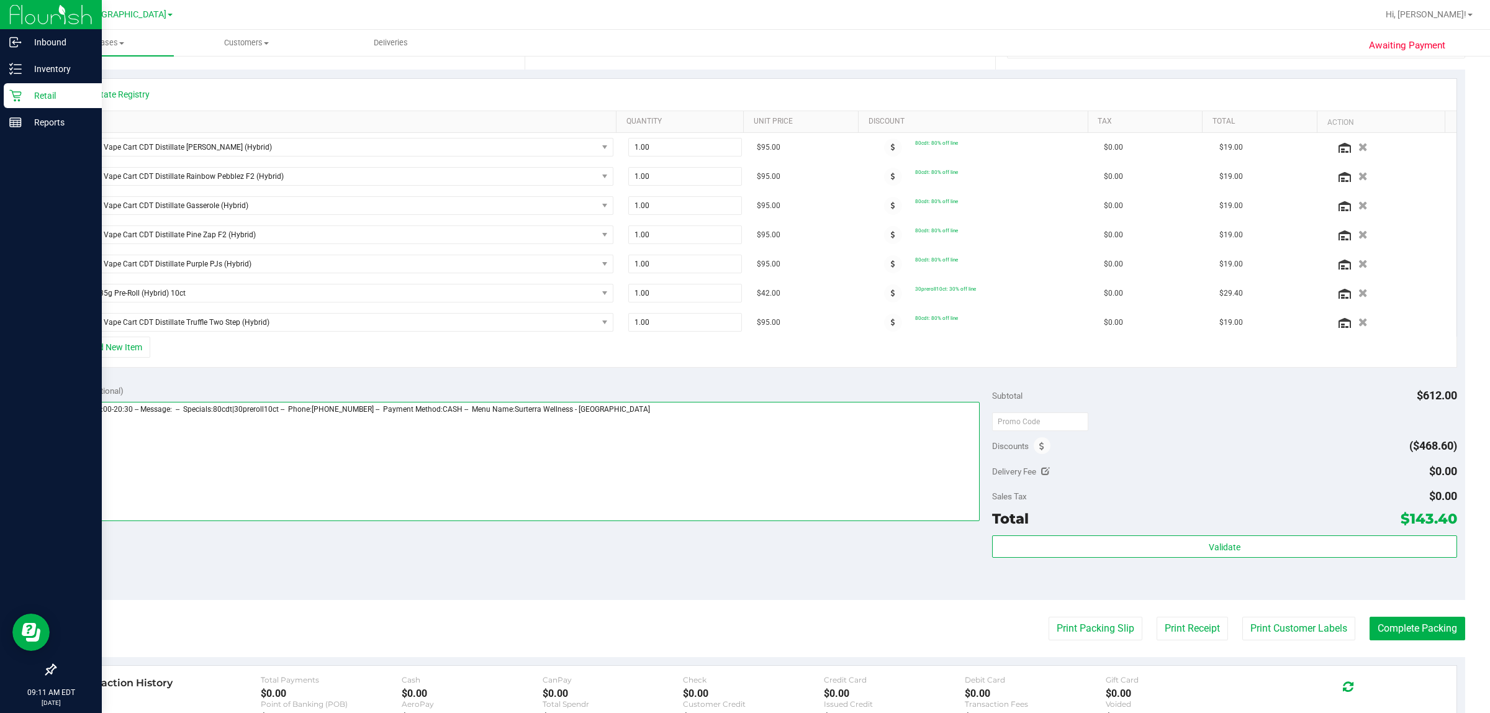
drag, startPoint x: 694, startPoint y: 410, endPoint x: 0, endPoint y: 417, distance: 694.1
click at [0, 417] on div "Inbound Inventory Retail Reports 09:11 AM EDT [DATE] 09/29 [GEOGRAPHIC_DATA] WC…" at bounding box center [745, 356] width 1490 height 713
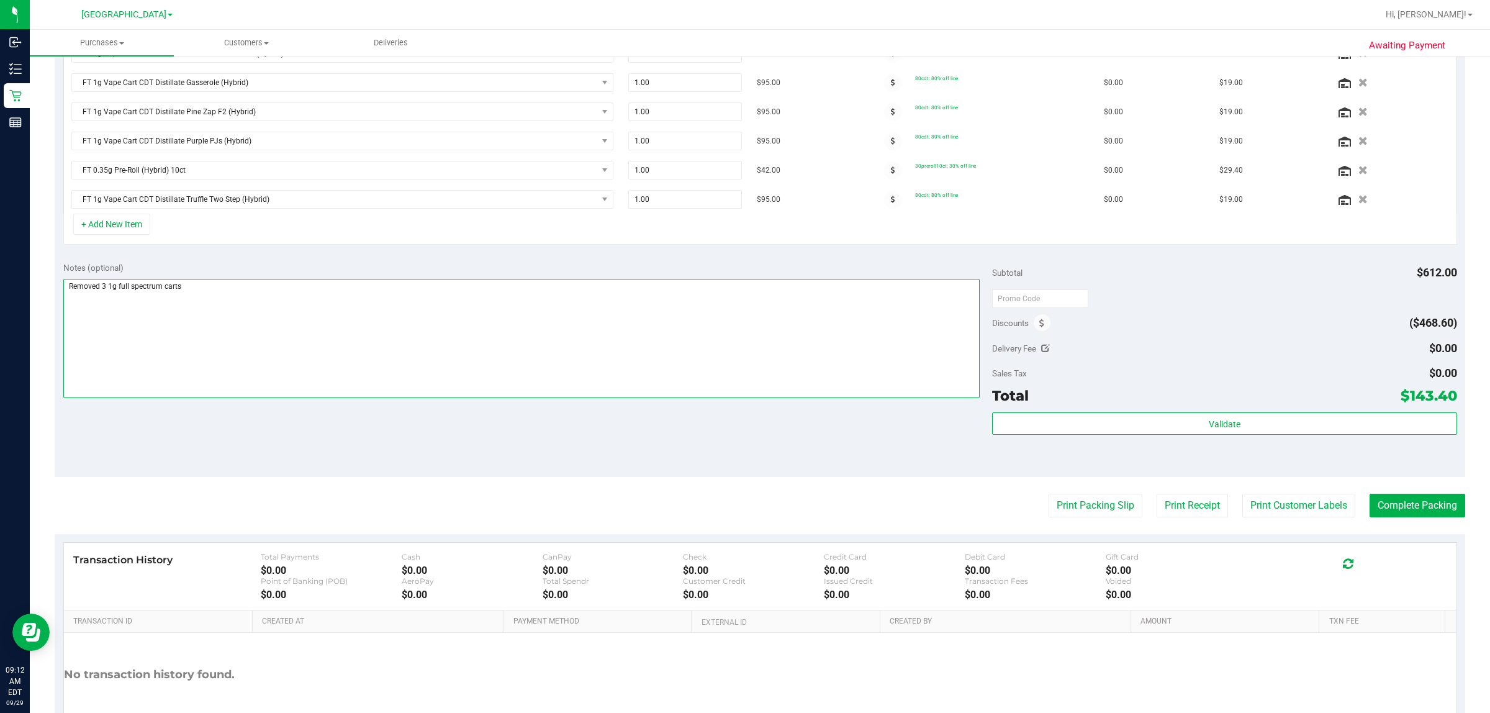
scroll to position [0, 0]
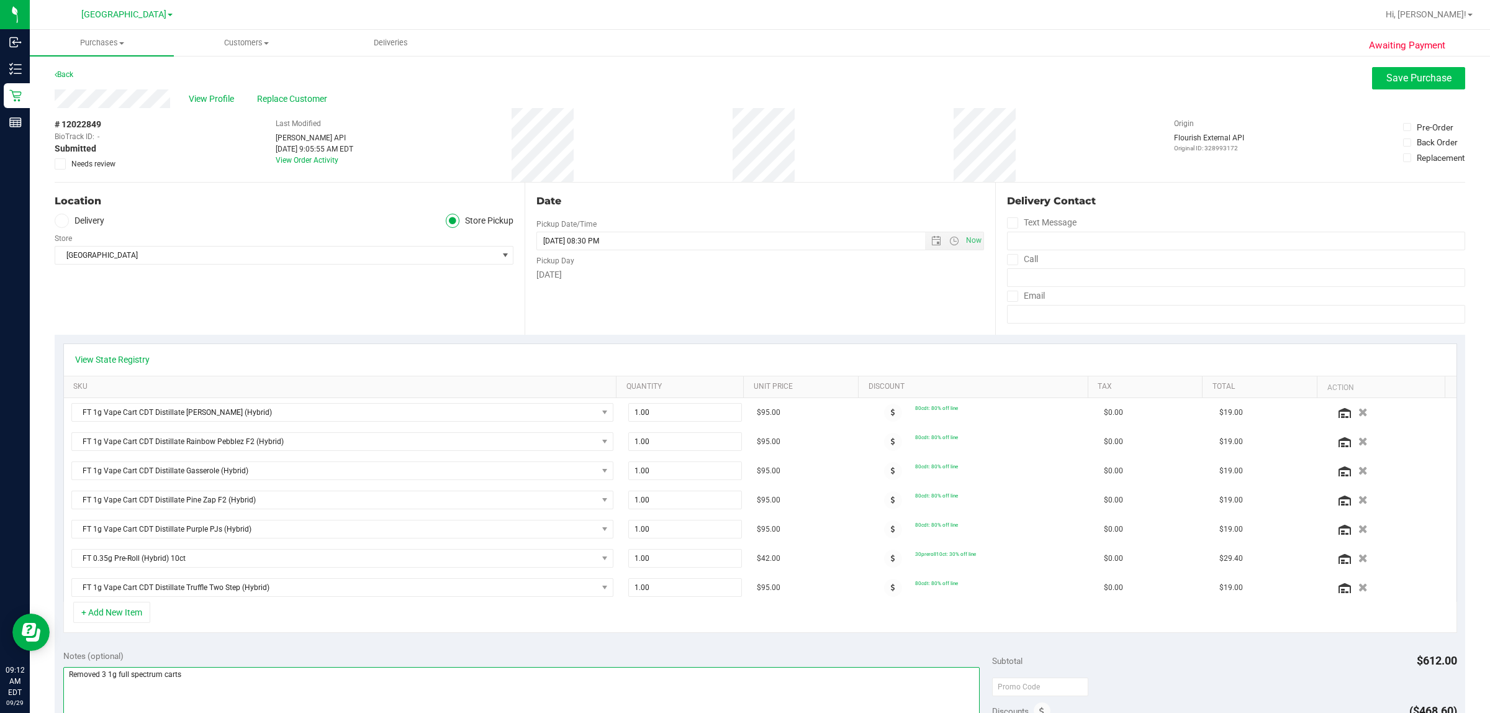
type textarea "Removed 3 1g full spectrum carts"
click at [742, 86] on button "Save Purchase" at bounding box center [1418, 78] width 93 height 22
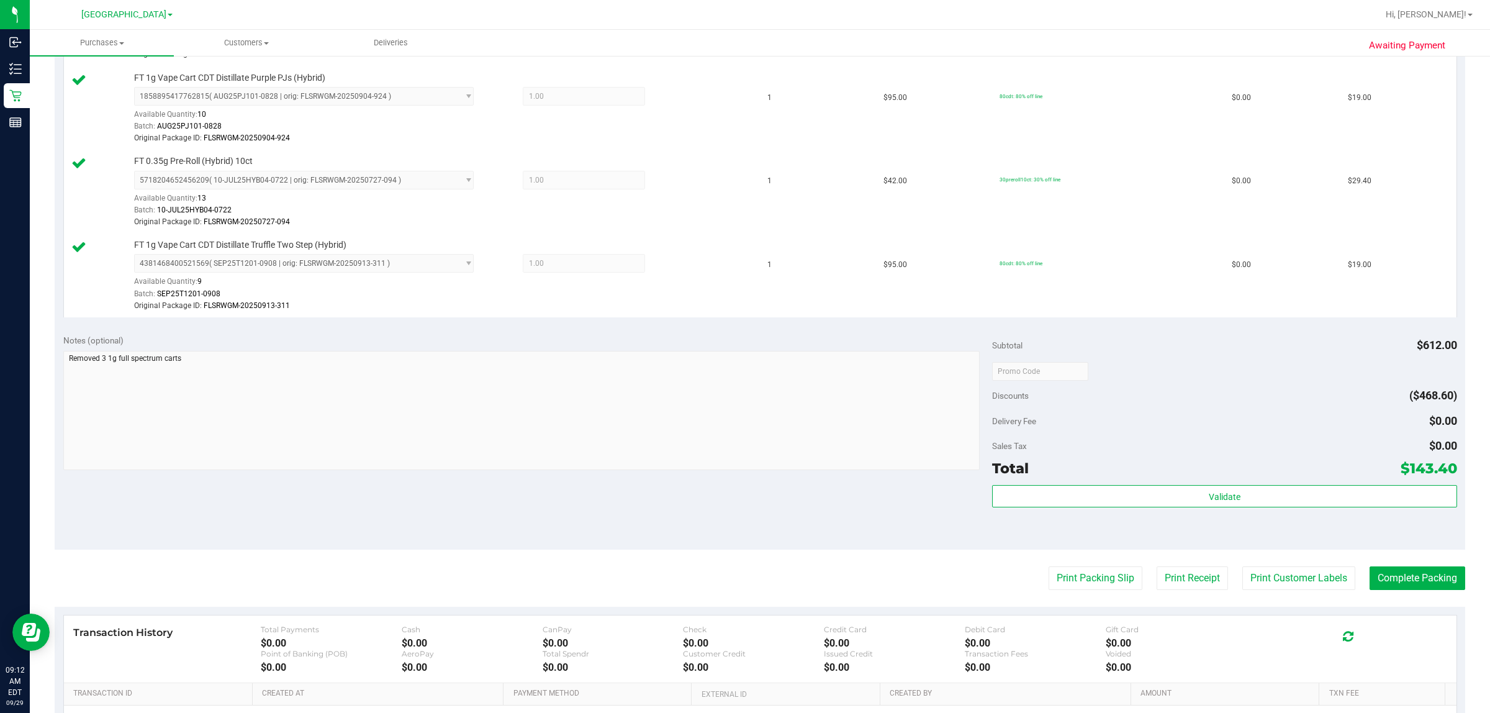
scroll to position [818, 0]
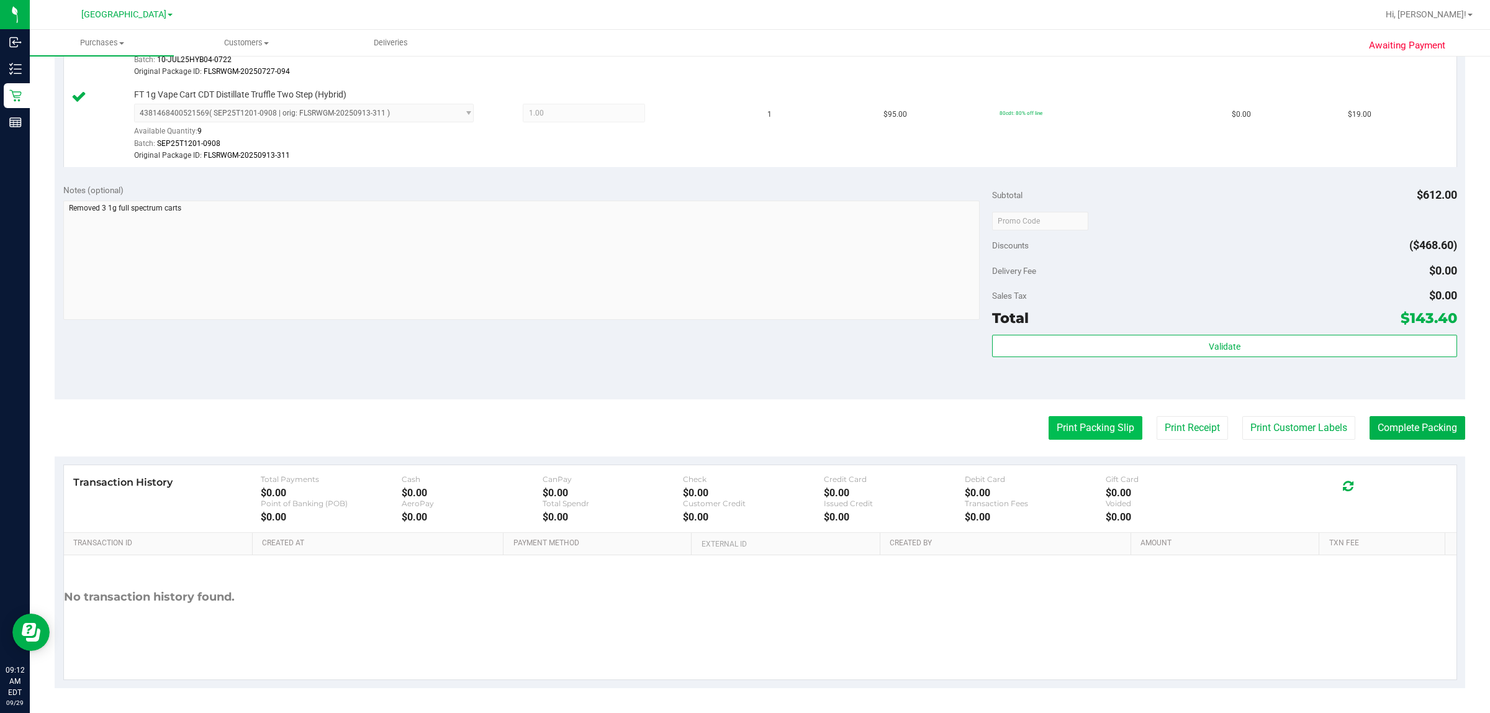
click at [742, 427] on button "Print Packing Slip" at bounding box center [1096, 428] width 94 height 24
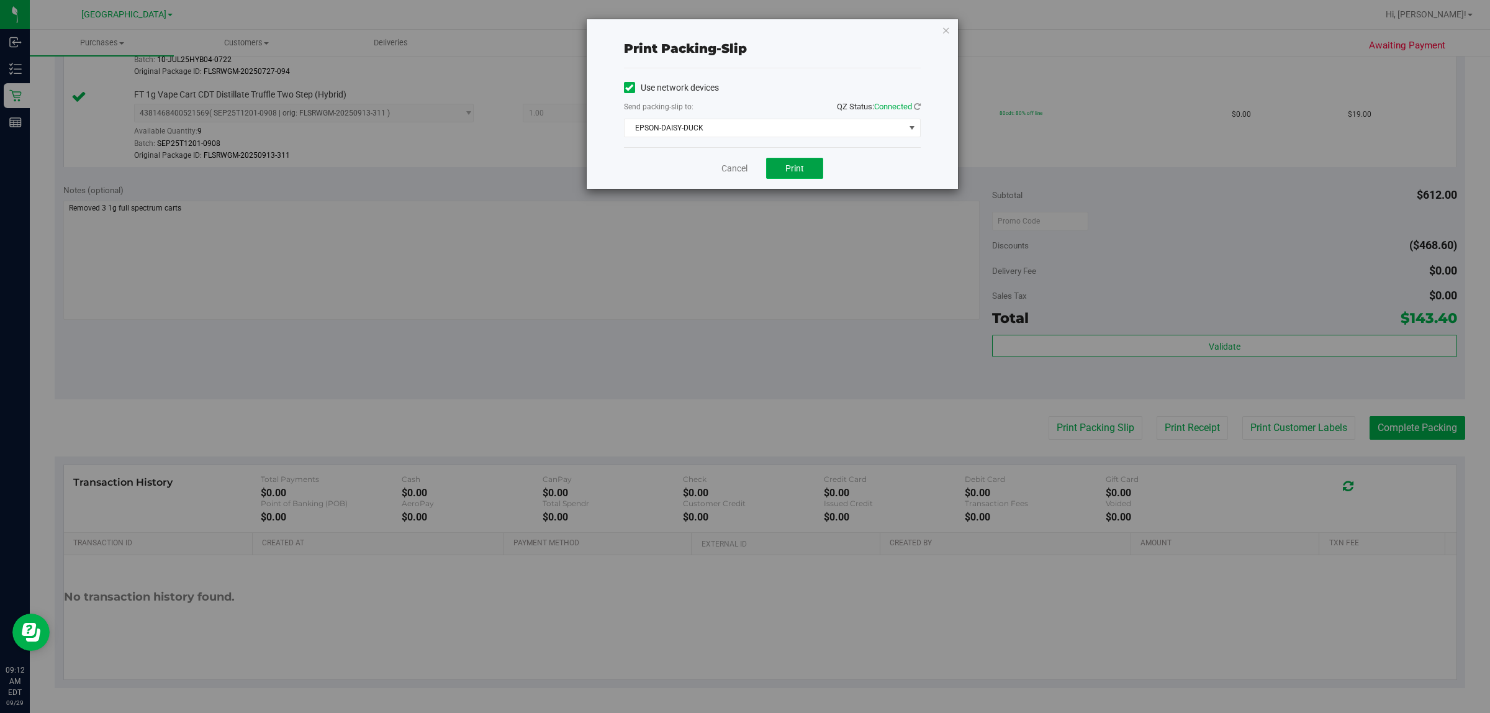
click at [742, 176] on button "Print" at bounding box center [794, 168] width 57 height 21
click at [742, 28] on icon "button" at bounding box center [946, 29] width 9 height 15
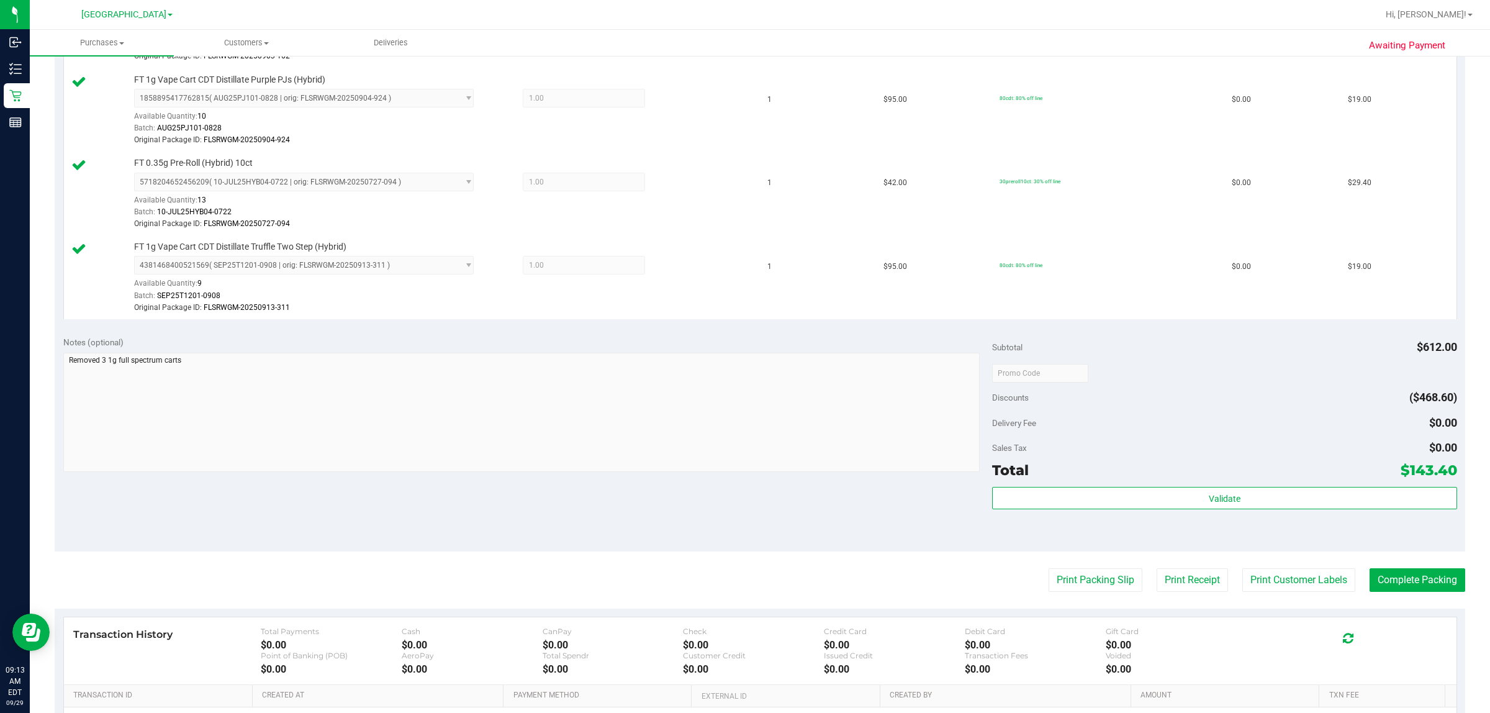
scroll to position [663, 0]
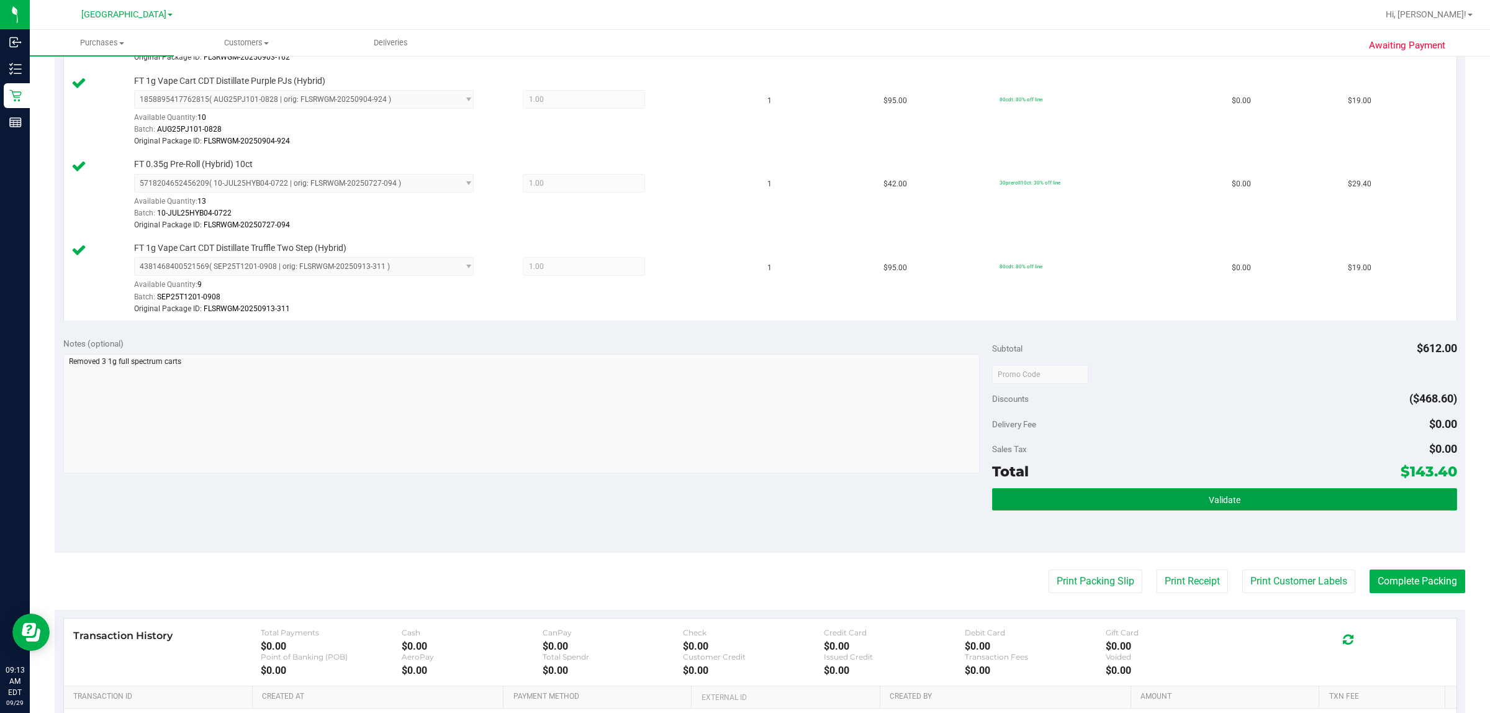
click at [742, 495] on button "Validate" at bounding box center [1224, 499] width 464 height 22
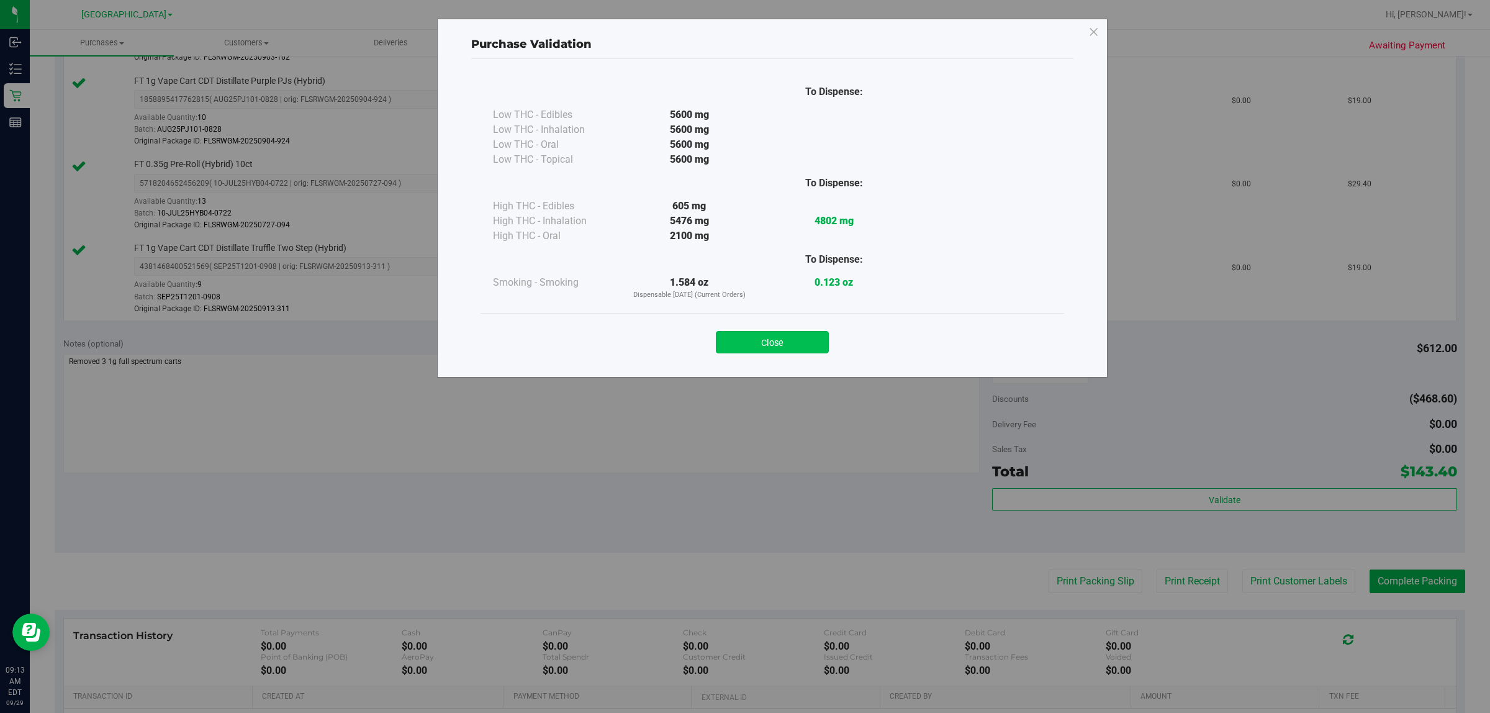
click at [742, 345] on button "Close" at bounding box center [772, 342] width 113 height 22
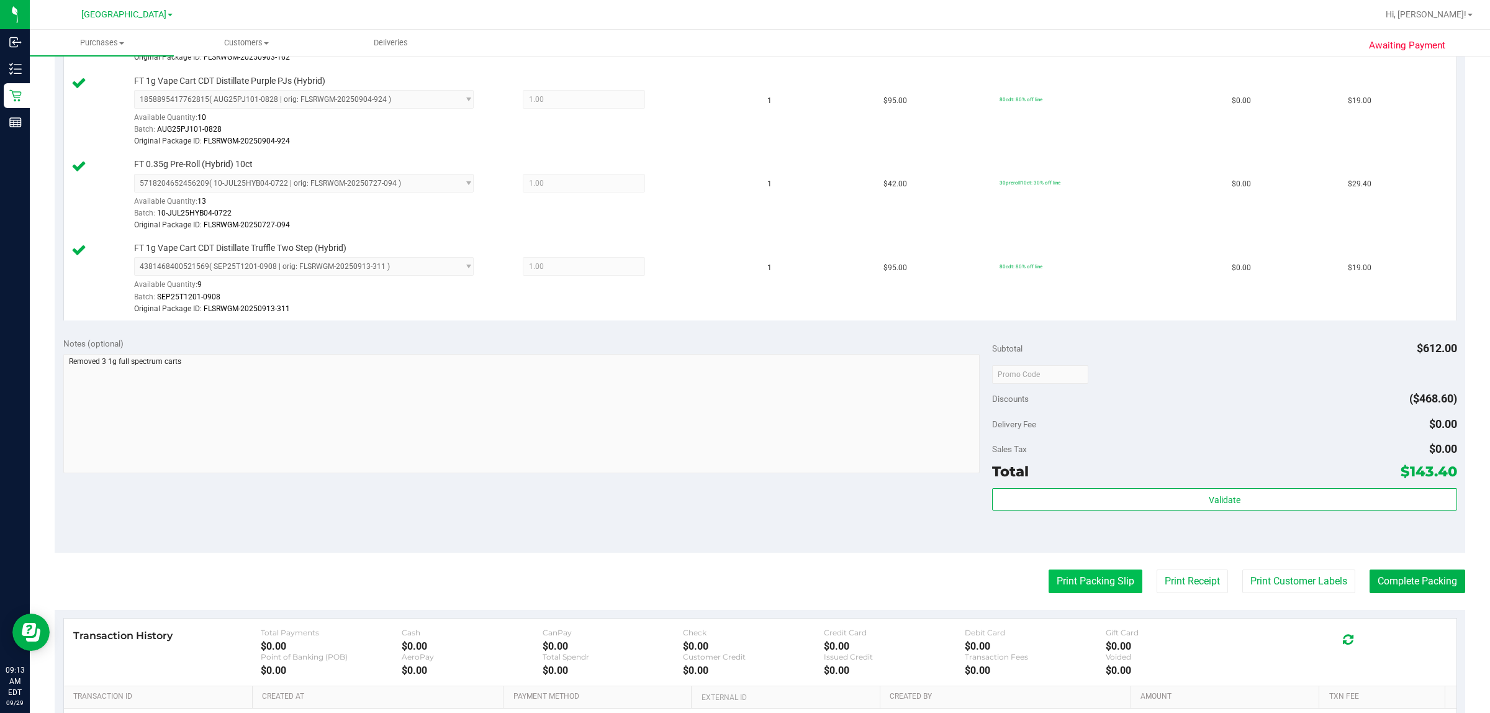
click at [742, 575] on button "Print Packing Slip" at bounding box center [1096, 581] width 94 height 24
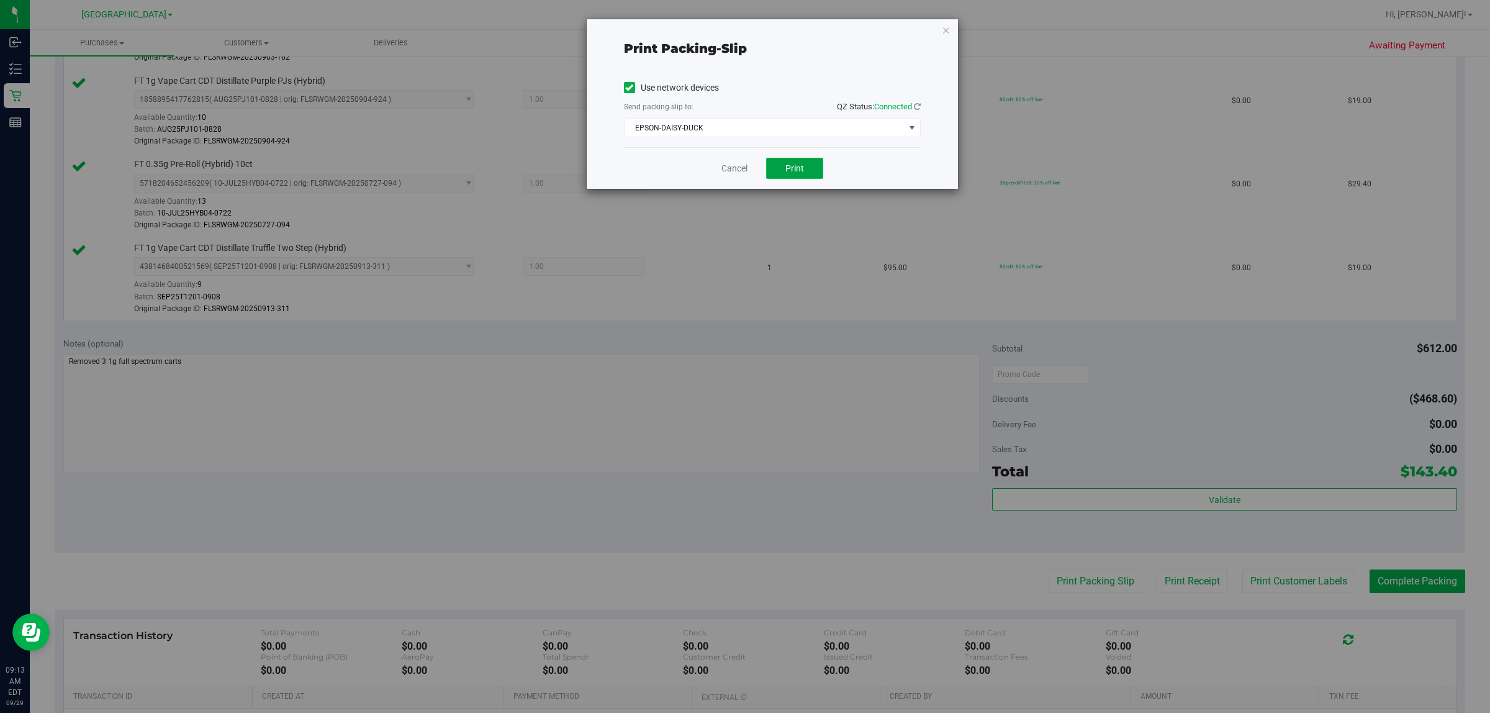
click at [742, 163] on button "Print" at bounding box center [794, 168] width 57 height 21
click at [742, 32] on icon "button" at bounding box center [946, 29] width 9 height 15
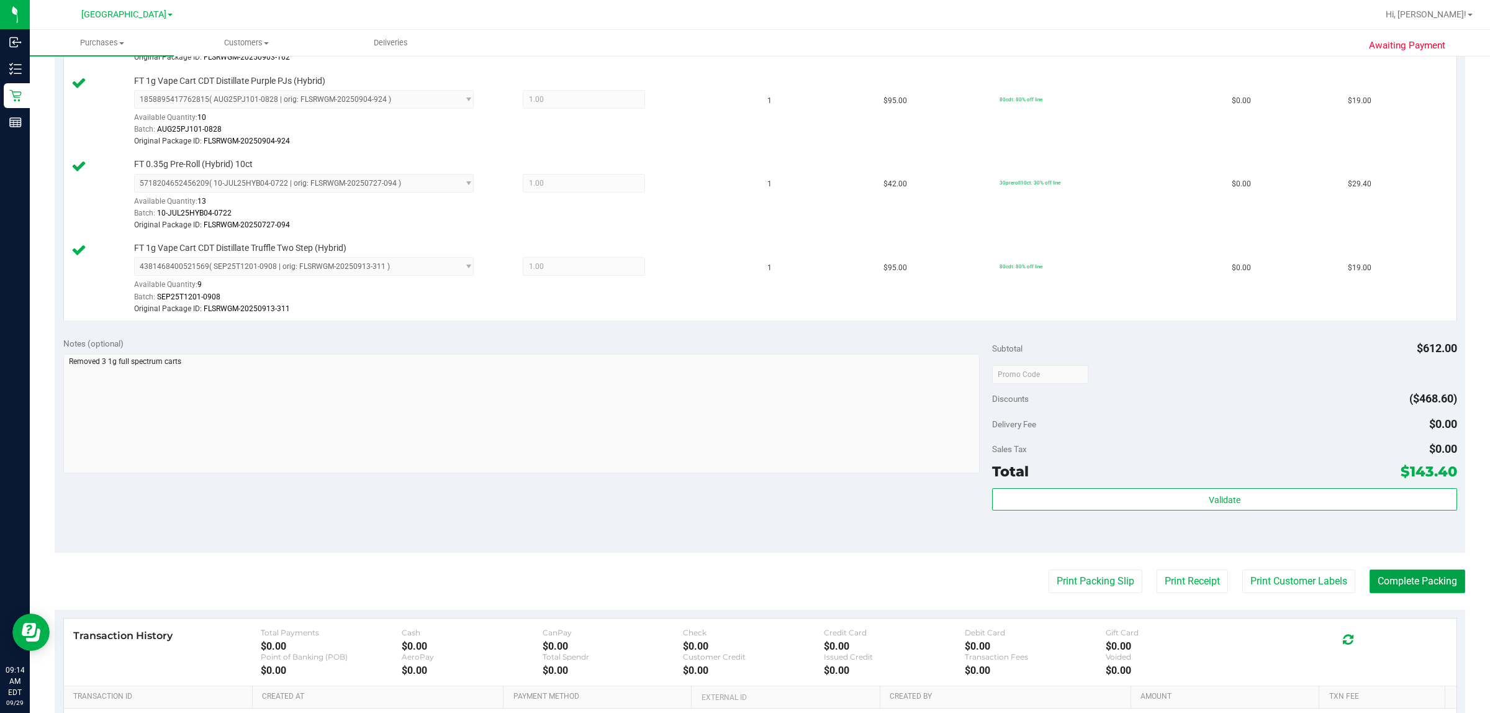
click at [742, 582] on button "Complete Packing" at bounding box center [1418, 581] width 96 height 24
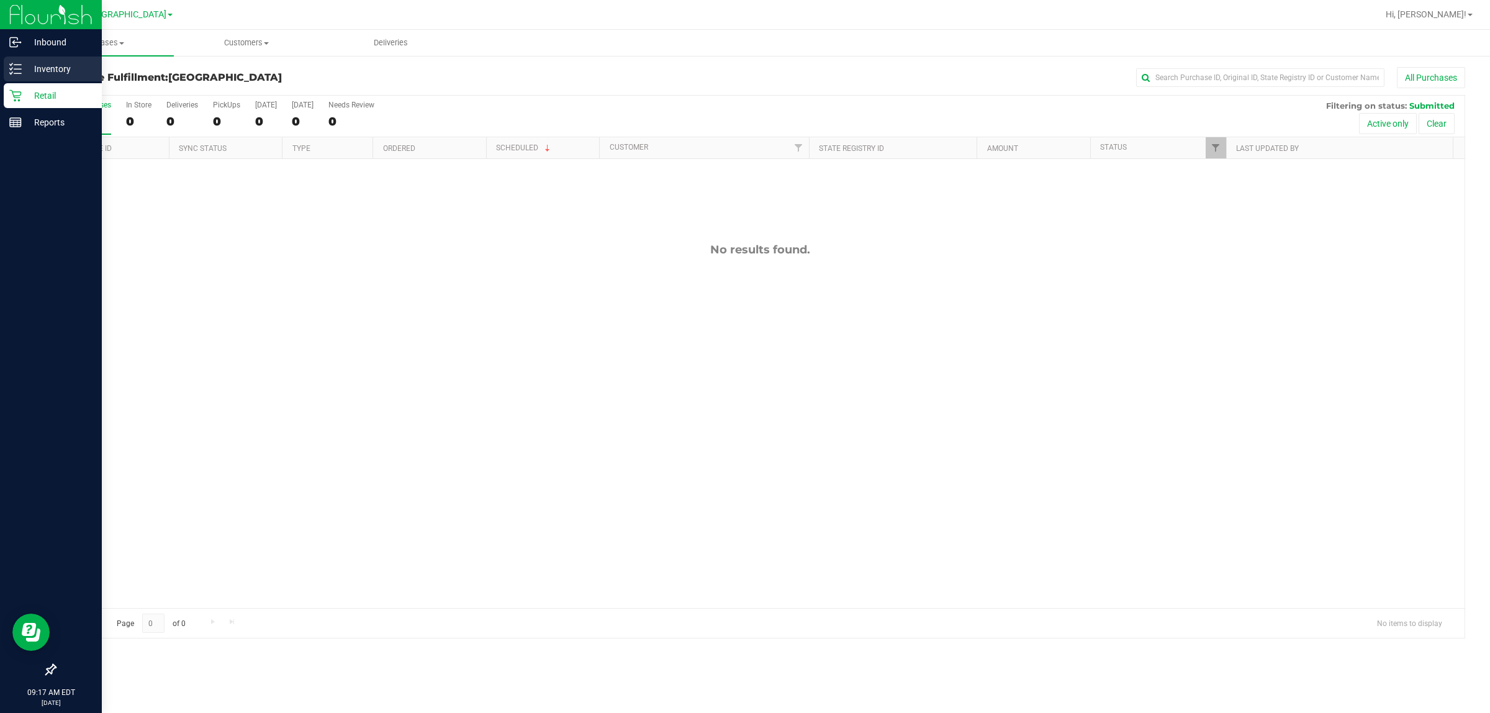
click at [28, 75] on p "Inventory" at bounding box center [59, 68] width 74 height 15
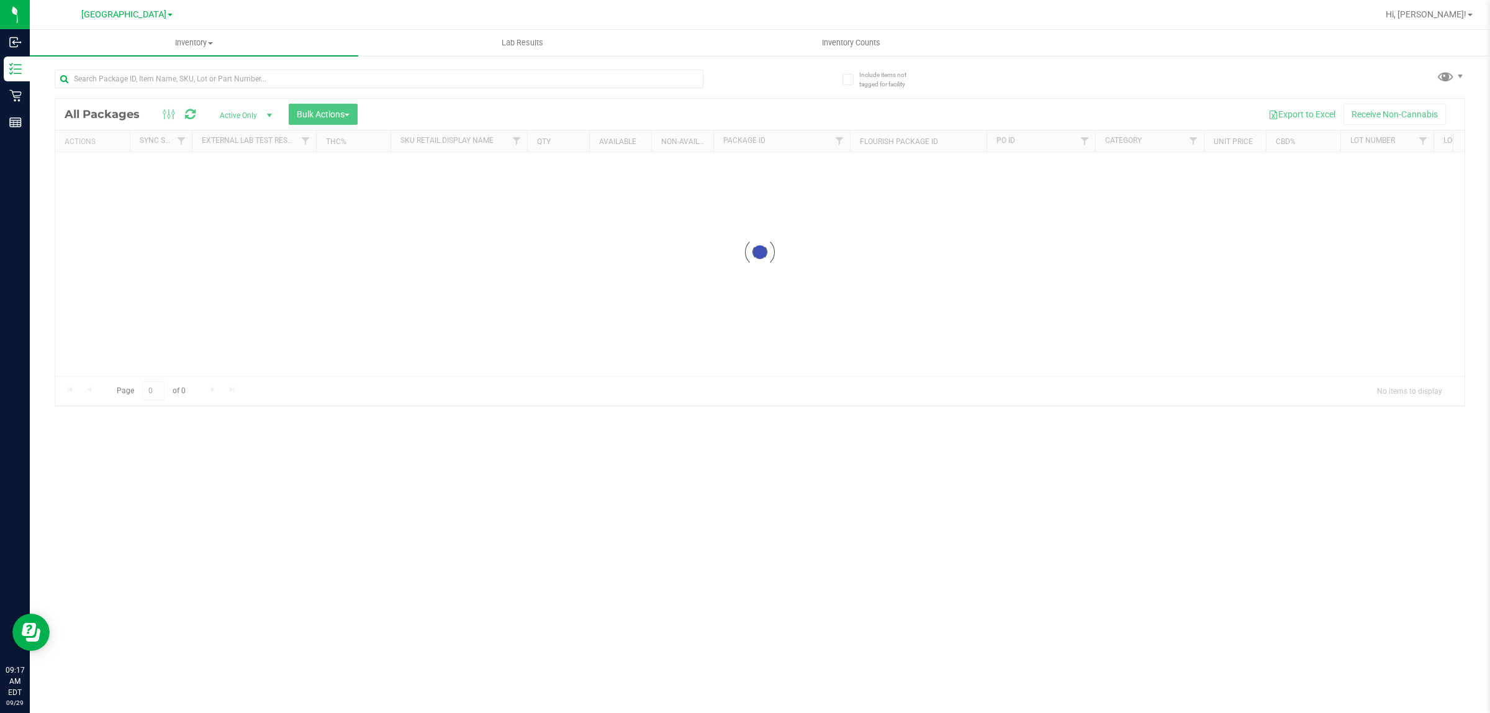
click at [191, 90] on div at bounding box center [379, 84] width 649 height 29
click at [191, 88] on input "text" at bounding box center [379, 79] width 649 height 19
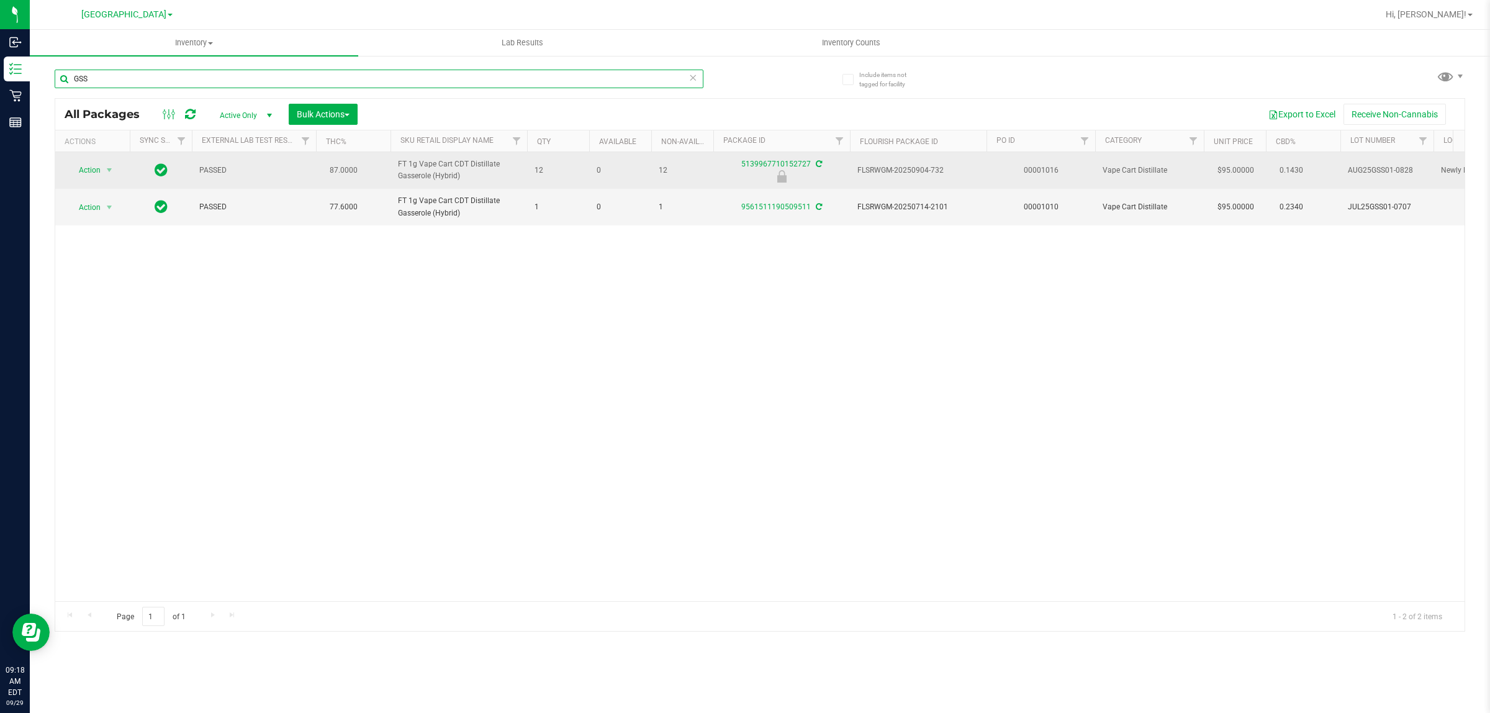
type input "GSS"
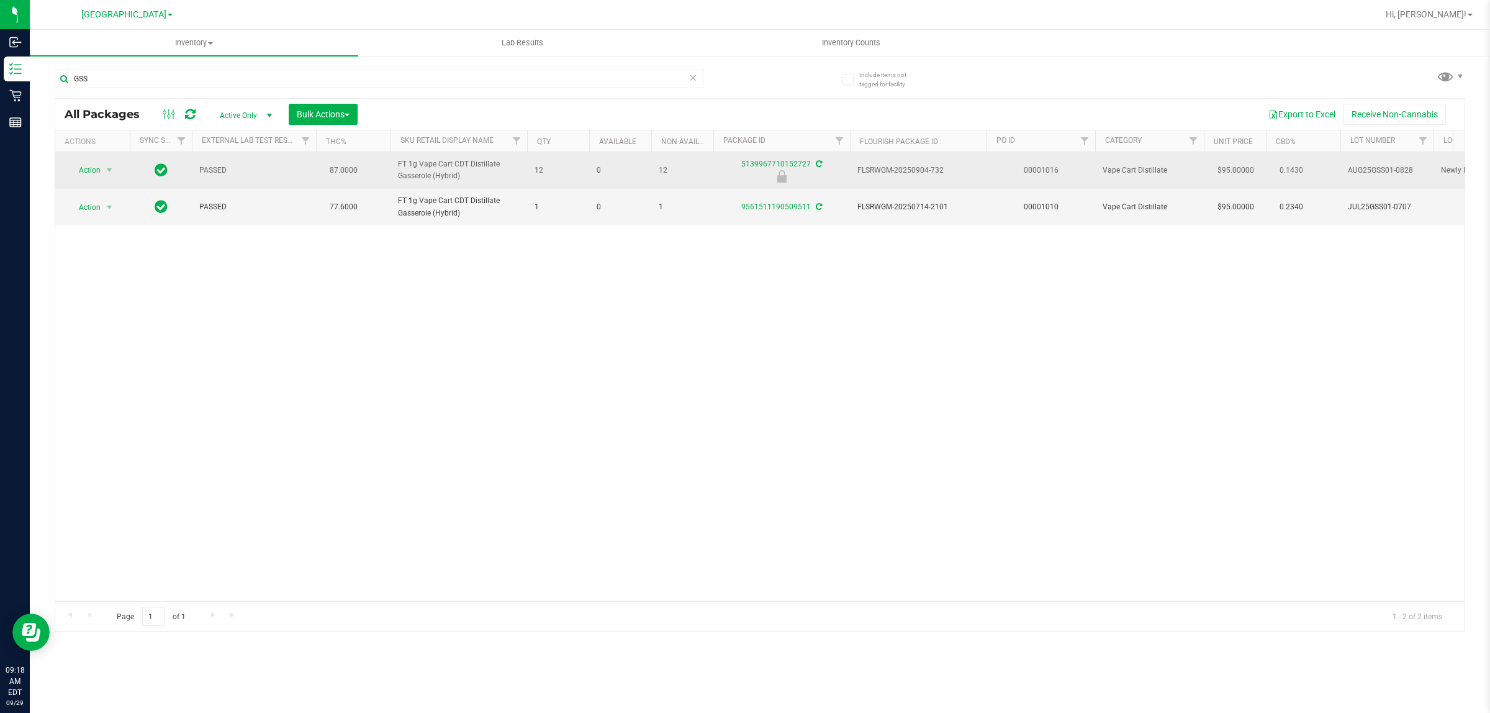
click at [78, 157] on td "Action Action Edit attributes Global inventory Locate package Package audit log…" at bounding box center [92, 170] width 74 height 37
click at [84, 172] on span "Action" at bounding box center [85, 169] width 34 height 17
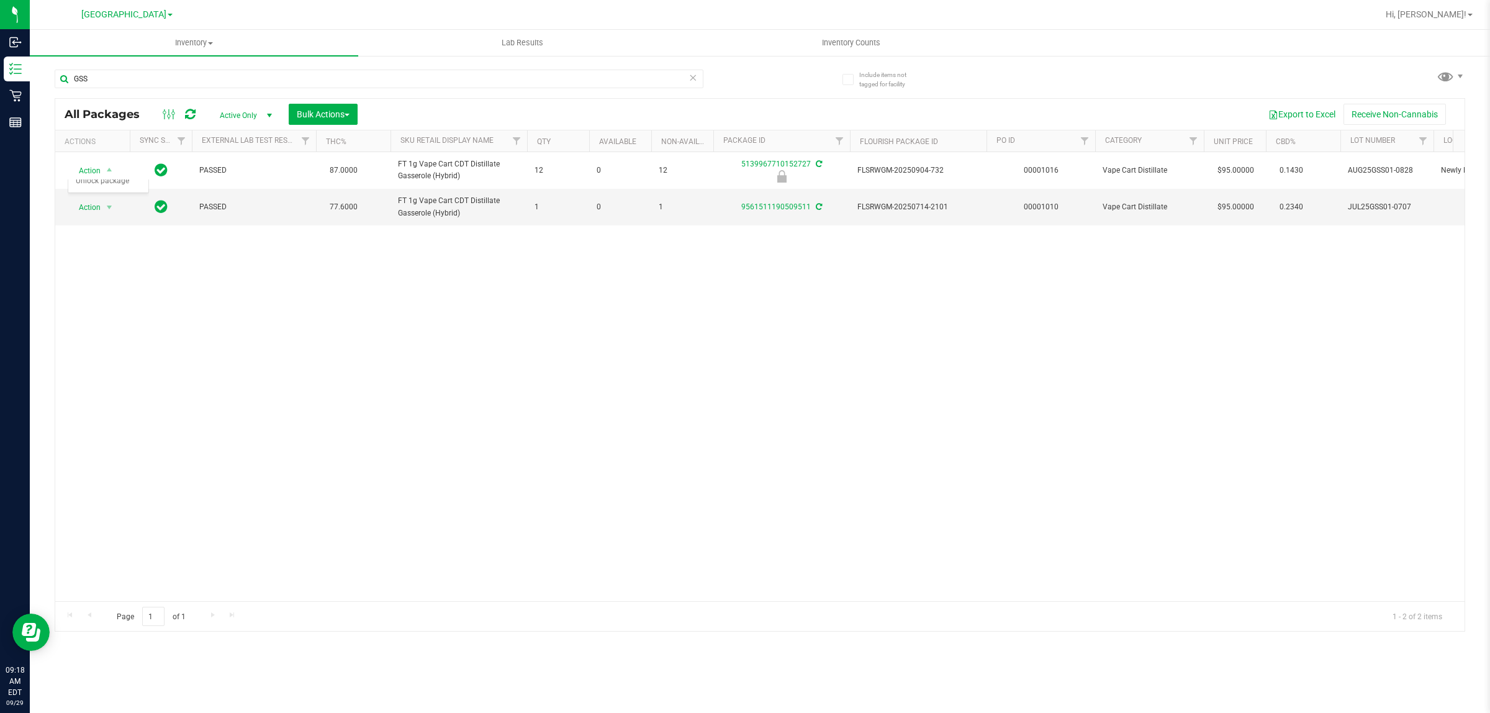
click at [445, 310] on div "Action Action Edit attributes Global inventory Locate package Package audit log…" at bounding box center [759, 376] width 1409 height 449
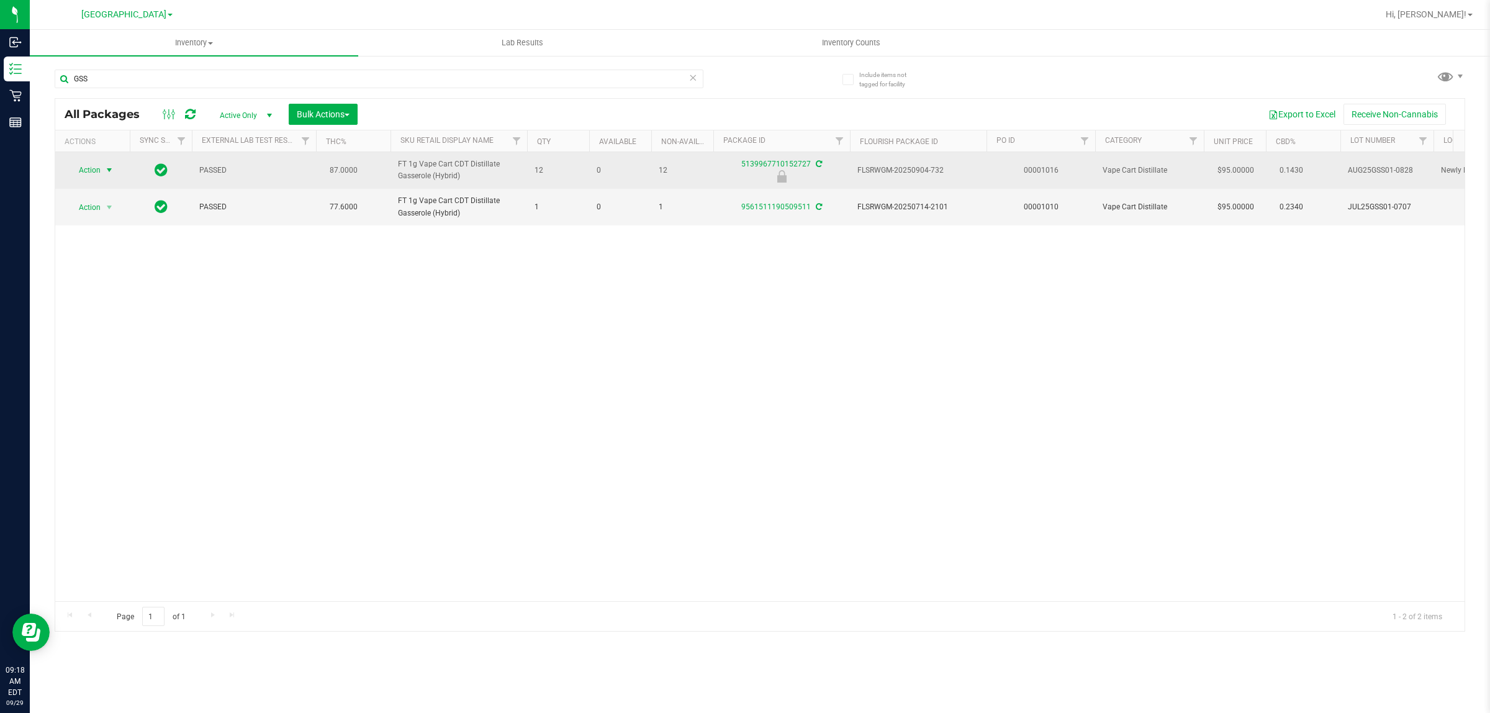
click at [83, 166] on span "Action" at bounding box center [85, 169] width 34 height 17
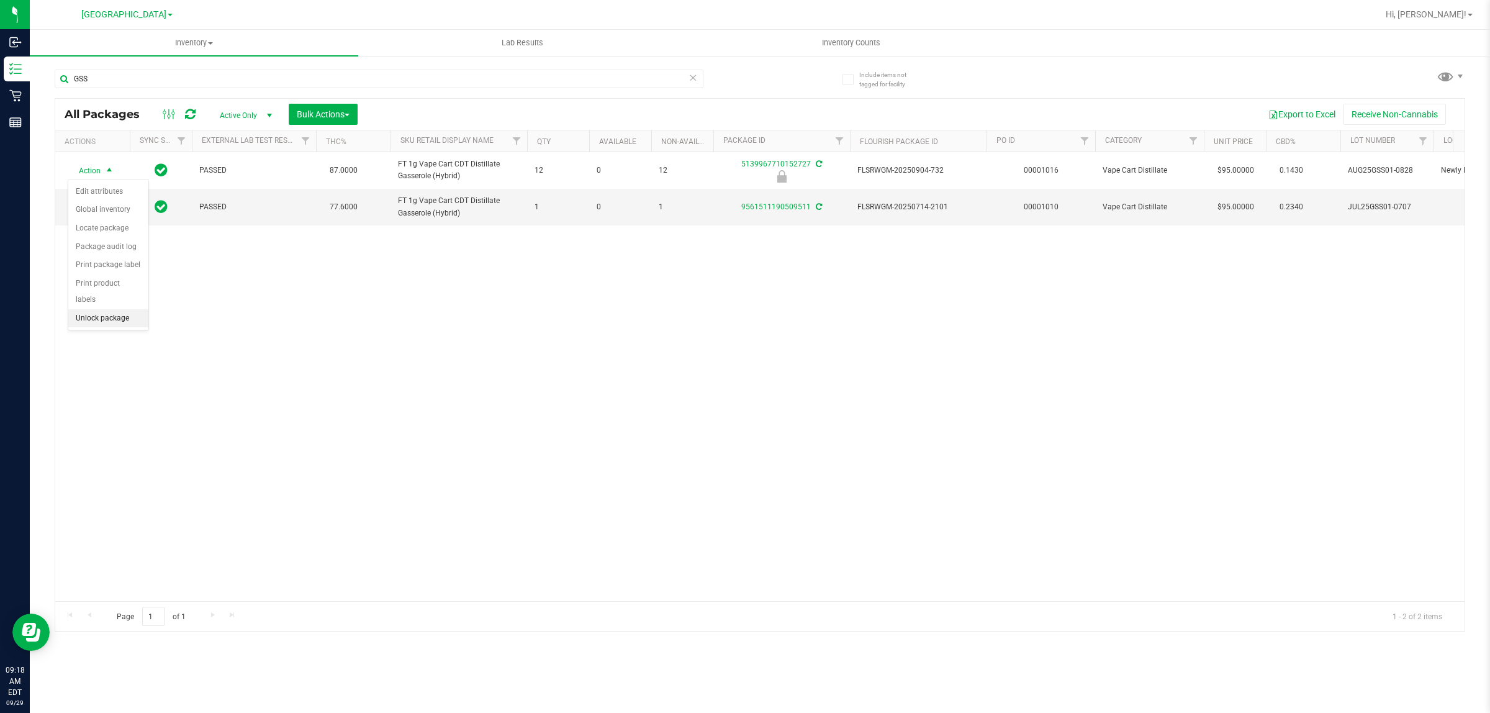
click at [120, 309] on li "Unlock package" at bounding box center [108, 318] width 80 height 19
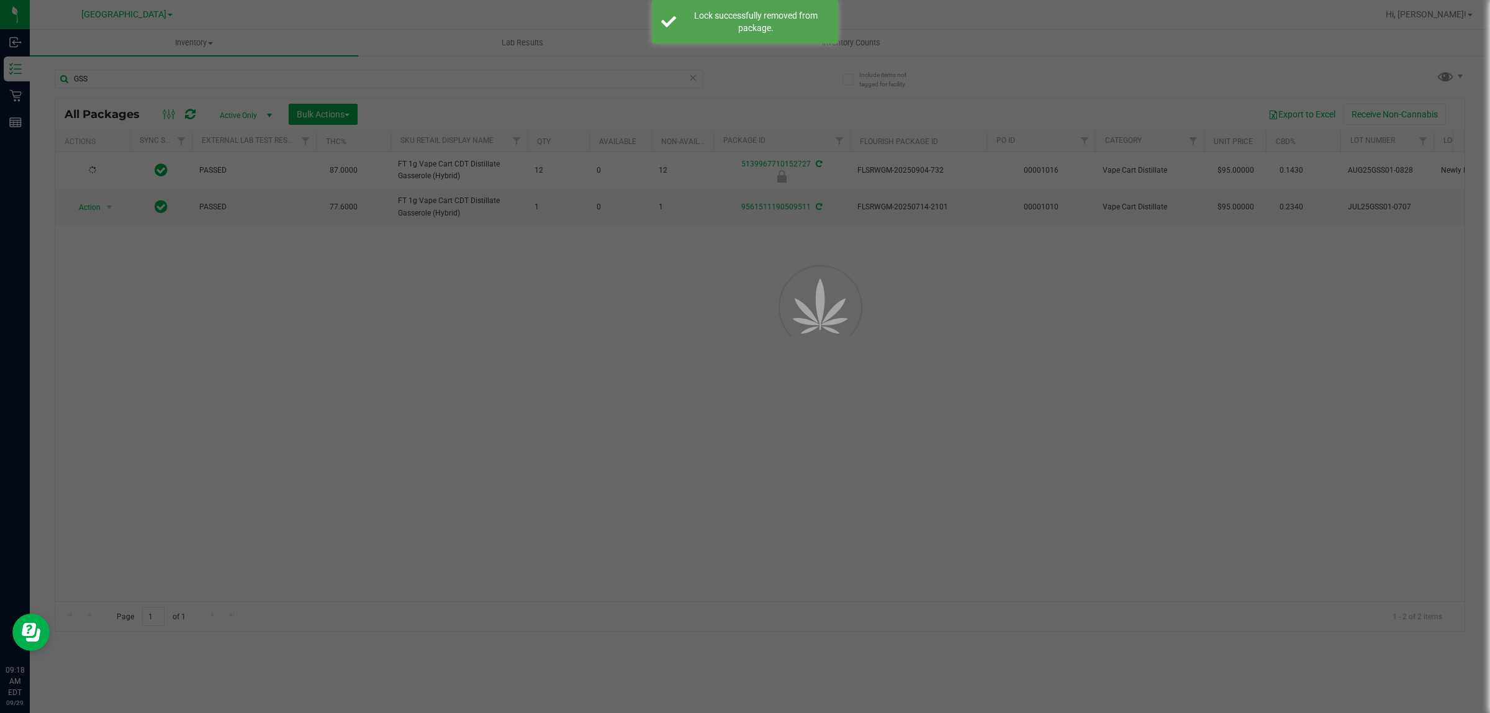
click at [590, 314] on div at bounding box center [745, 356] width 1490 height 713
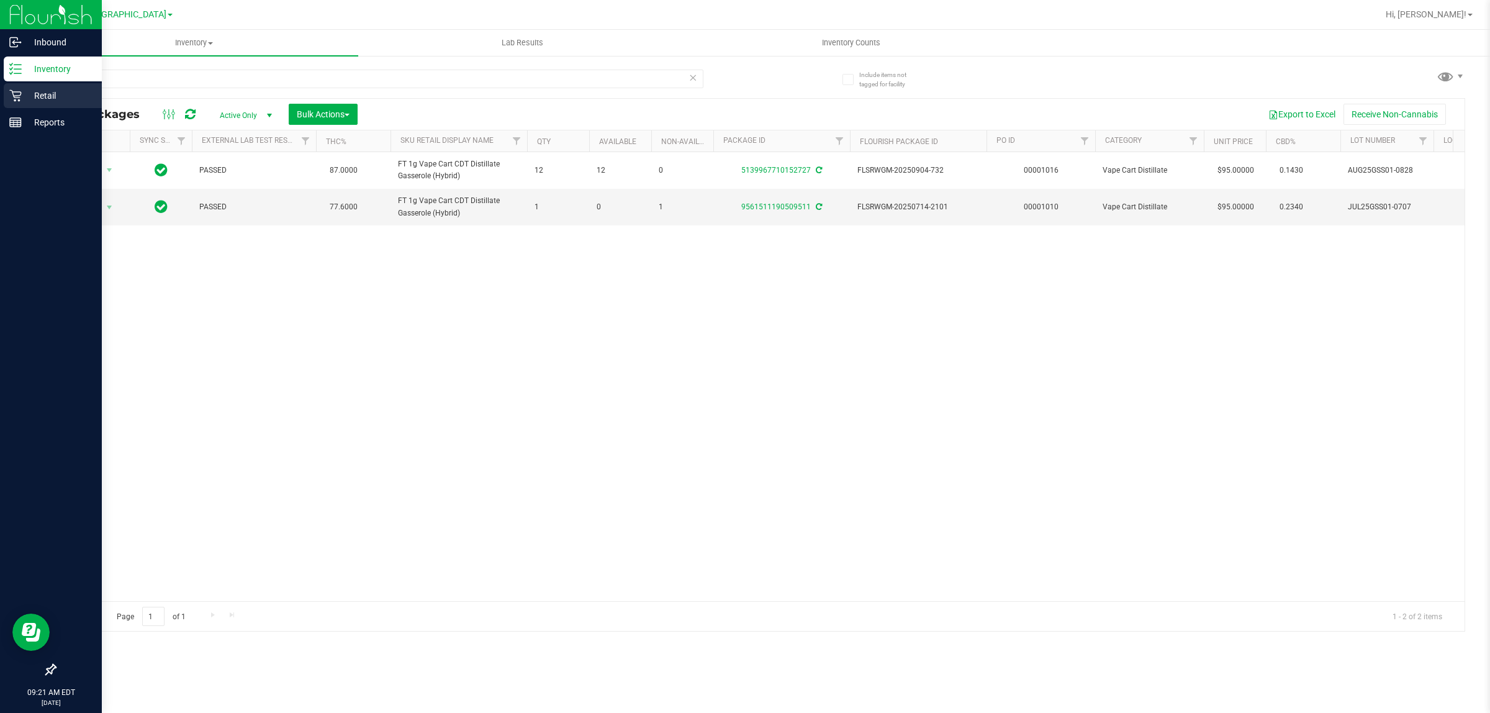
click at [29, 86] on div "Retail" at bounding box center [53, 95] width 98 height 25
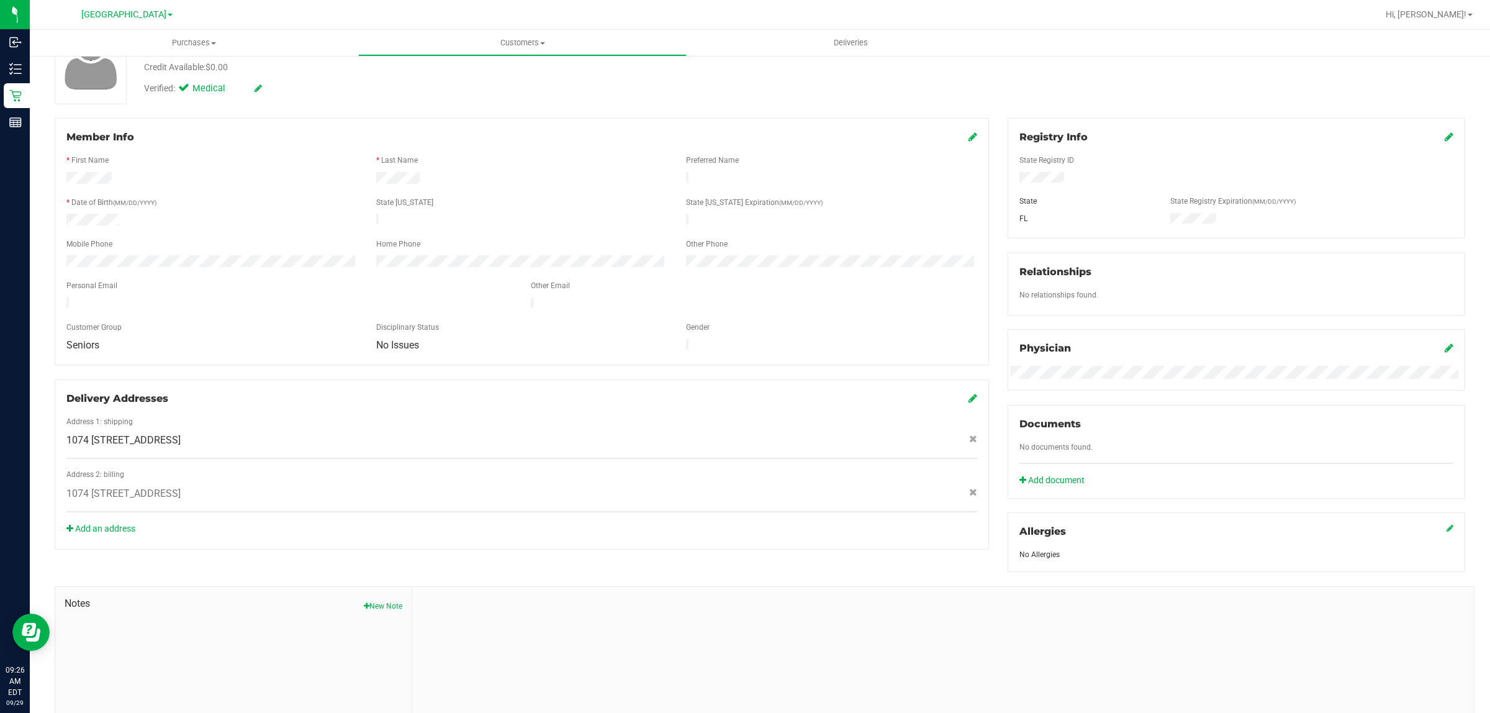
scroll to position [31, 0]
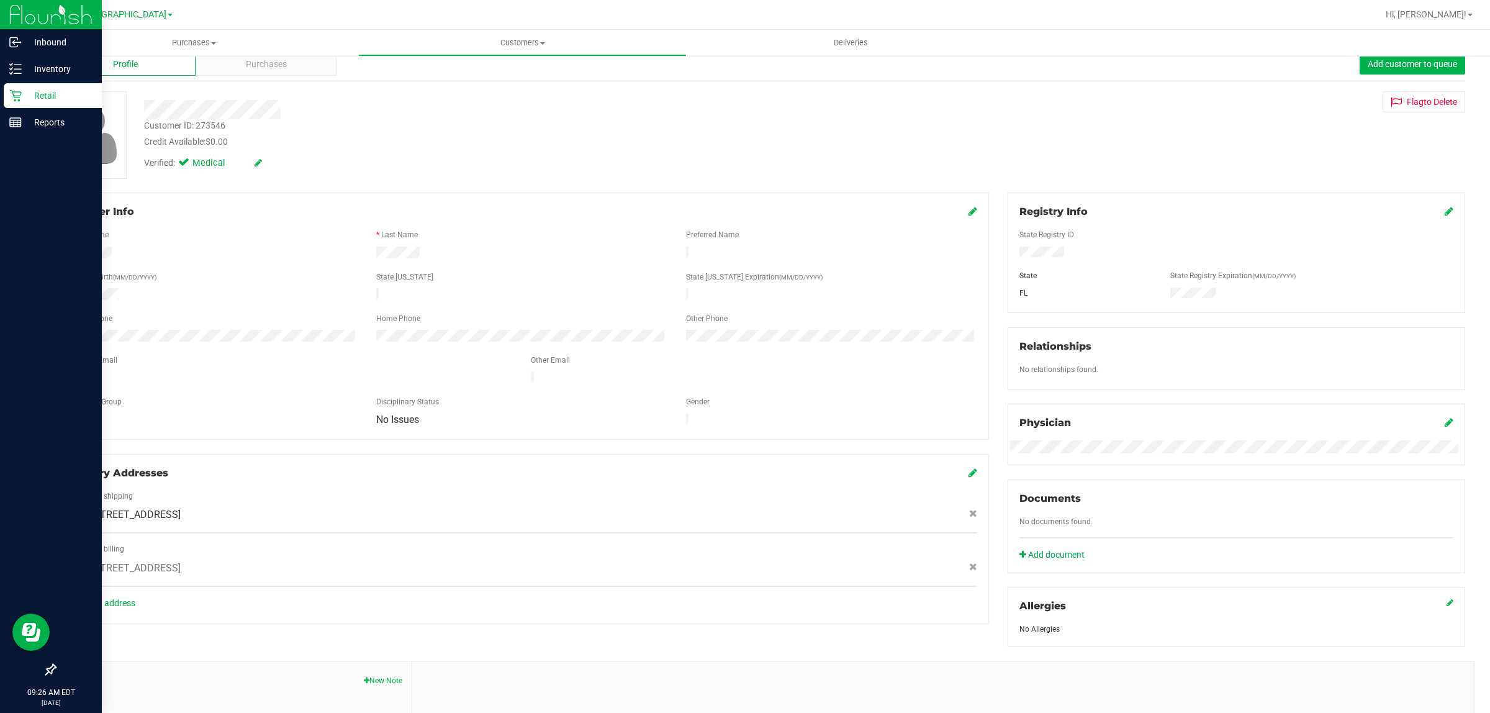
click at [23, 93] on p "Retail" at bounding box center [59, 95] width 74 height 15
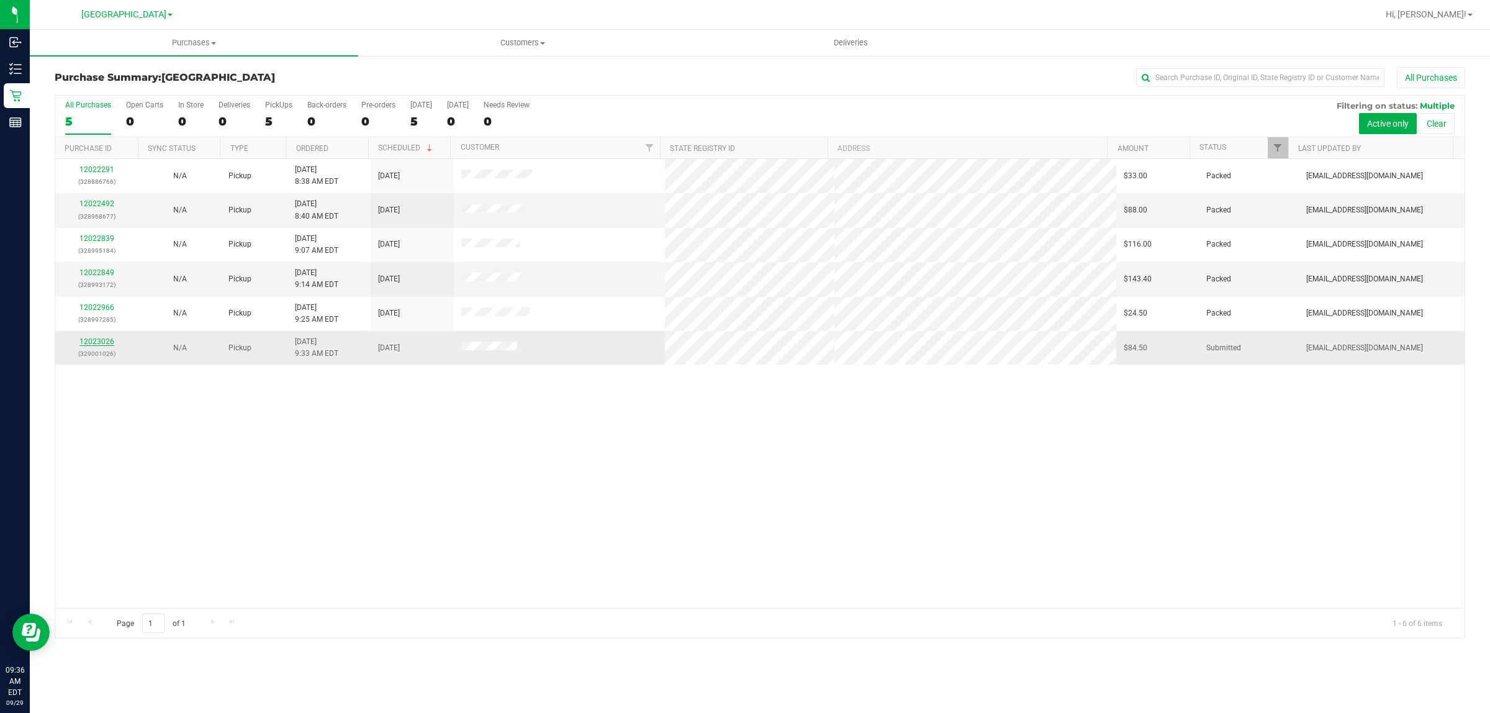
click at [95, 345] on link "12023026" at bounding box center [96, 341] width 35 height 9
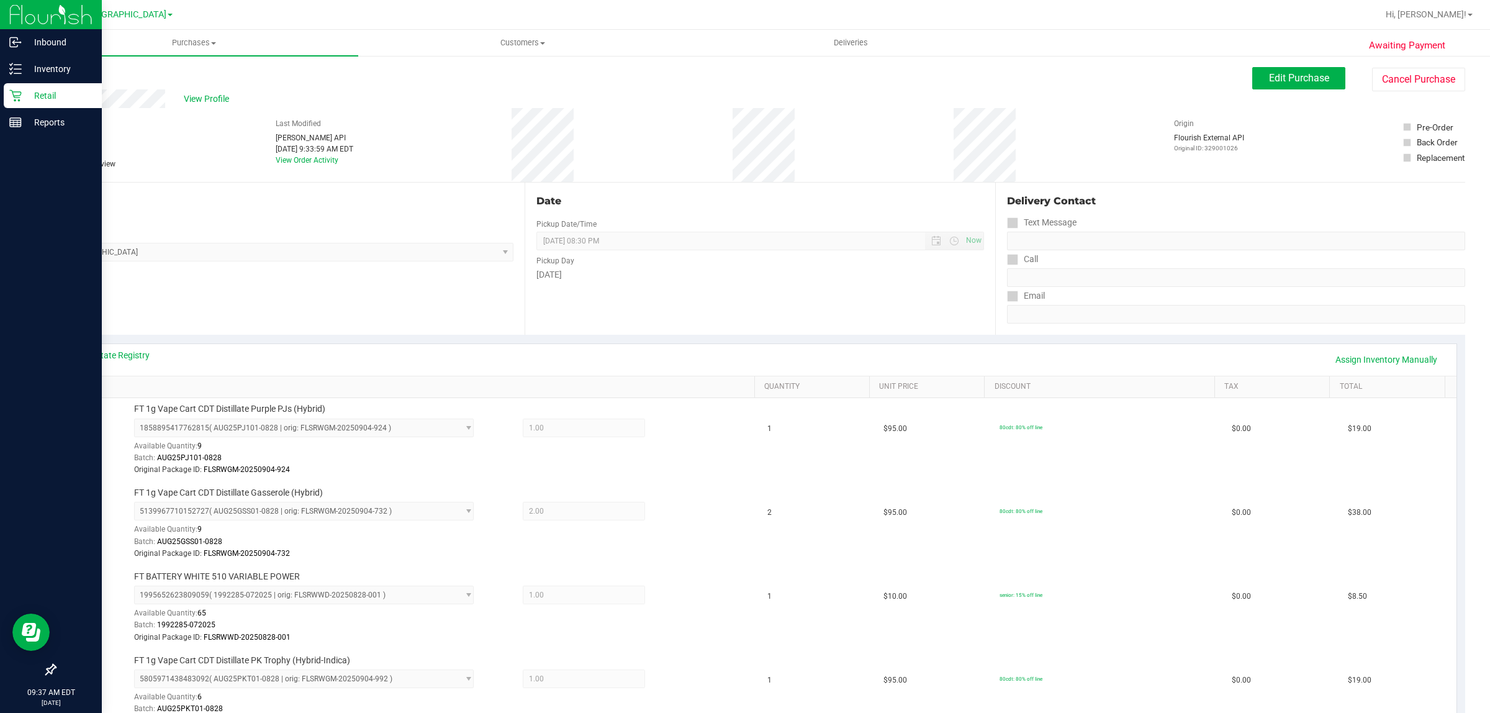
click at [20, 97] on icon at bounding box center [15, 95] width 12 height 12
